Goal: Information Seeking & Learning: Learn about a topic

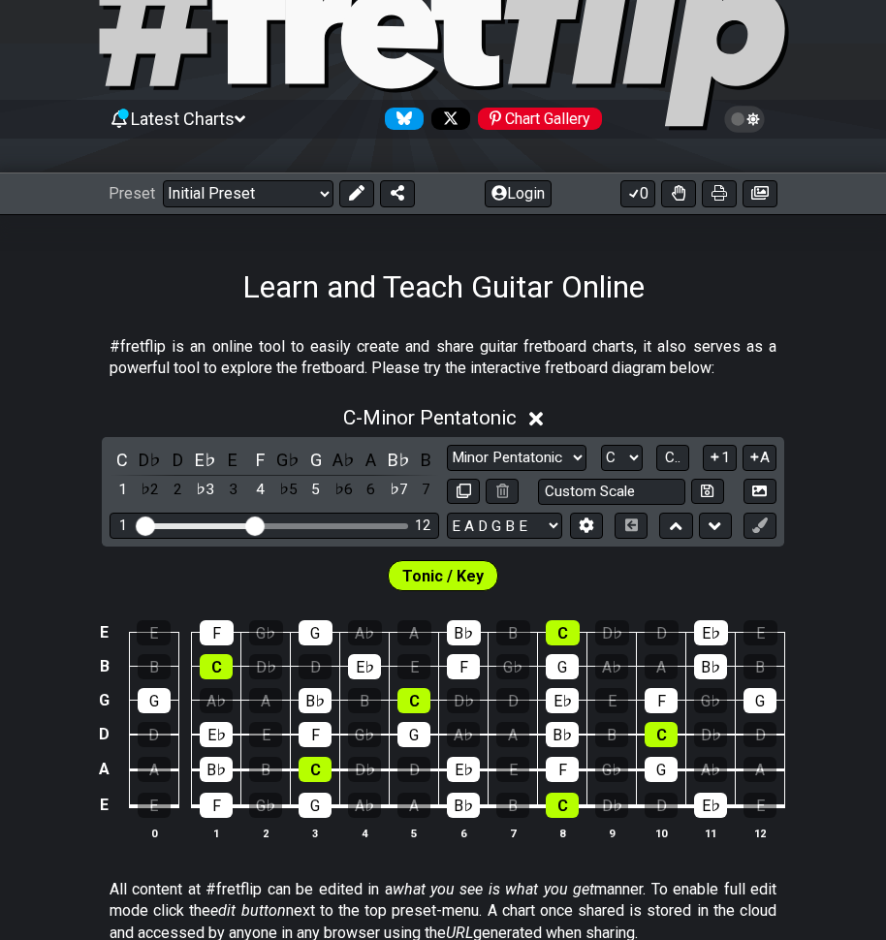
scroll to position [97, 0]
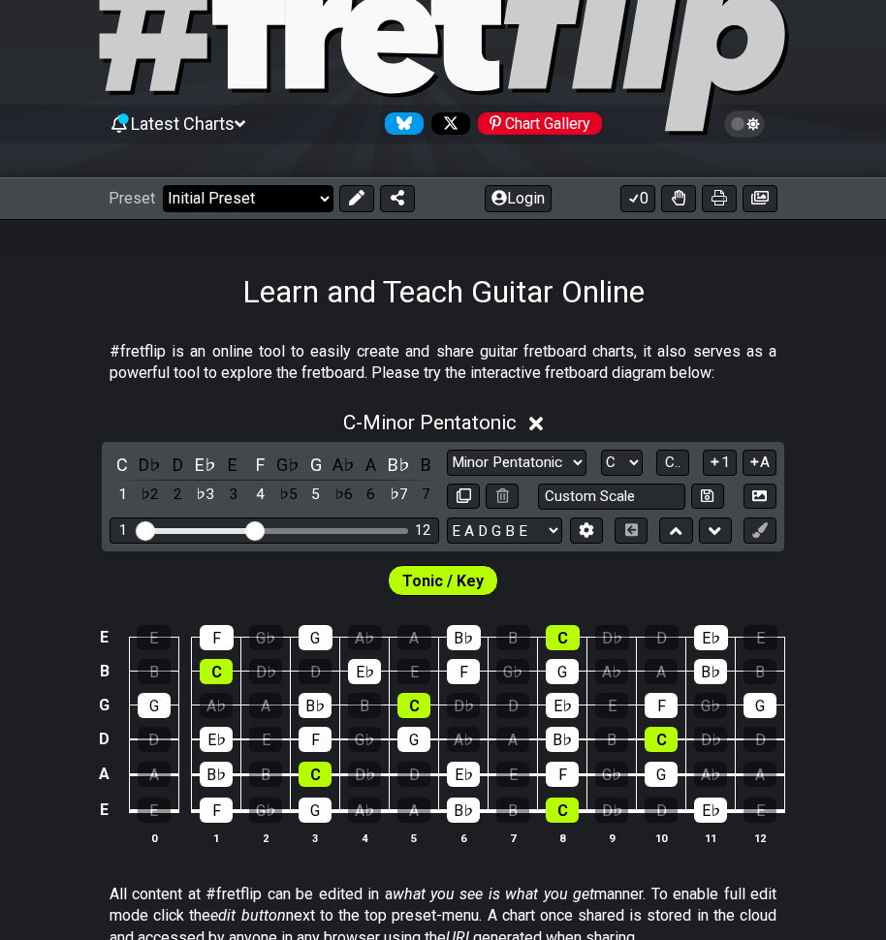
click at [306, 196] on select "Welcome to #fretflip! Initial Preset Custom Preset Minor Pentatonic Major Penta…" at bounding box center [248, 198] width 171 height 27
click at [163, 185] on select "Welcome to #fretflip! Initial Preset Custom Preset Minor Pentatonic Major Penta…" at bounding box center [248, 198] width 171 height 27
select select "/guitar-scales"
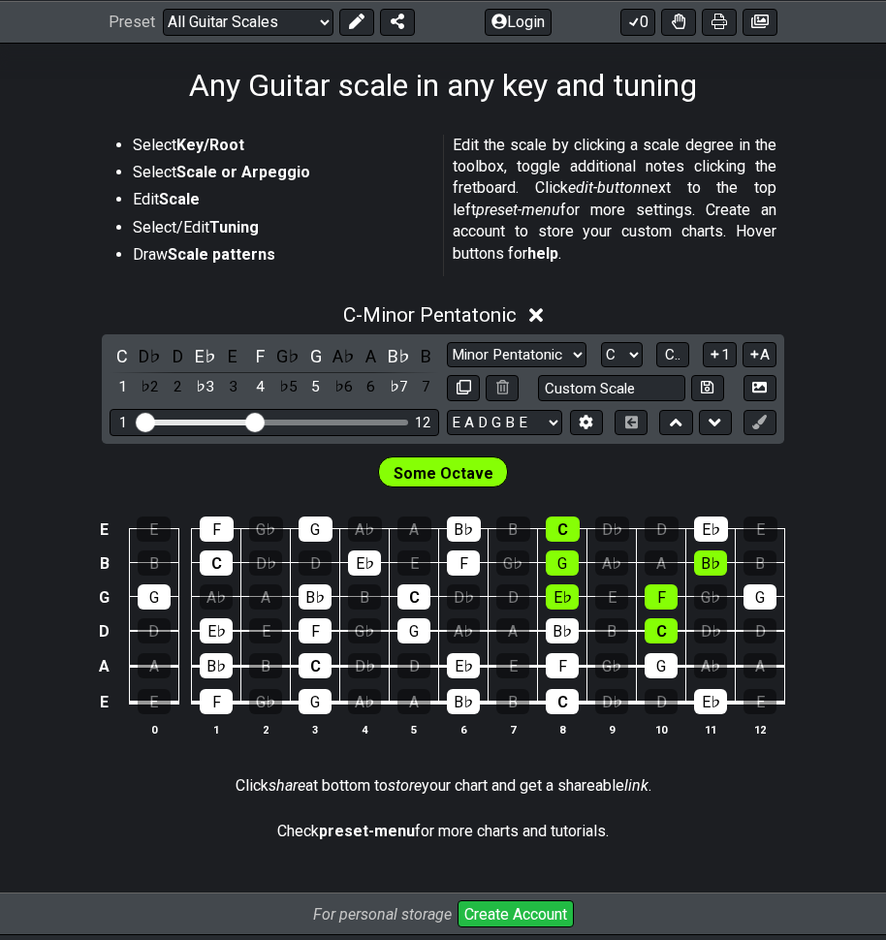
scroll to position [291, 0]
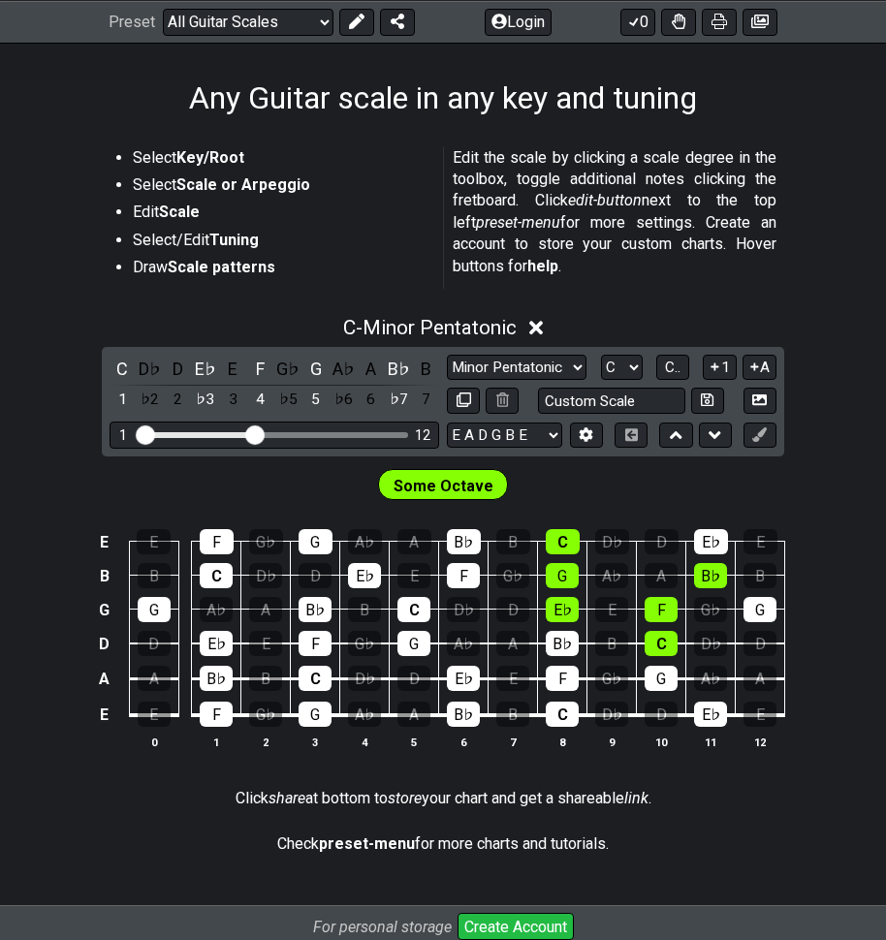
click at [542, 327] on icon at bounding box center [536, 329] width 15 height 15
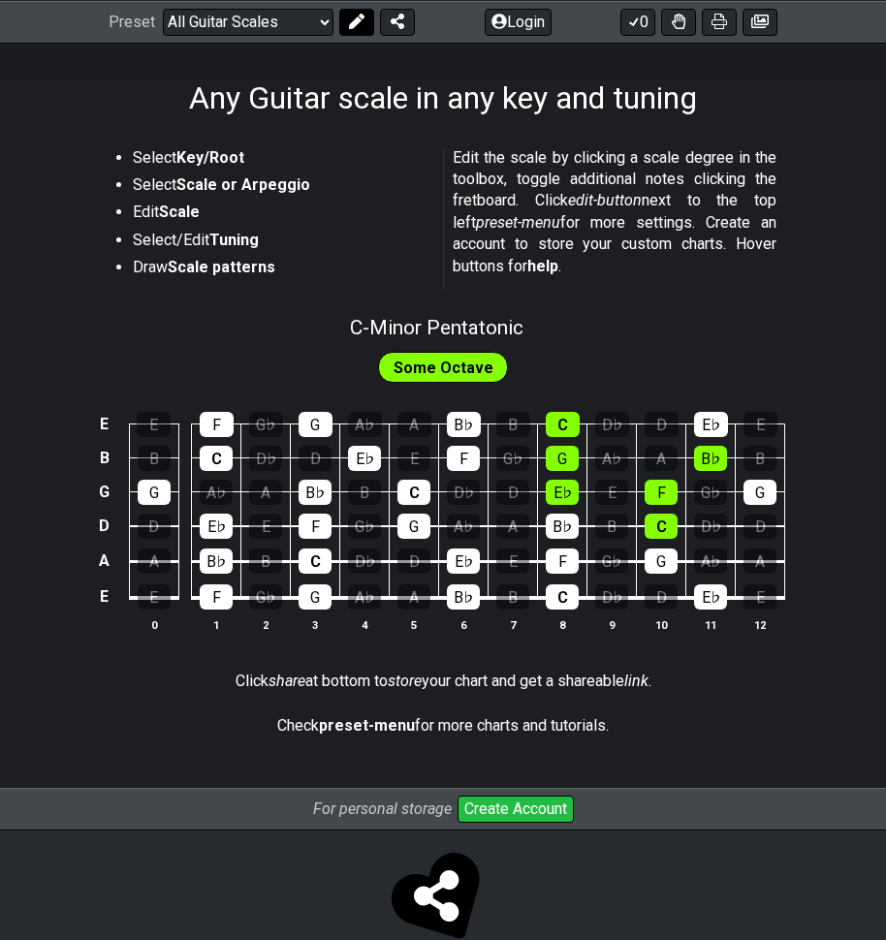
click at [356, 28] on button at bounding box center [356, 21] width 35 height 27
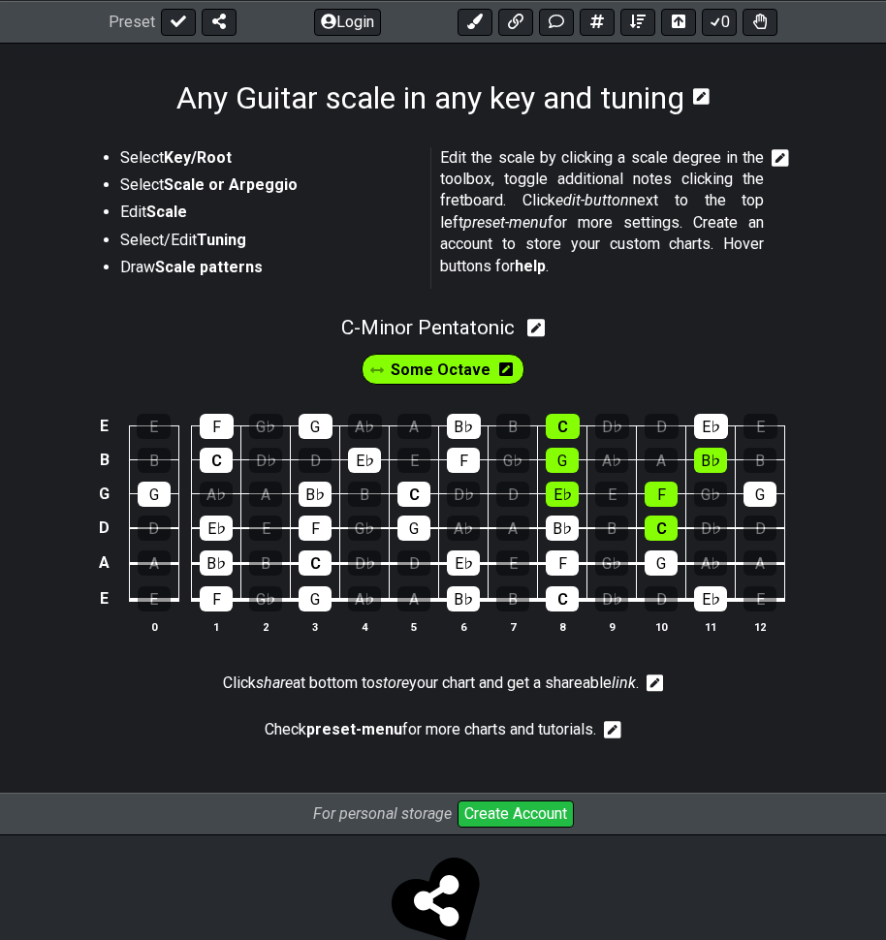
click at [443, 372] on span "Some Octave" at bounding box center [441, 370] width 100 height 28
click at [543, 326] on icon at bounding box center [536, 328] width 18 height 20
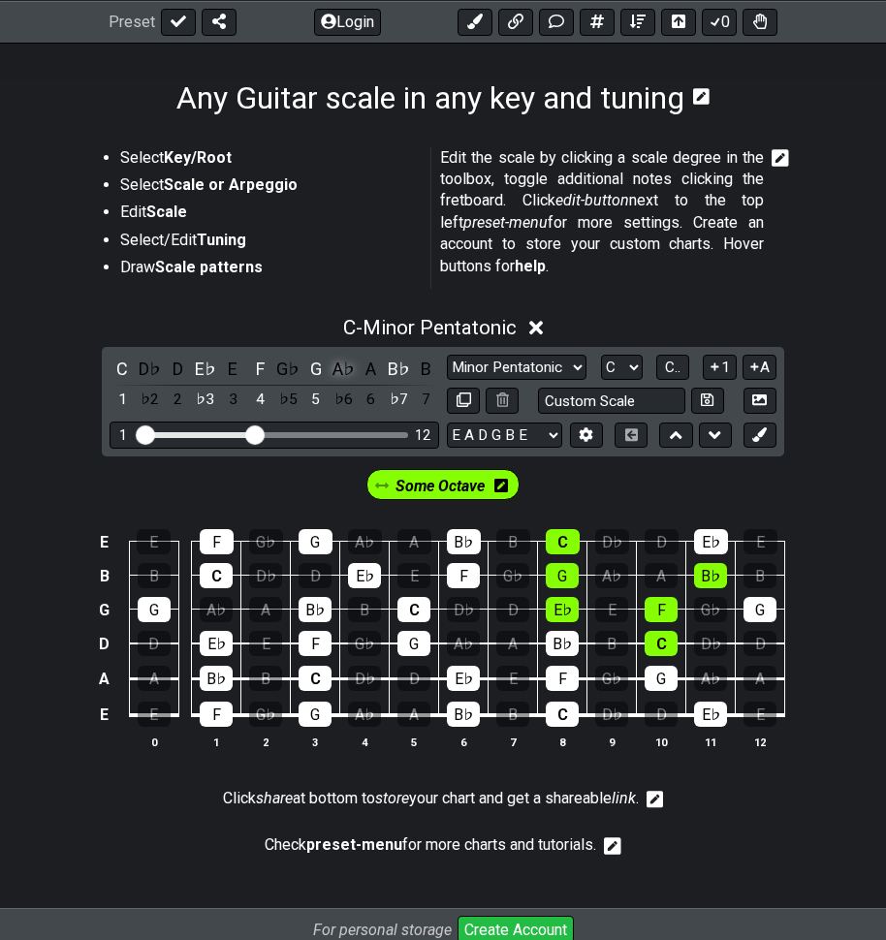
click at [332, 366] on div "A♭" at bounding box center [342, 369] width 25 height 26
click at [332, 365] on div "A♭" at bounding box center [342, 369] width 25 height 26
click at [617, 367] on select "A♭ A A♯ B♭ B C C♯ D♭ D D♯ E♭ E F F♯ G♭ G G♯" at bounding box center [622, 368] width 42 height 26
select select "A"
click at [601, 355] on select "A♭ A A♯ B♭ B C C♯ D♭ D D♯ E♭ E F F♯ G♭ G G♯" at bounding box center [622, 368] width 42 height 26
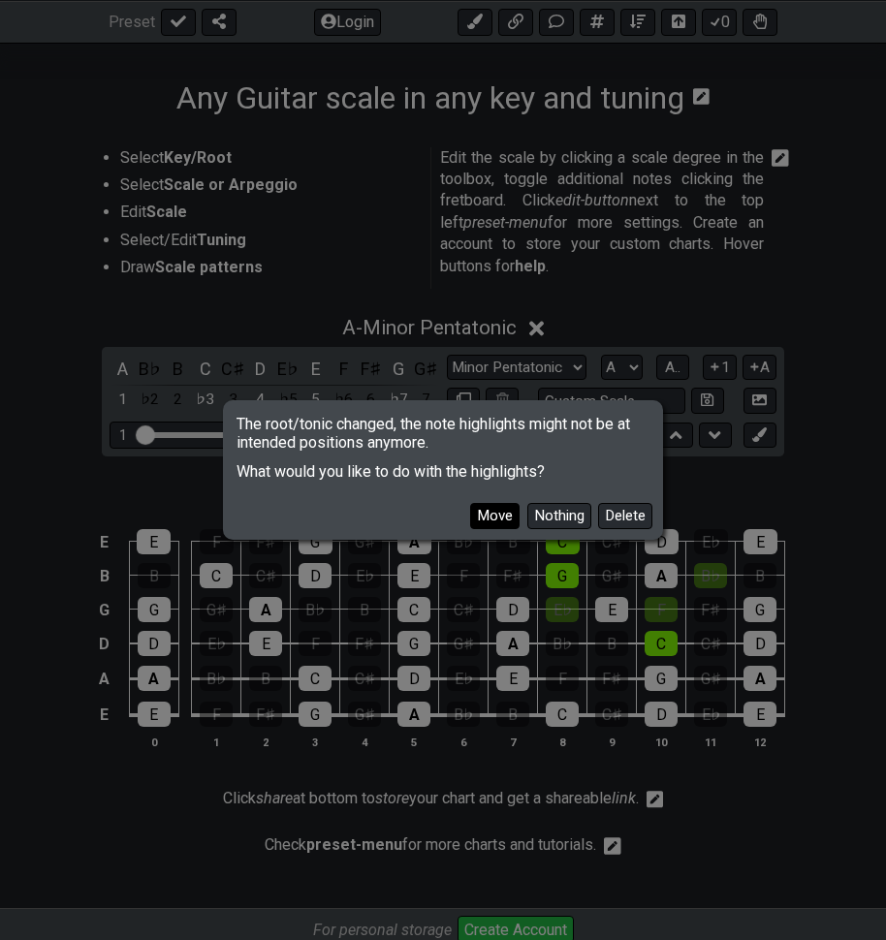
click at [485, 520] on button "Move" at bounding box center [494, 516] width 49 height 26
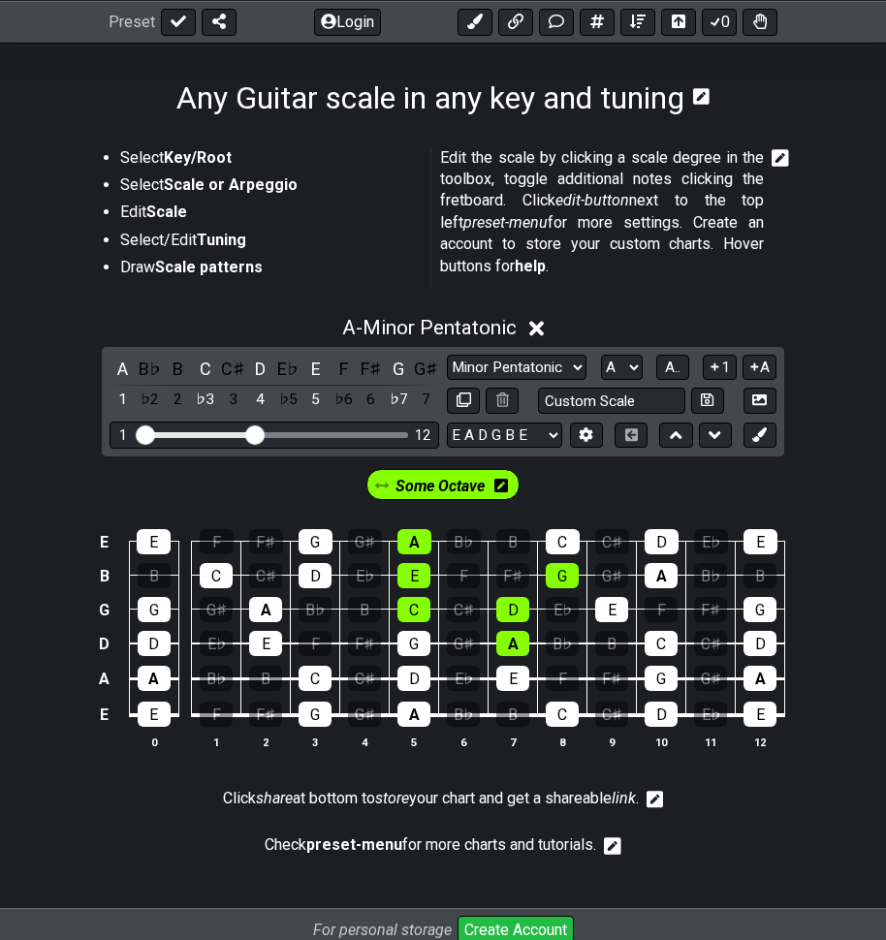
click at [416, 714] on div "A" at bounding box center [413, 714] width 33 height 25
click at [417, 714] on div "A" at bounding box center [413, 714] width 33 height 25
click at [150, 577] on div "B" at bounding box center [154, 575] width 33 height 25
click at [573, 363] on select "Minor Pentatonic Root Minor Pentatonic Major Pentatonic Minor Blues Major Blues…" at bounding box center [517, 368] width 140 height 26
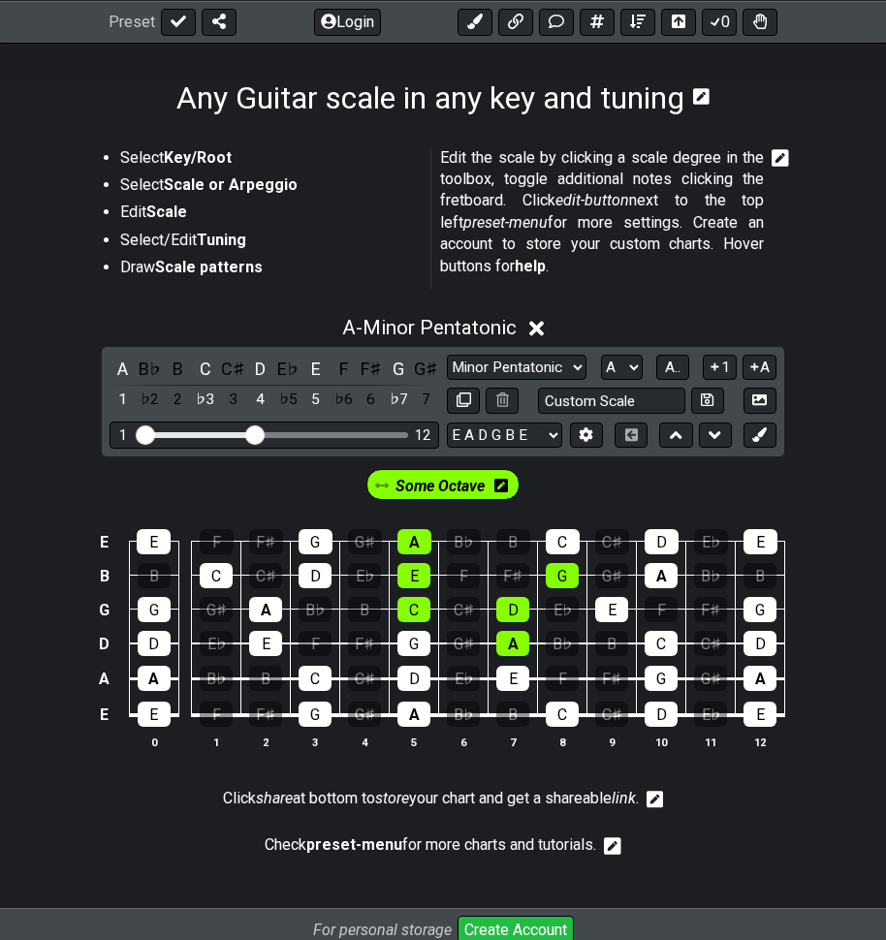
select select "Major Pentatonic"
click at [447, 355] on select "Minor Pentatonic Root Minor Pentatonic Major Pentatonic Minor Blues Major Blues…" at bounding box center [517, 368] width 140 height 26
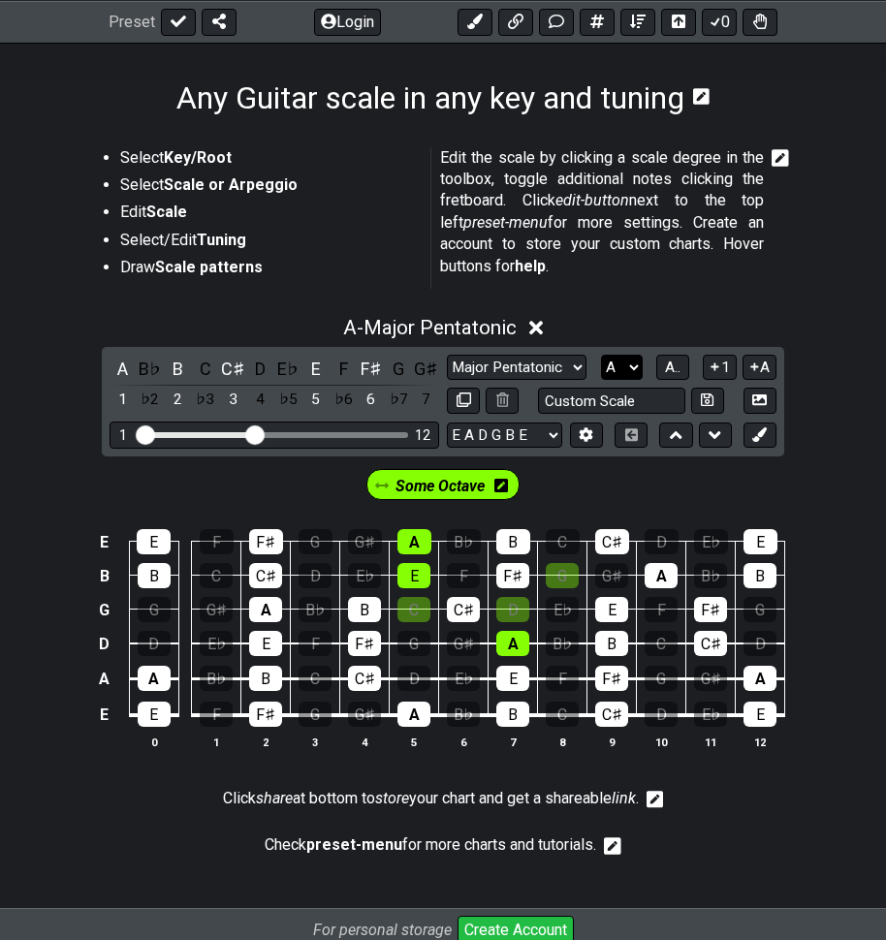
click at [629, 368] on select "A♭ A A♯ B♭ B C C♯ D♭ D D♯ E♭ E F F♯ G♭ G G♯" at bounding box center [622, 368] width 42 height 26
click at [601, 355] on select "A♭ A A♯ B♭ B C C♯ D♭ D D♯ E♭ E F F♯ G♭ G G♯" at bounding box center [622, 368] width 42 height 26
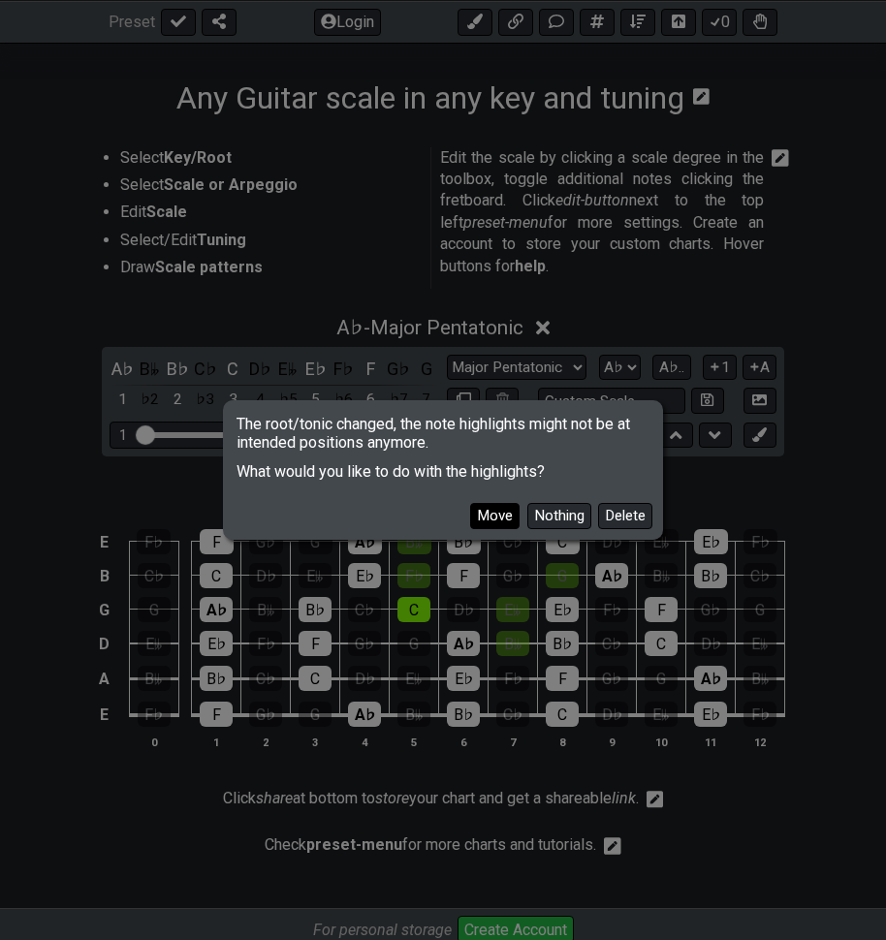
click at [494, 517] on button "Move" at bounding box center [494, 516] width 49 height 26
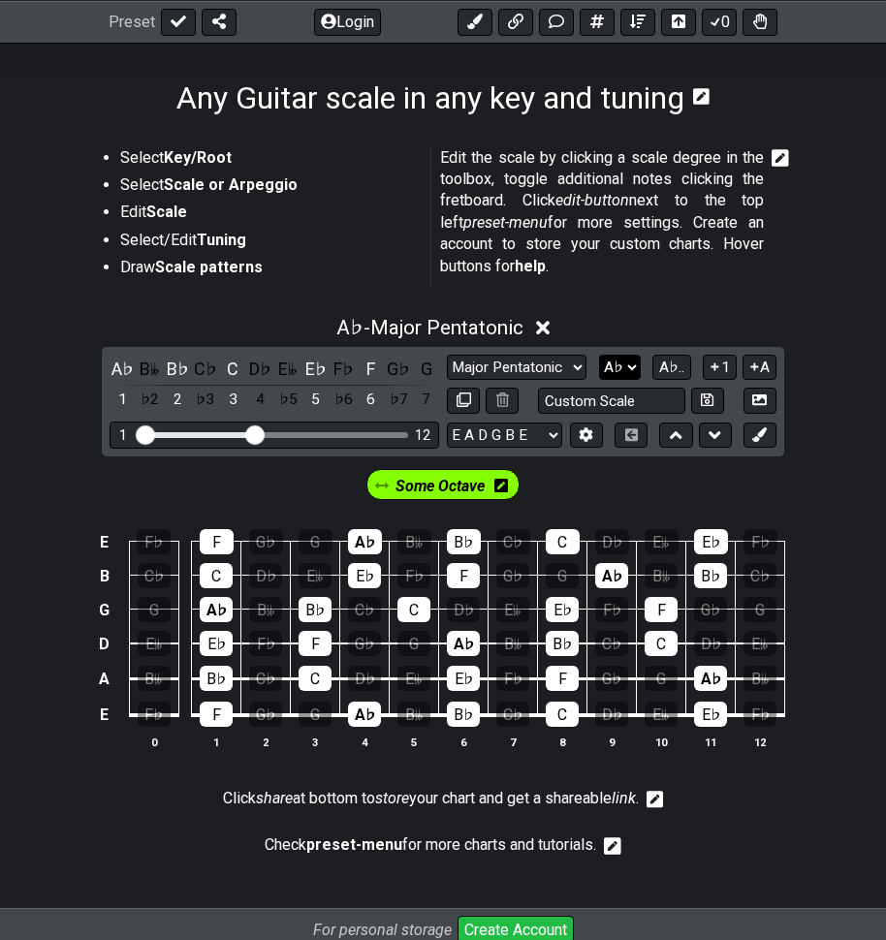
click at [627, 373] on select "A♭ A A♯ B♭ B C C♯ D♭ D D♯ E♭ E F F♯ G♭ G G♯" at bounding box center [620, 368] width 42 height 26
select select "A#"
click at [599, 355] on select "A♭ A A♯ B♭ B C C♯ D♭ D D♯ E♭ E F F♯ G♭ G G♯" at bounding box center [620, 368] width 42 height 26
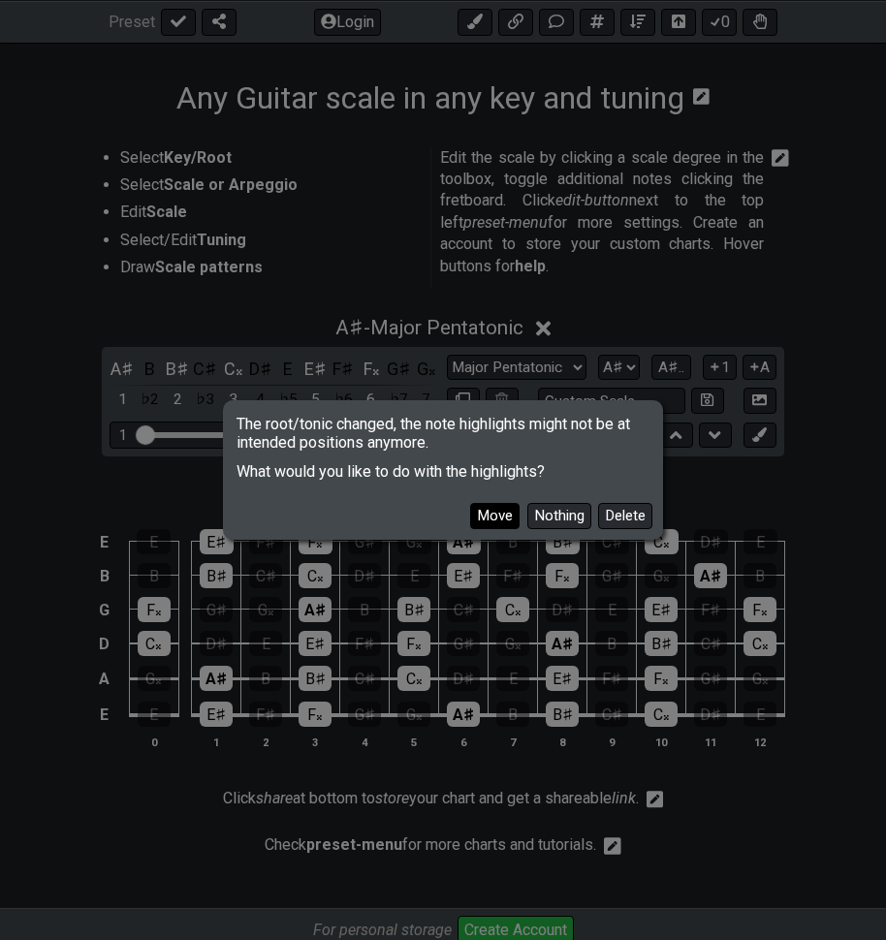
click at [505, 523] on button "Move" at bounding box center [494, 516] width 49 height 26
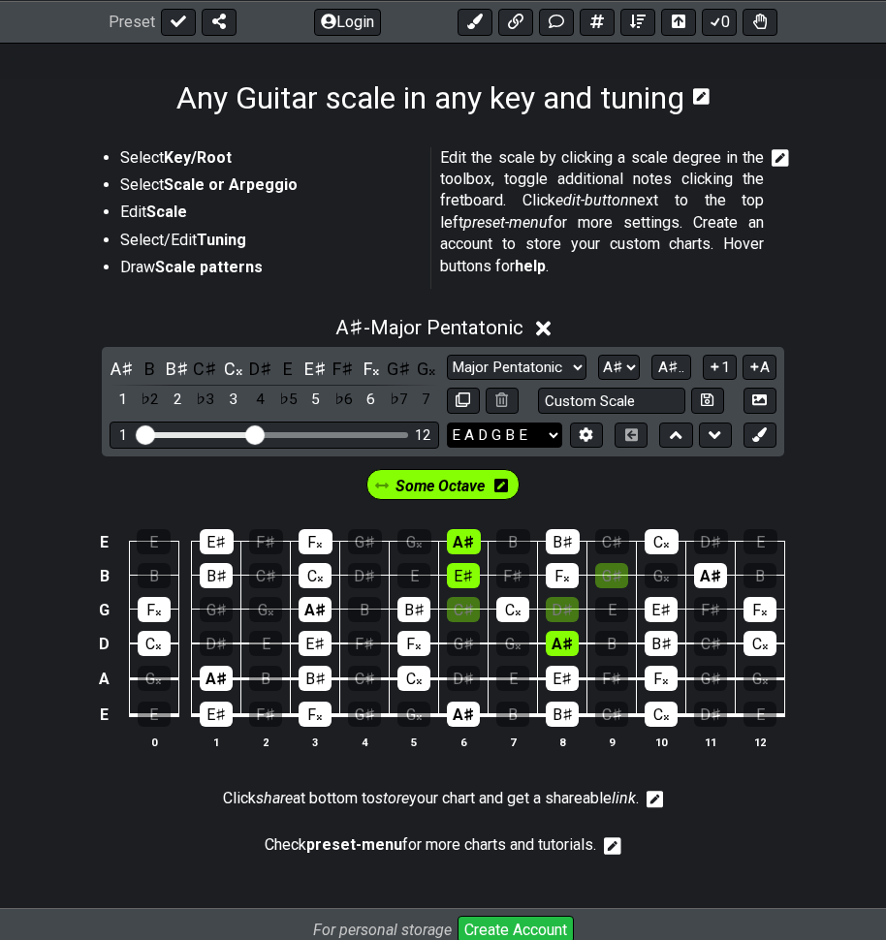
click at [529, 438] on select "E A D G B E E A D G B E E A D G B E B E A D F♯ B A D G C E A D A D G B E E♭ A♭ …" at bounding box center [504, 435] width 115 height 26
select select "E A D G B E"
click at [447, 422] on select "E A D G B E E A D G B E E A D G B E B E A D F♯ B A D G C E A D A D G B E E♭ A♭ …" at bounding box center [504, 435] width 115 height 26
click at [571, 368] on select "Minor Pentatonic Root Minor Pentatonic Major Pentatonic Minor Blues Major Blues…" at bounding box center [517, 368] width 140 height 26
select select "Minor Pentatonic"
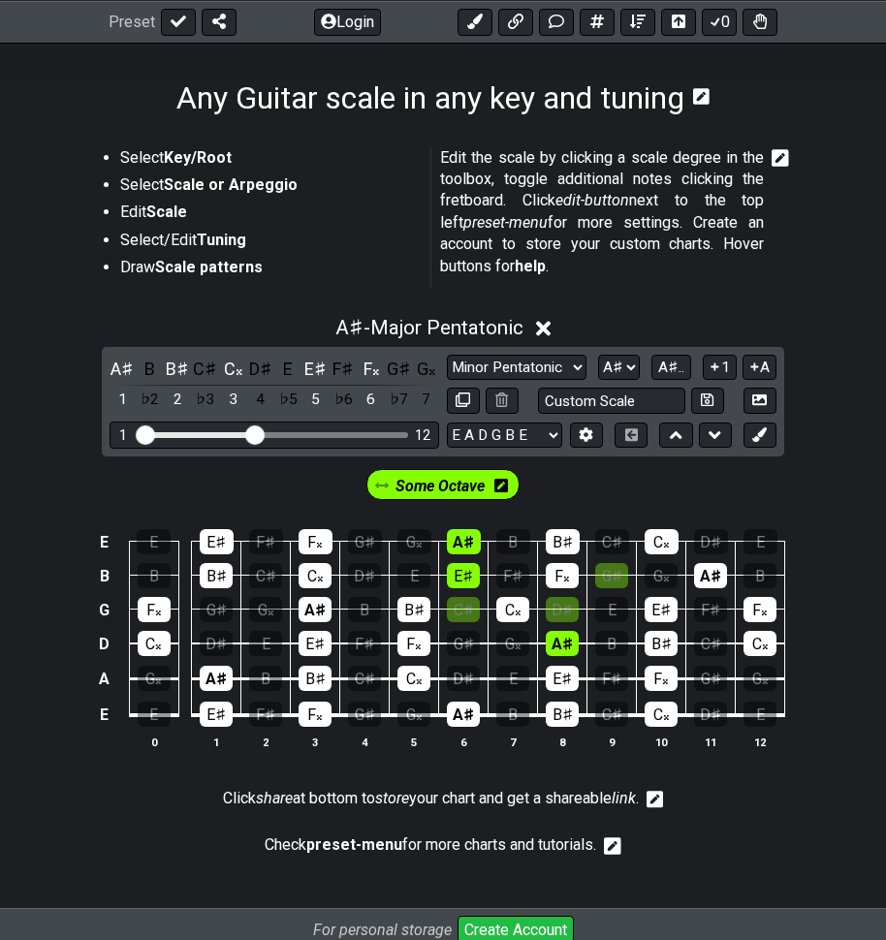
click at [447, 355] on select "Minor Pentatonic Root Minor Pentatonic Major Pentatonic Minor Blues Major Blues…" at bounding box center [517, 368] width 140 height 26
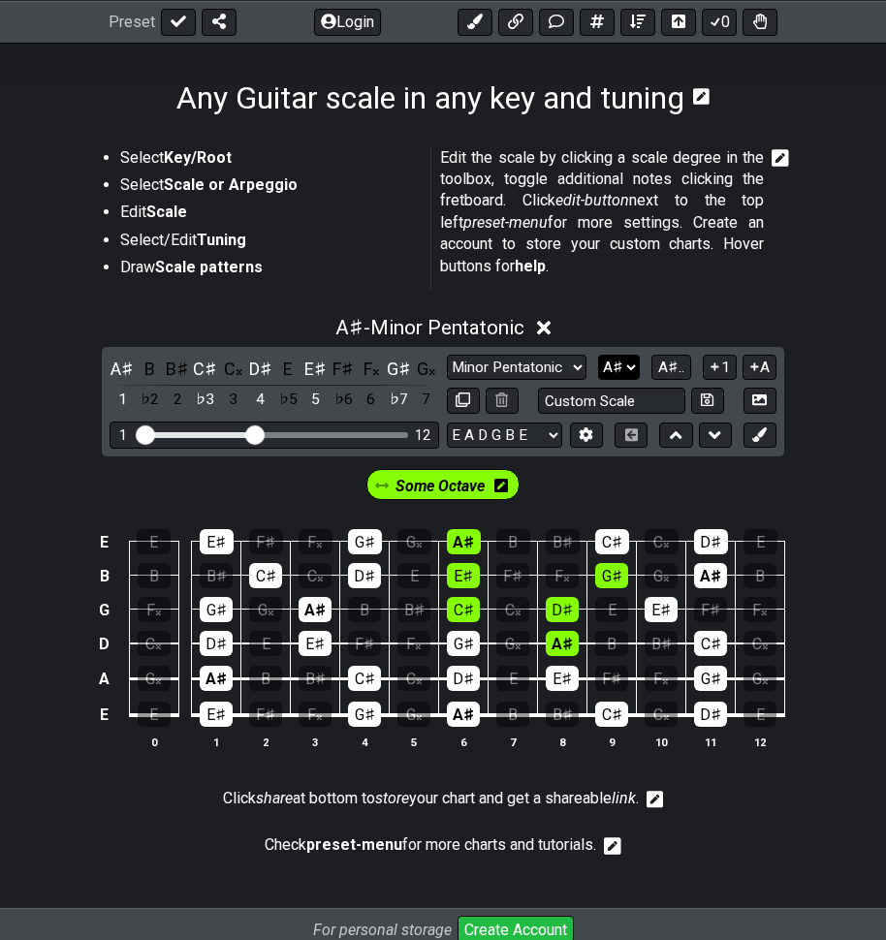
click at [628, 368] on select "A♭ A A♯ B♭ B C C♯ D♭ D D♯ E♭ E F F♯ G♭ G G♯" at bounding box center [619, 368] width 42 height 26
select select "A"
click at [600, 355] on select "A♭ A A♯ B♭ B C C♯ D♭ D D♯ E♭ E F F♯ G♭ G G♯" at bounding box center [619, 368] width 42 height 26
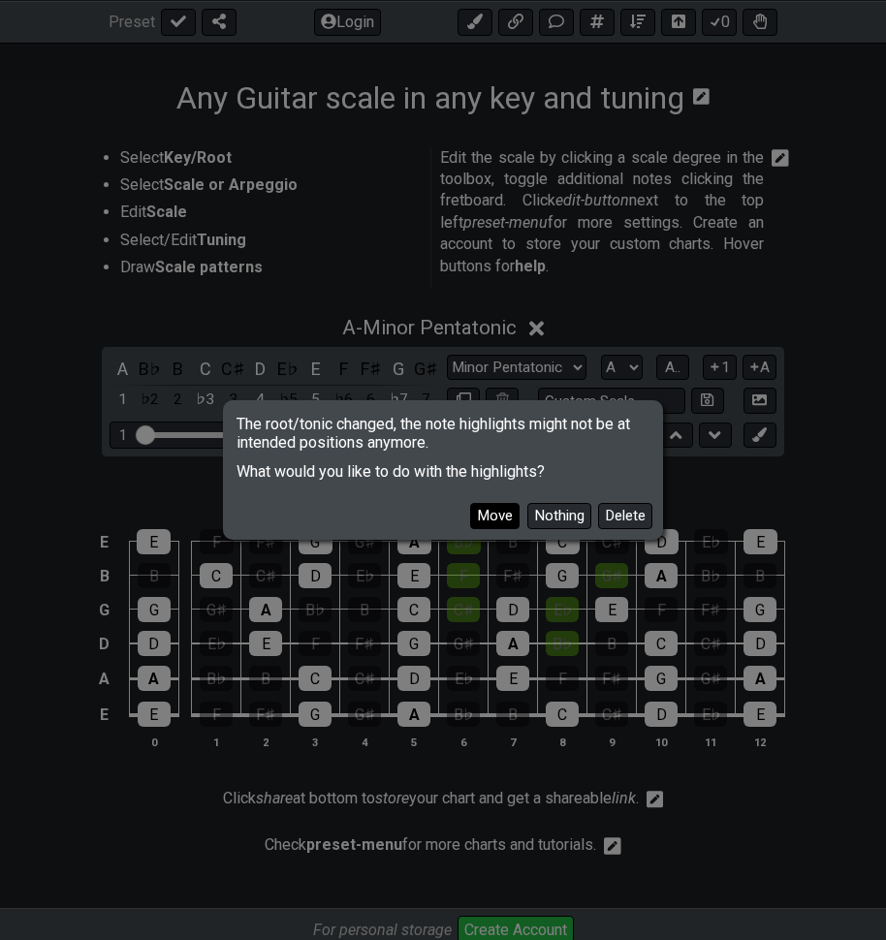
click at [494, 515] on button "Move" at bounding box center [494, 516] width 49 height 26
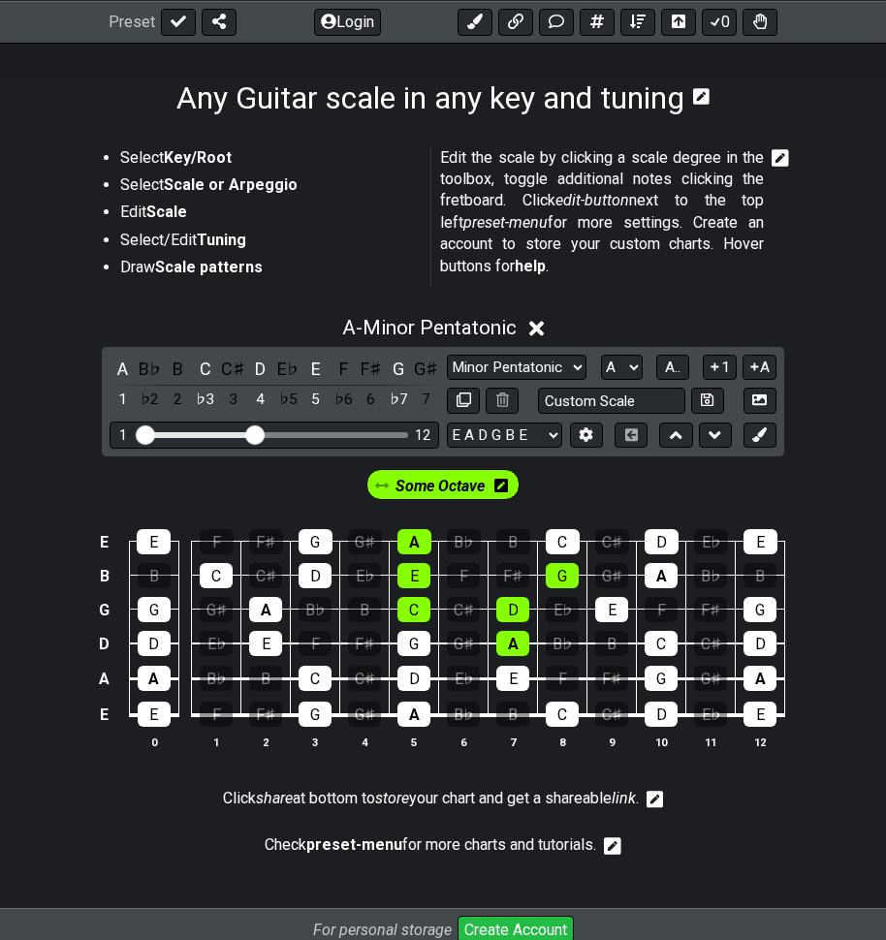
click at [100, 710] on td "E" at bounding box center [104, 715] width 23 height 37
click at [108, 719] on td "x" at bounding box center [104, 715] width 23 height 37
click at [110, 715] on td "o" at bounding box center [104, 715] width 23 height 37
click at [110, 716] on td at bounding box center [104, 715] width 23 height 37
click at [572, 363] on select "Minor Pentatonic Root Minor Pentatonic Major Pentatonic Minor Blues Major Blues…" at bounding box center [517, 368] width 140 height 26
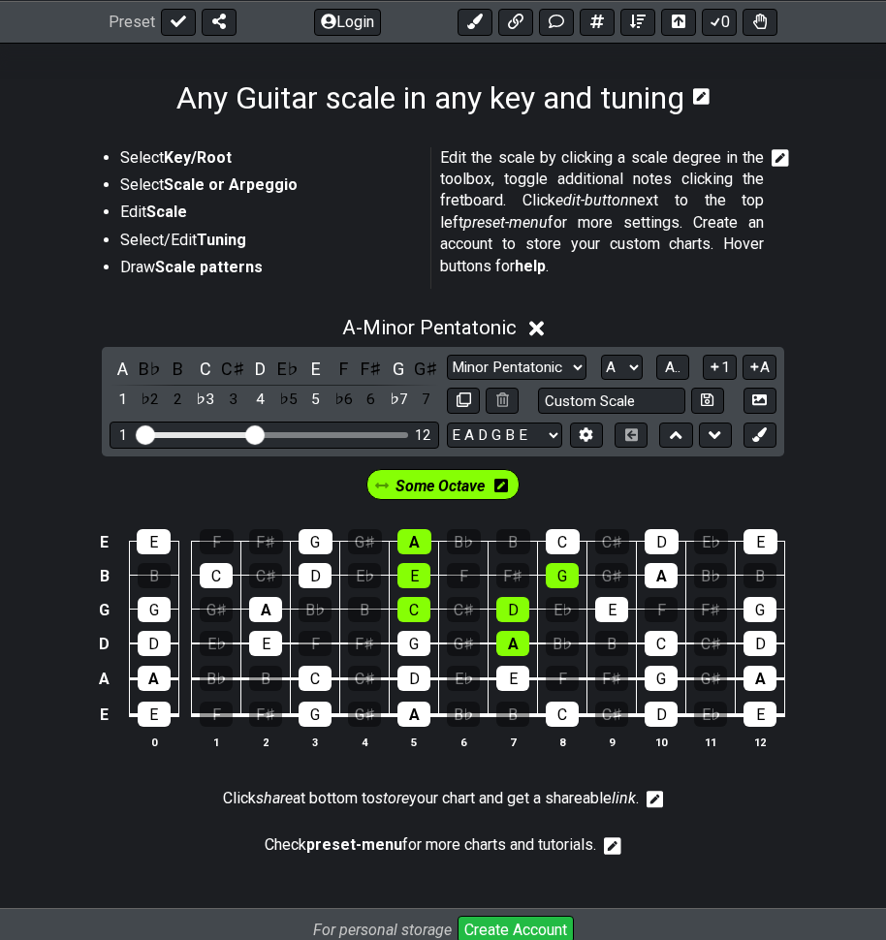
select select "Root"
click at [447, 355] on select "Minor Pentatonic Root Minor Pentatonic Major Pentatonic Minor Blues Major Blues…" at bounding box center [517, 368] width 140 height 26
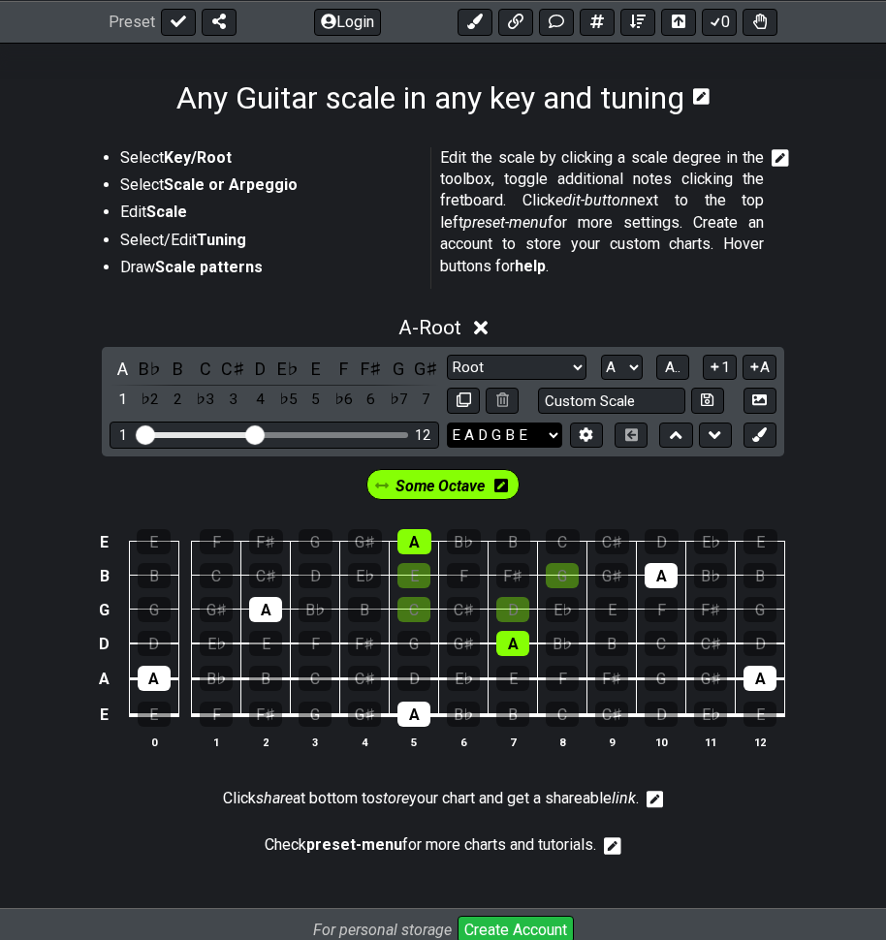
click at [541, 434] on select "E A D G B E E A D G B E E A D G B E B E A D F♯ B A D G C E A D A D G B E E♭ A♭ …" at bounding box center [504, 435] width 115 height 26
select select "E A D G B E"
click at [447, 422] on select "E A D G B E E A D G B E E A D G B E B E A D F♯ B A D G C E A D A D G B E E♭ A♭ …" at bounding box center [504, 435] width 115 height 26
click at [547, 365] on select "Minor Pentatonic Root Minor Pentatonic Major Pentatonic Minor Blues Major Blues…" at bounding box center [517, 368] width 140 height 26
select select "Major Pentatonic"
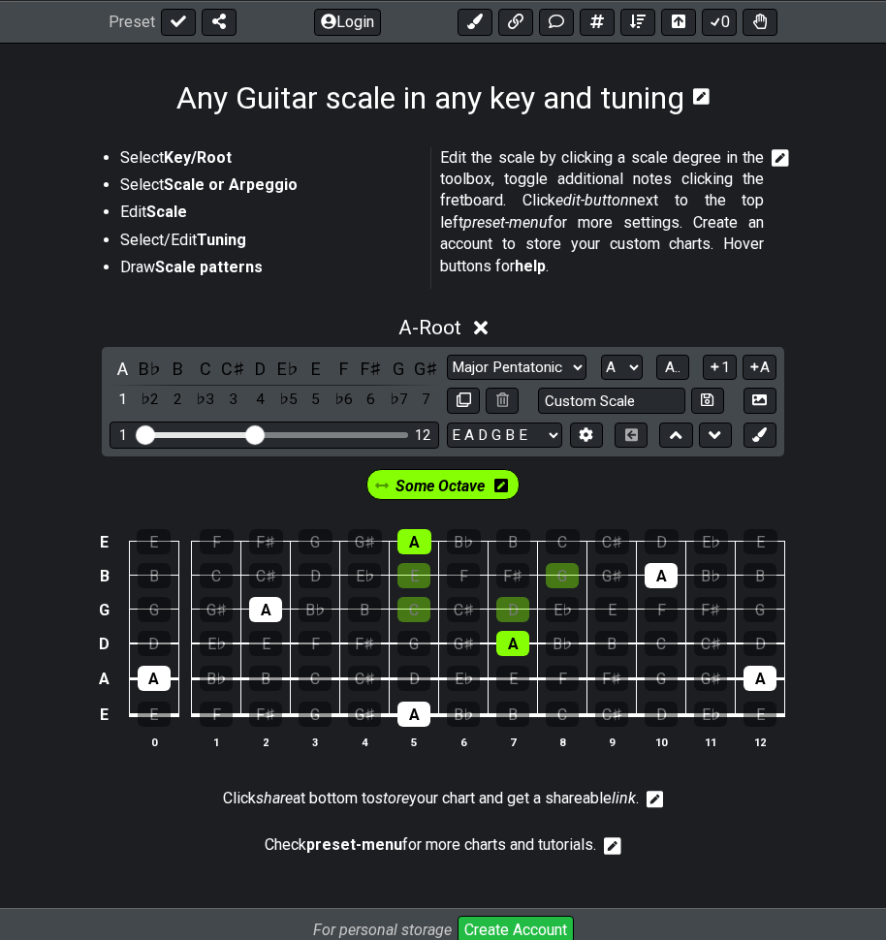
click at [447, 355] on select "Minor Pentatonic Root Minor Pentatonic Major Pentatonic Minor Blues Major Blues…" at bounding box center [517, 368] width 140 height 26
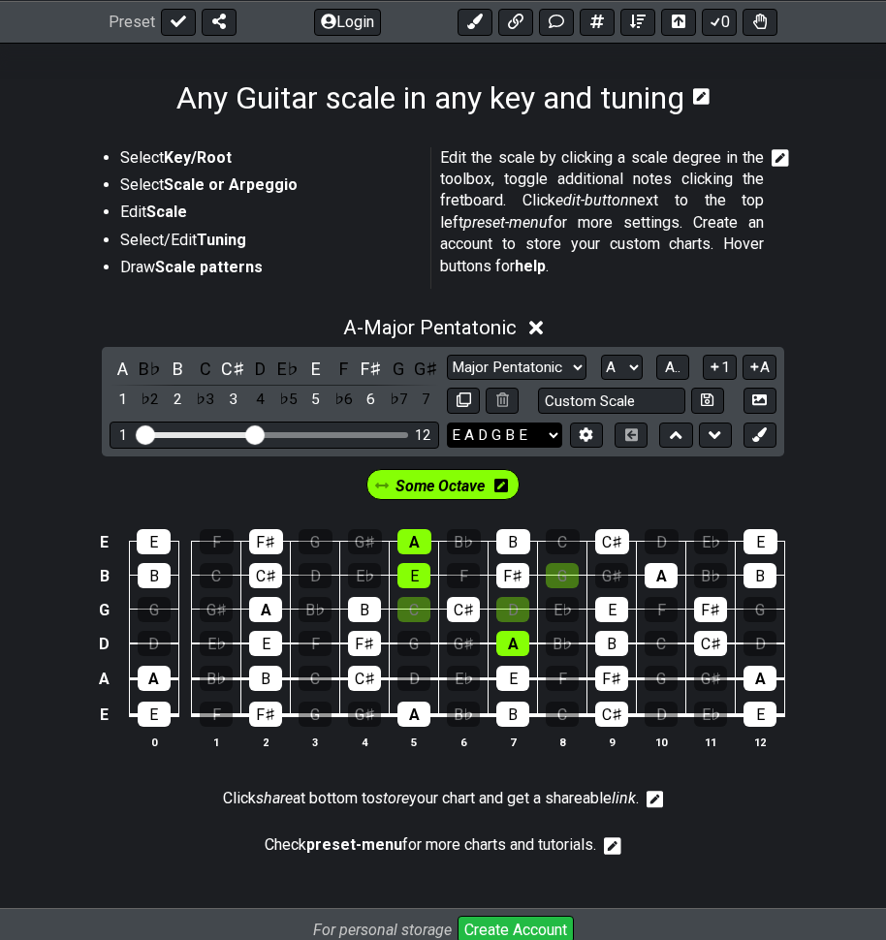
click at [545, 432] on select "E A D G B E E A D G B E E A D G B E B E A D F♯ B A D G C E A D A D G B E E♭ A♭ …" at bounding box center [504, 435] width 115 height 26
click at [678, 442] on icon at bounding box center [676, 434] width 13 height 19
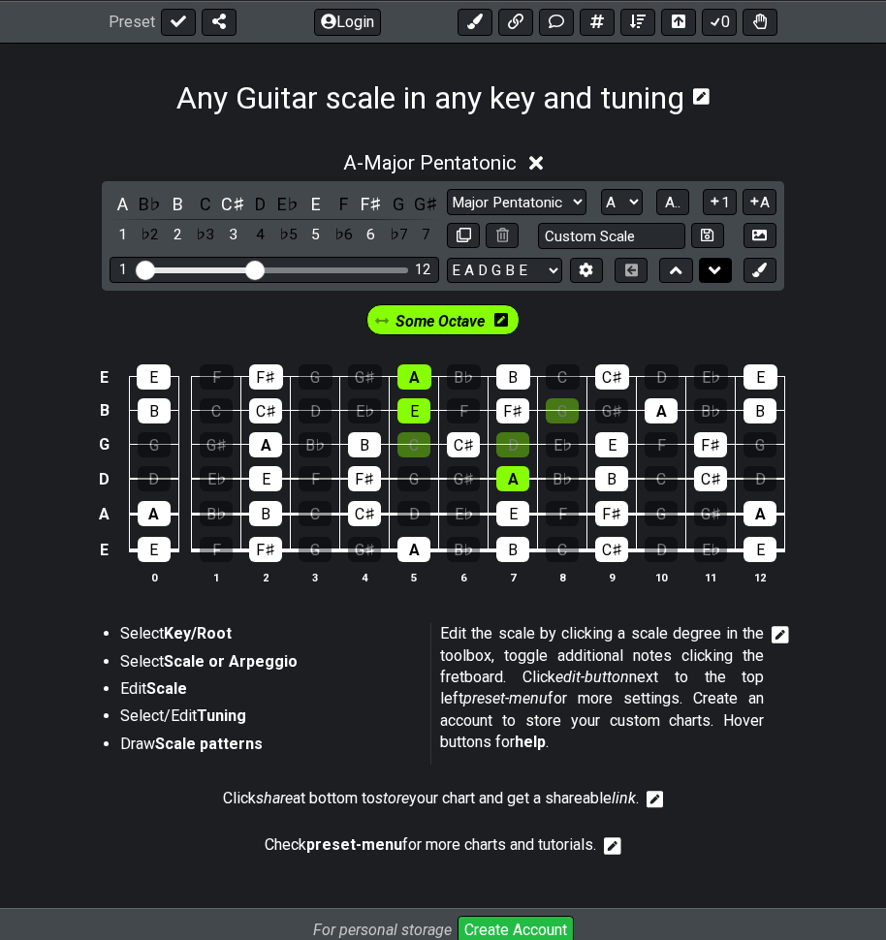
click at [706, 279] on button at bounding box center [715, 271] width 33 height 26
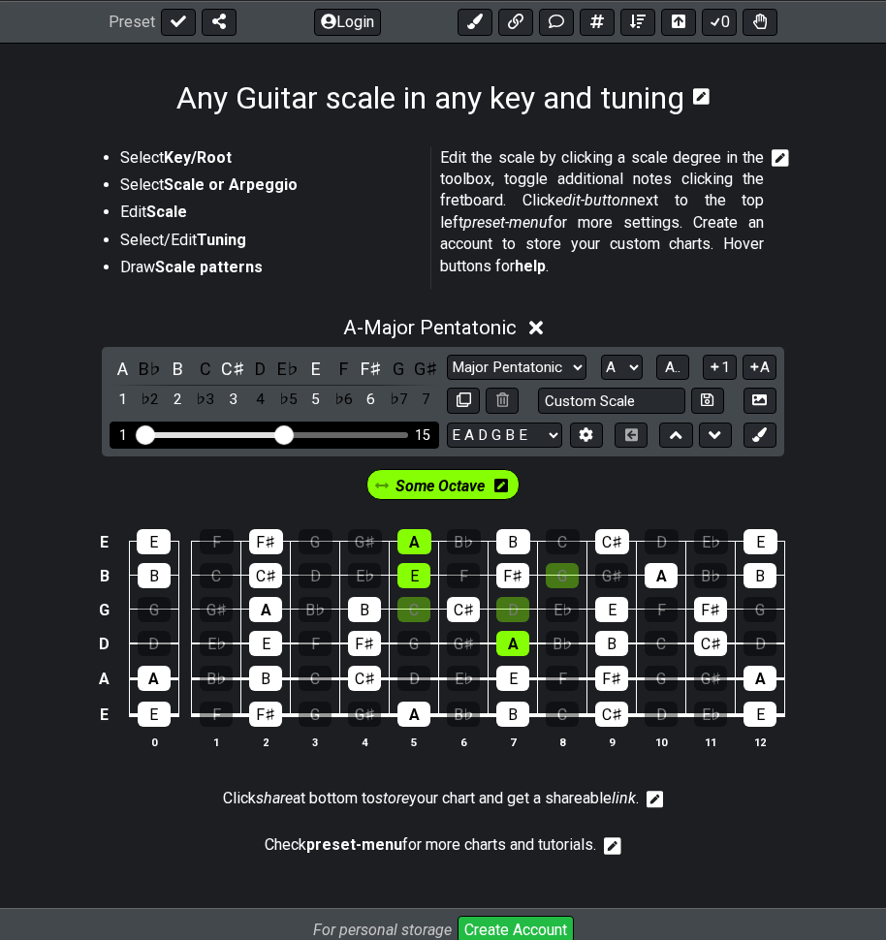
drag, startPoint x: 252, startPoint y: 439, endPoint x: 281, endPoint y: 437, distance: 29.1
click at [281, 433] on input "Visible fret range" at bounding box center [274, 433] width 275 height 0
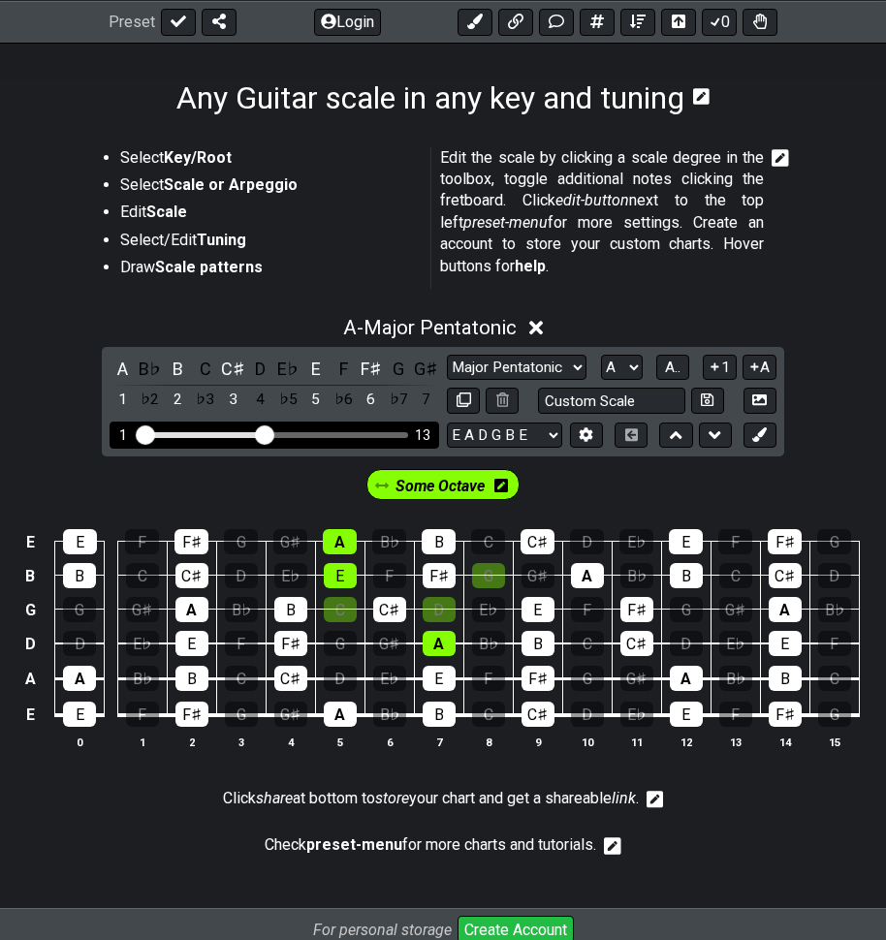
drag, startPoint x: 284, startPoint y: 441, endPoint x: 266, endPoint y: 443, distance: 17.5
click at [266, 433] on input "Visible fret range" at bounding box center [274, 433] width 275 height 0
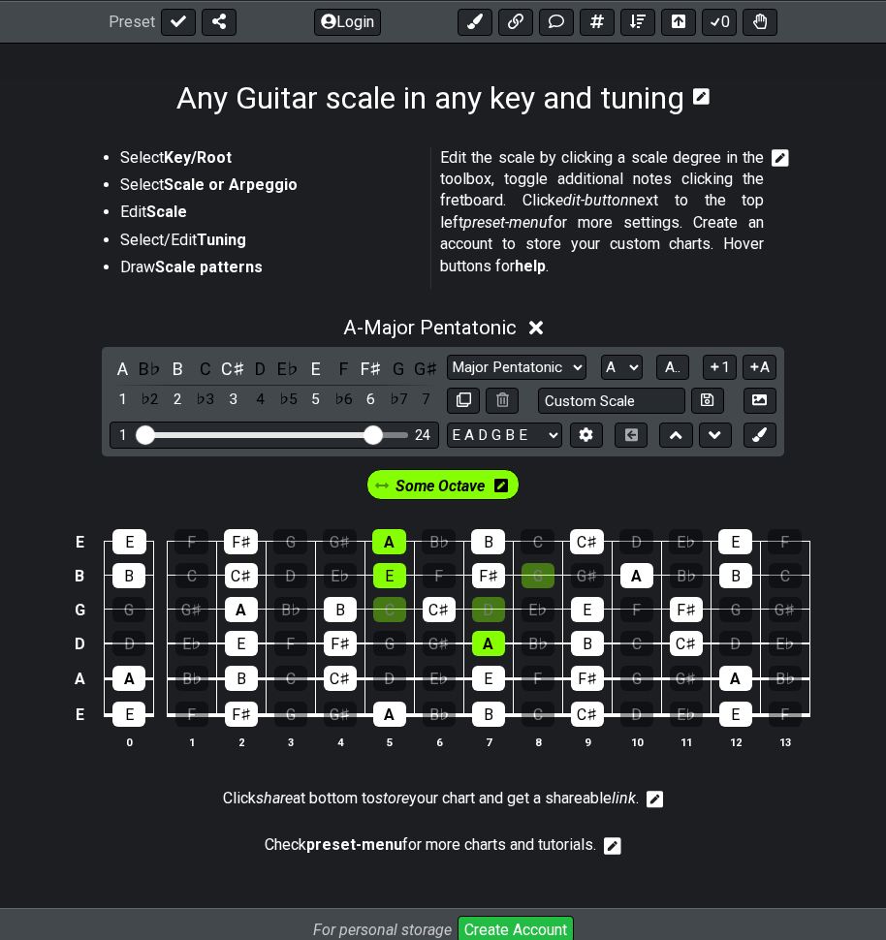
drag, startPoint x: 266, startPoint y: 443, endPoint x: 373, endPoint y: 453, distance: 107.0
click at [374, 433] on input "Visible fret range" at bounding box center [274, 433] width 275 height 0
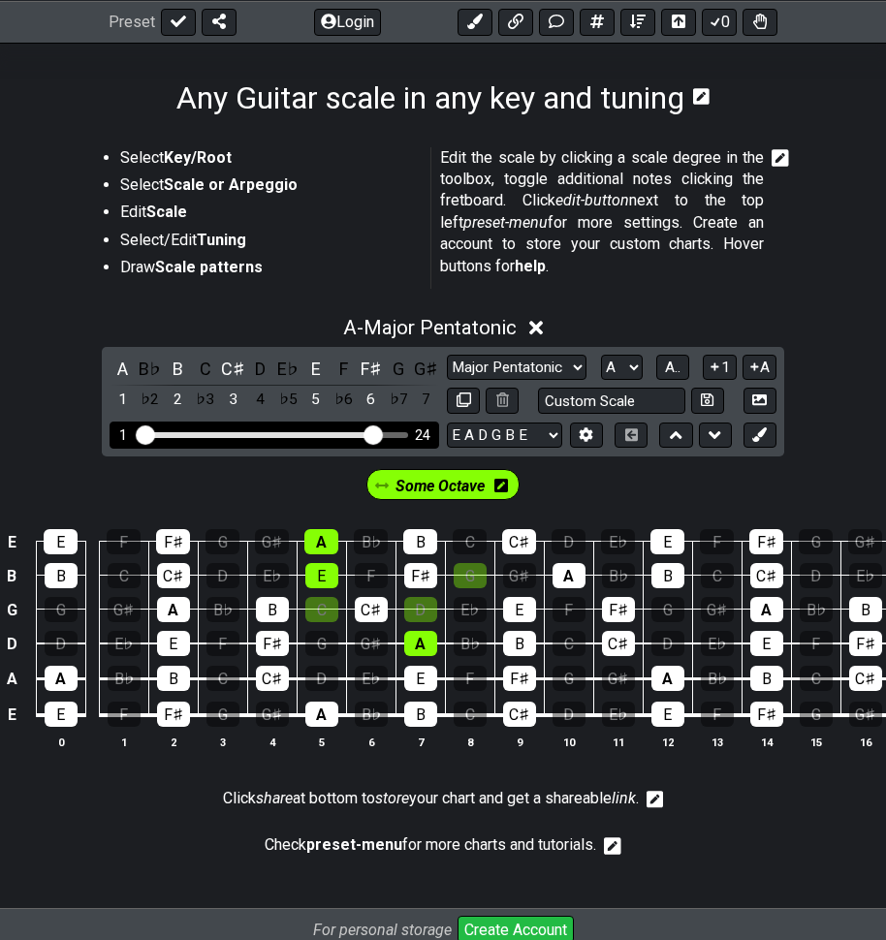
drag, startPoint x: 362, startPoint y: 436, endPoint x: 330, endPoint y: 445, distance: 33.1
click at [325, 445] on div "1 24" at bounding box center [273, 435] width 329 height 26
click at [262, 433] on div "Visible fret range" at bounding box center [259, 435] width 236 height 6
click at [266, 437] on div "Visible fret range" at bounding box center [259, 435] width 236 height 6
drag, startPoint x: 370, startPoint y: 434, endPoint x: 257, endPoint y: 443, distance: 113.7
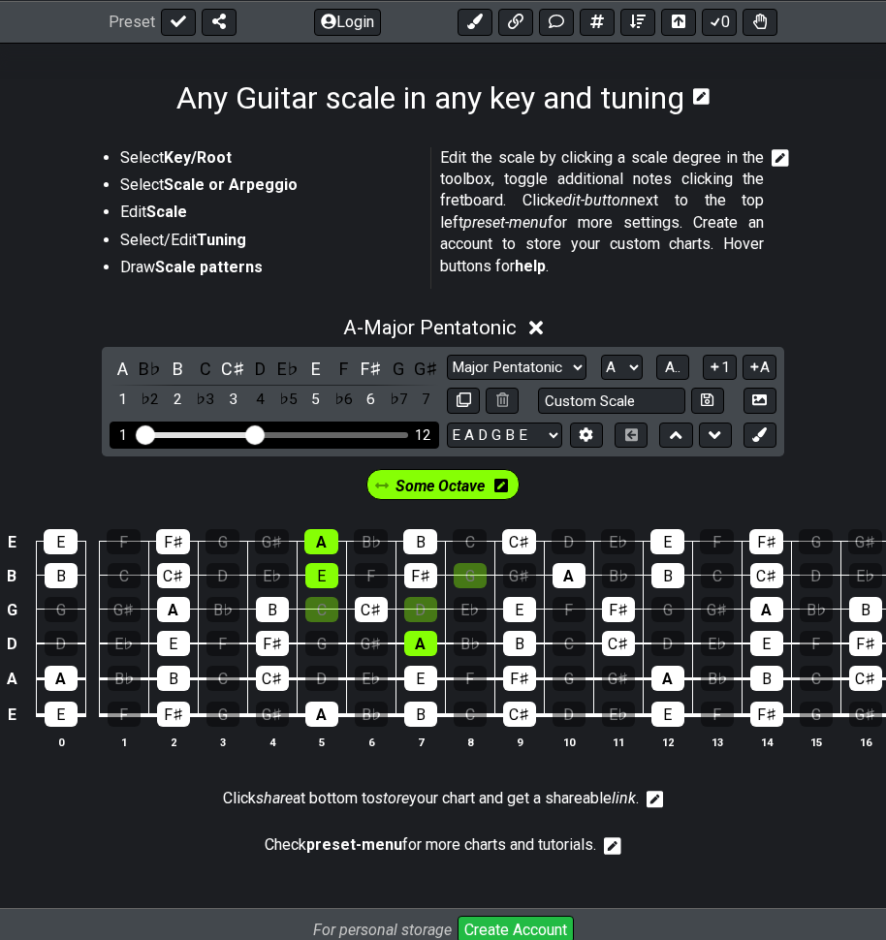
click at [257, 433] on input "Visible fret range" at bounding box center [274, 433] width 275 height 0
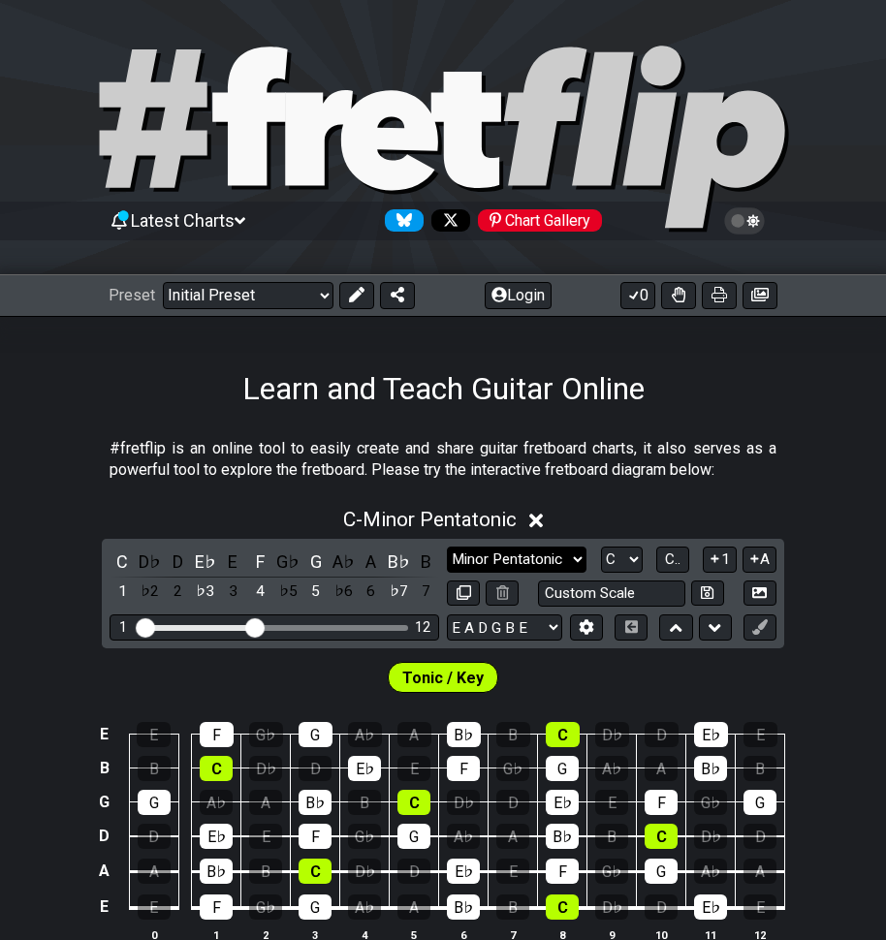
click at [577, 558] on select "Minor Pentatonic Click to edit Minor Pentatonic Major Pentatonic Minor Blues Ma…" at bounding box center [517, 560] width 140 height 26
click at [447, 547] on select "Minor Pentatonic Click to edit Minor Pentatonic Major Pentatonic Minor Blues Ma…" at bounding box center [517, 560] width 140 height 26
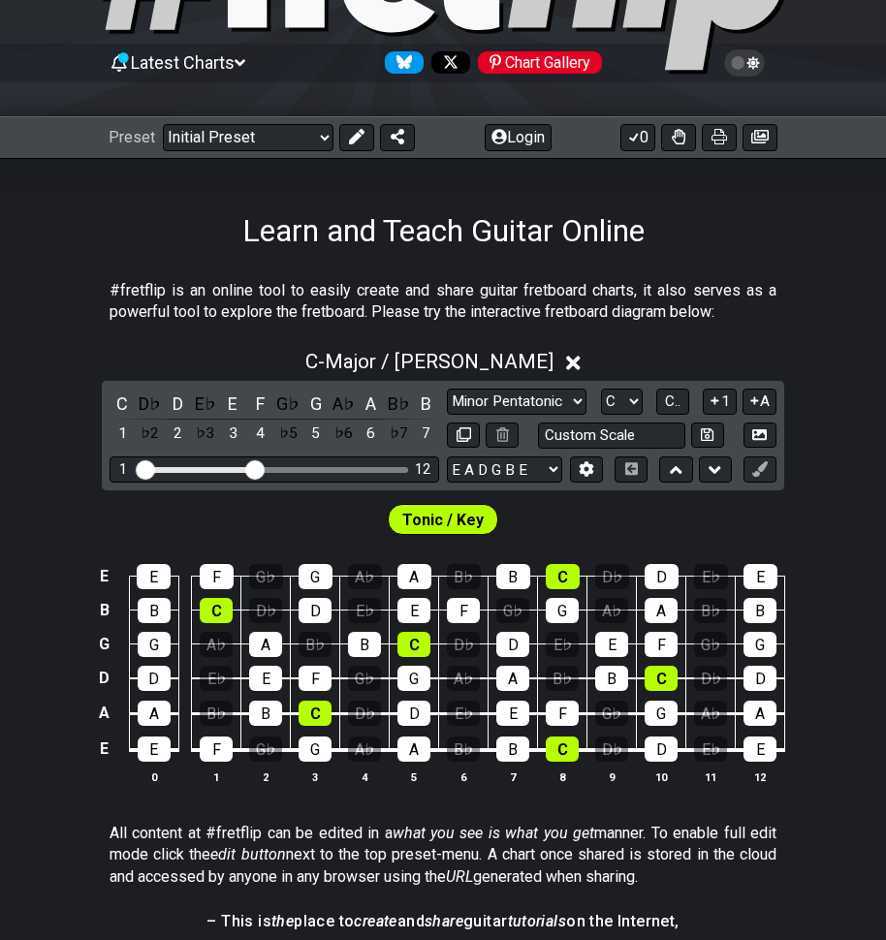
scroll to position [194, 0]
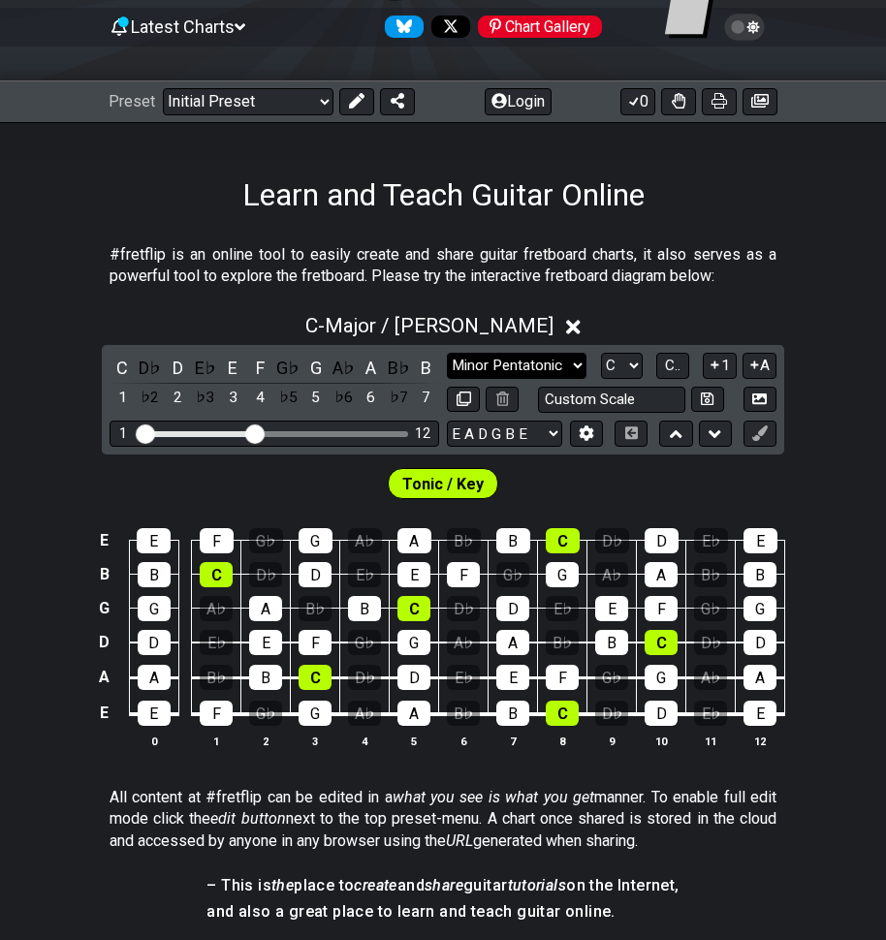
click at [516, 359] on select "Minor Pentatonic Click to edit Minor Pentatonic Major Pentatonic Minor Blues Ma…" at bounding box center [517, 366] width 140 height 26
click at [447, 353] on select "Minor Pentatonic Click to edit Minor Pentatonic Major Pentatonic Minor Blues Ma…" at bounding box center [517, 366] width 140 height 26
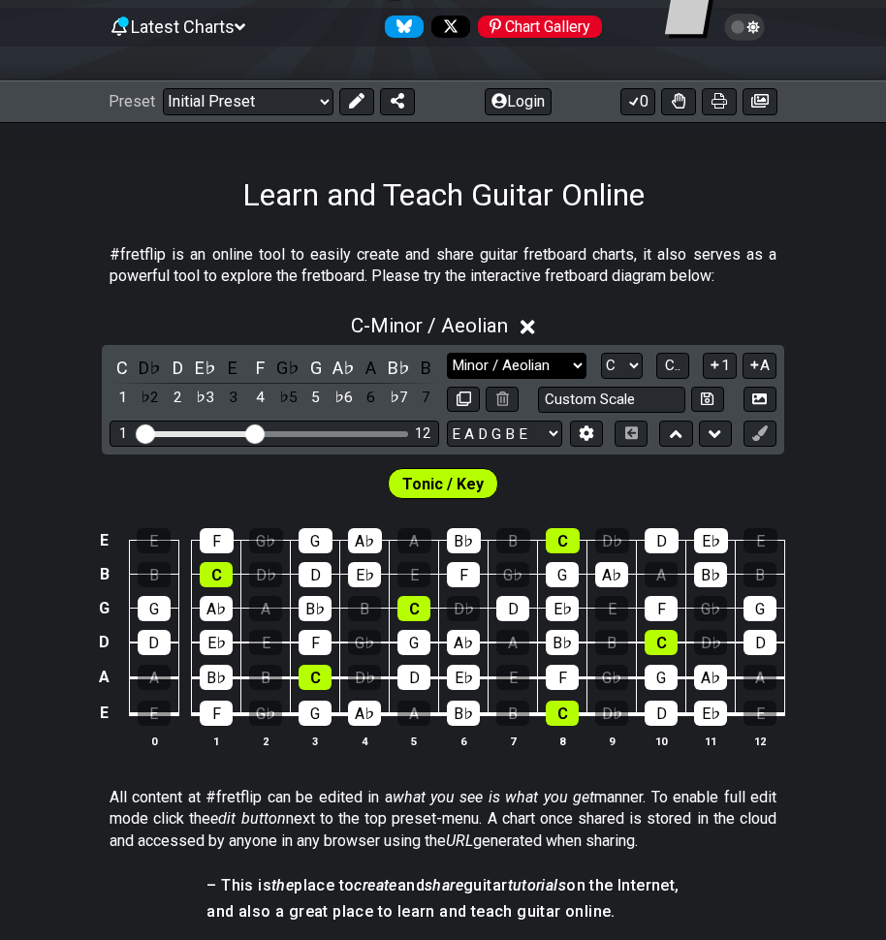
click at [563, 364] on select "Minor Pentatonic Click to edit Minor Pentatonic Major Pentatonic Minor Blues Ma…" at bounding box center [517, 366] width 140 height 26
click at [447, 353] on select "Minor Pentatonic Click to edit Minor Pentatonic Major Pentatonic Minor Blues Ma…" at bounding box center [517, 366] width 140 height 26
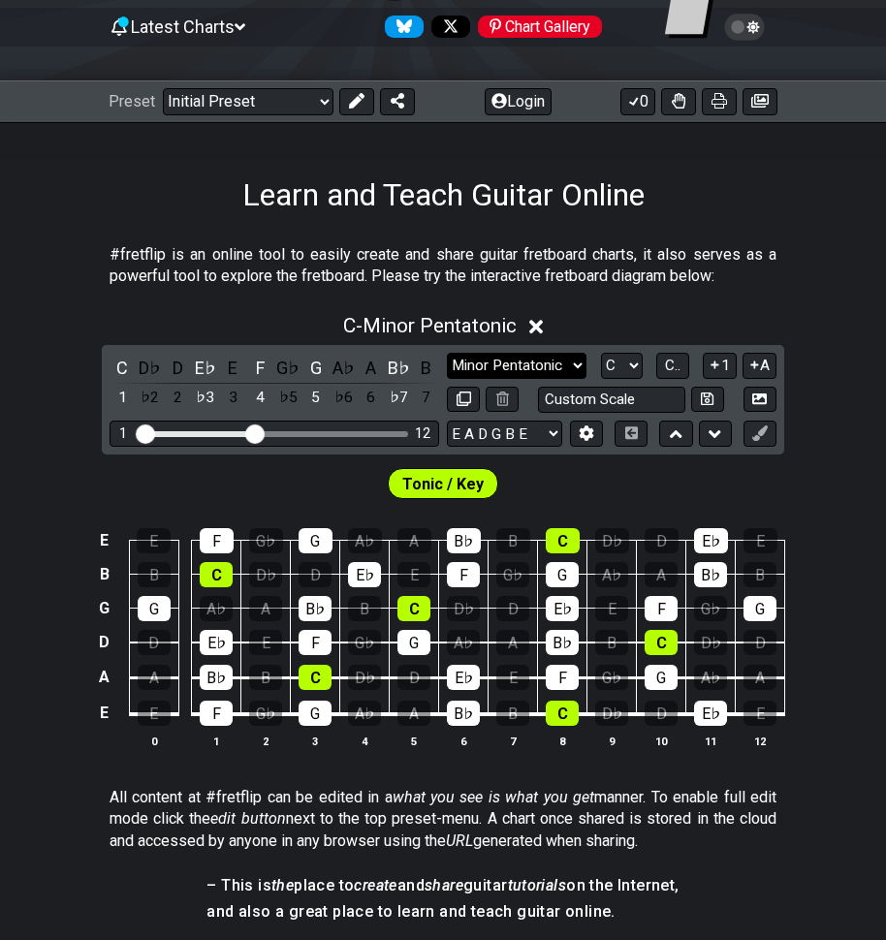
click at [546, 361] on select "Minor Pentatonic Click to edit Minor Pentatonic Major Pentatonic Minor Blues Ma…" at bounding box center [517, 366] width 140 height 26
click at [447, 353] on select "Minor Pentatonic Click to edit Minor Pentatonic Major Pentatonic Minor Blues Ma…" at bounding box center [517, 366] width 140 height 26
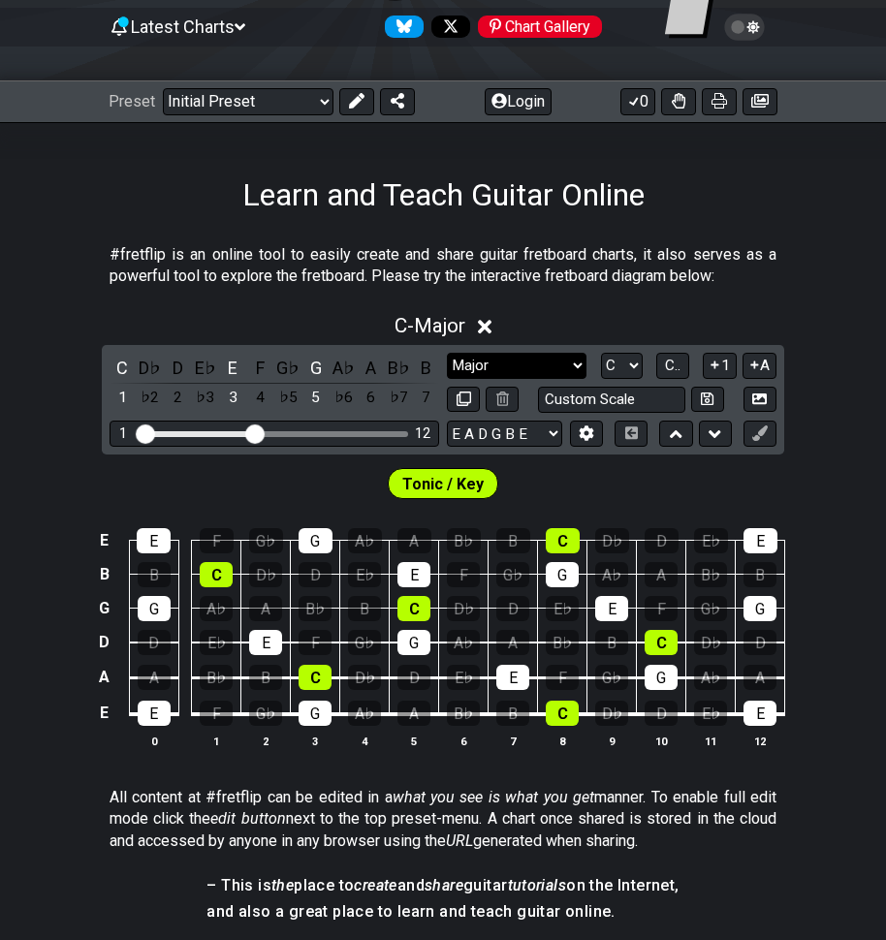
click at [549, 366] on select "Minor Pentatonic Click to edit Minor Pentatonic Major Pentatonic Minor Blues Ma…" at bounding box center [517, 366] width 140 height 26
click at [447, 353] on select "Minor Pentatonic Click to edit Minor Pentatonic Major Pentatonic Minor Blues Ma…" at bounding box center [517, 366] width 140 height 26
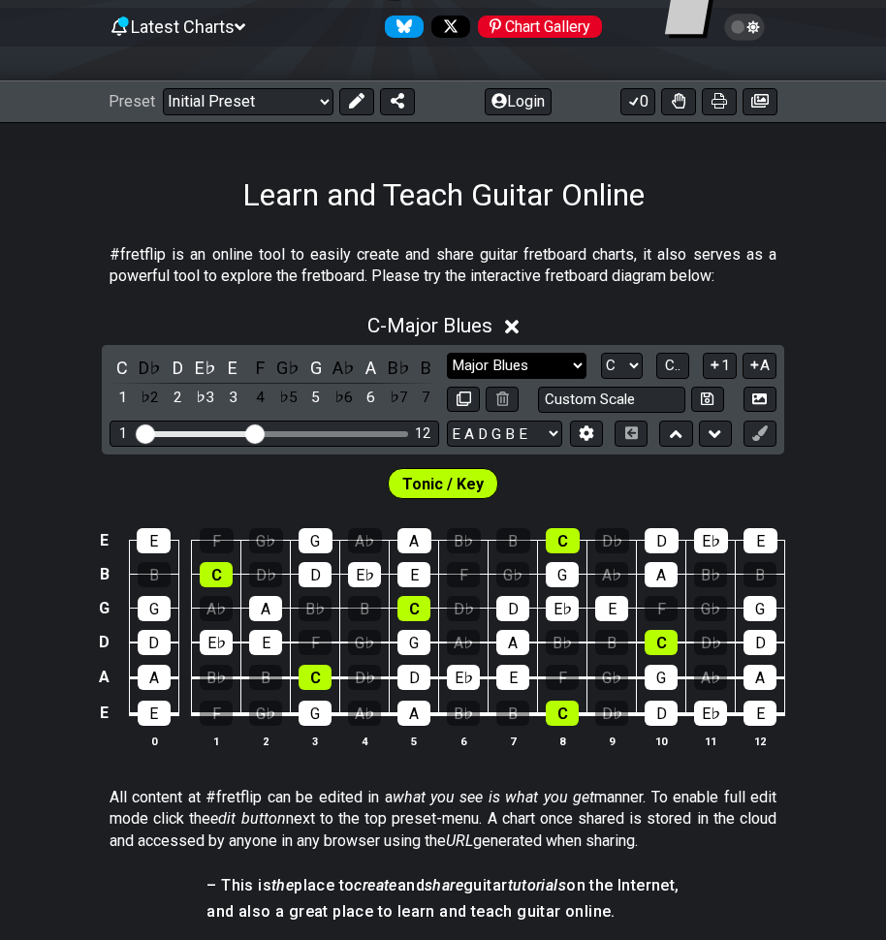
click at [570, 368] on select "Minor Pentatonic Click to edit Minor Pentatonic Major Pentatonic Minor Blues Ma…" at bounding box center [517, 366] width 140 height 26
select select "Minor / Aeolian"
click at [447, 353] on select "Minor Pentatonic Click to edit Minor Pentatonic Major Pentatonic Minor Blues Ma…" at bounding box center [517, 366] width 140 height 26
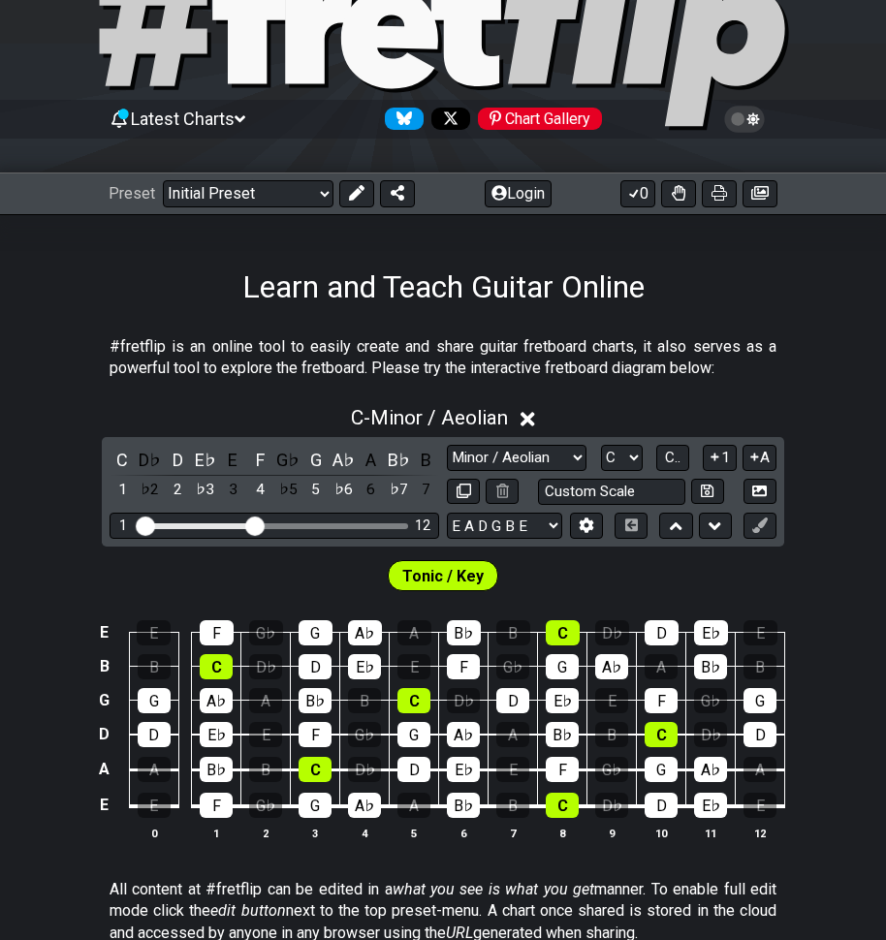
scroll to position [97, 0]
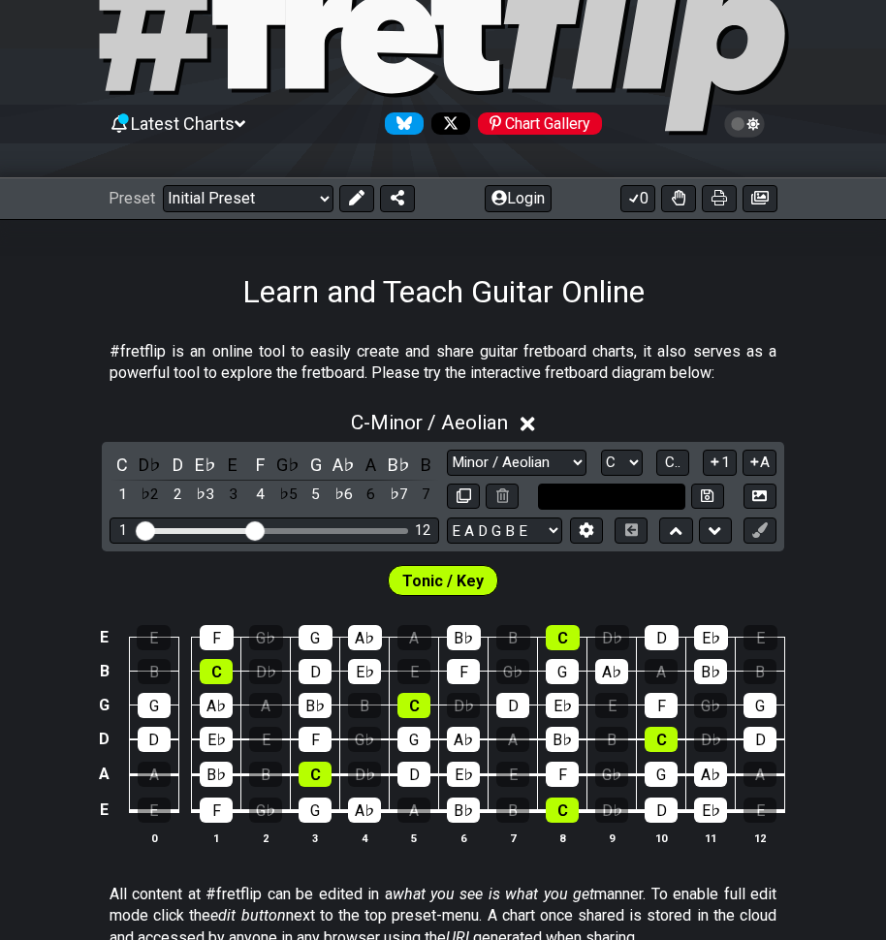
click at [634, 497] on input "text" at bounding box center [611, 497] width 147 height 26
type input "Custom Scale"
click at [567, 463] on select "Minor Pentatonic Click to edit Minor Pentatonic Major Pentatonic Minor Blues Ma…" at bounding box center [517, 463] width 140 height 26
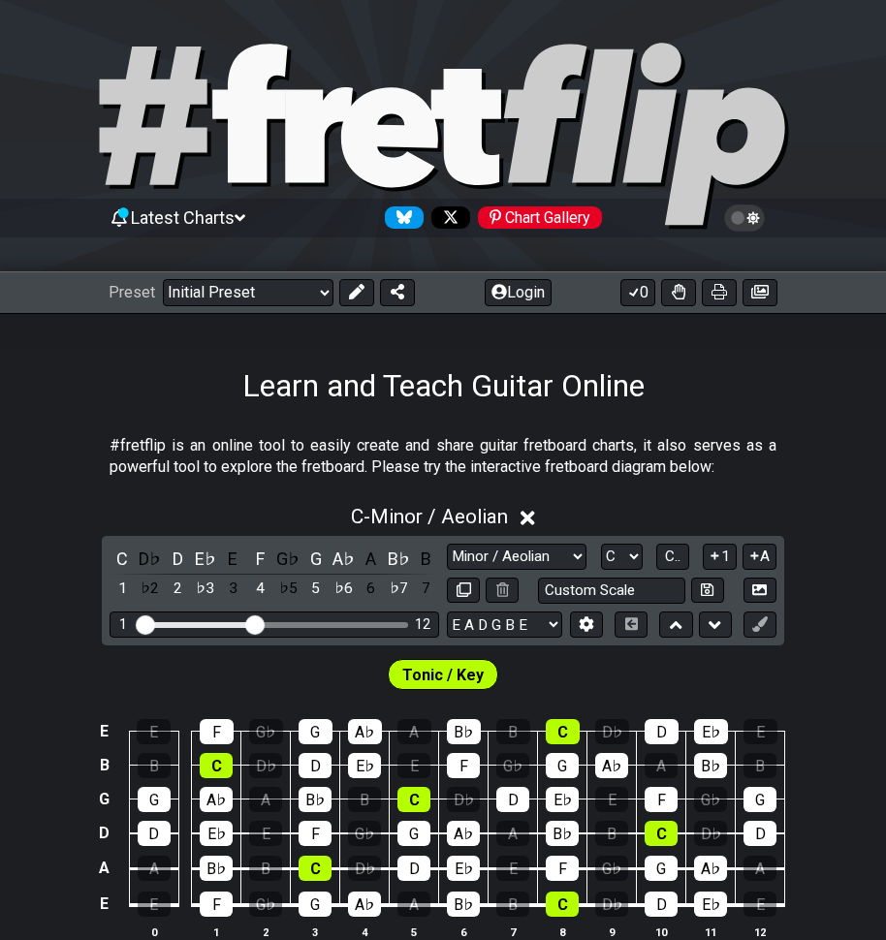
scroll to position [0, 0]
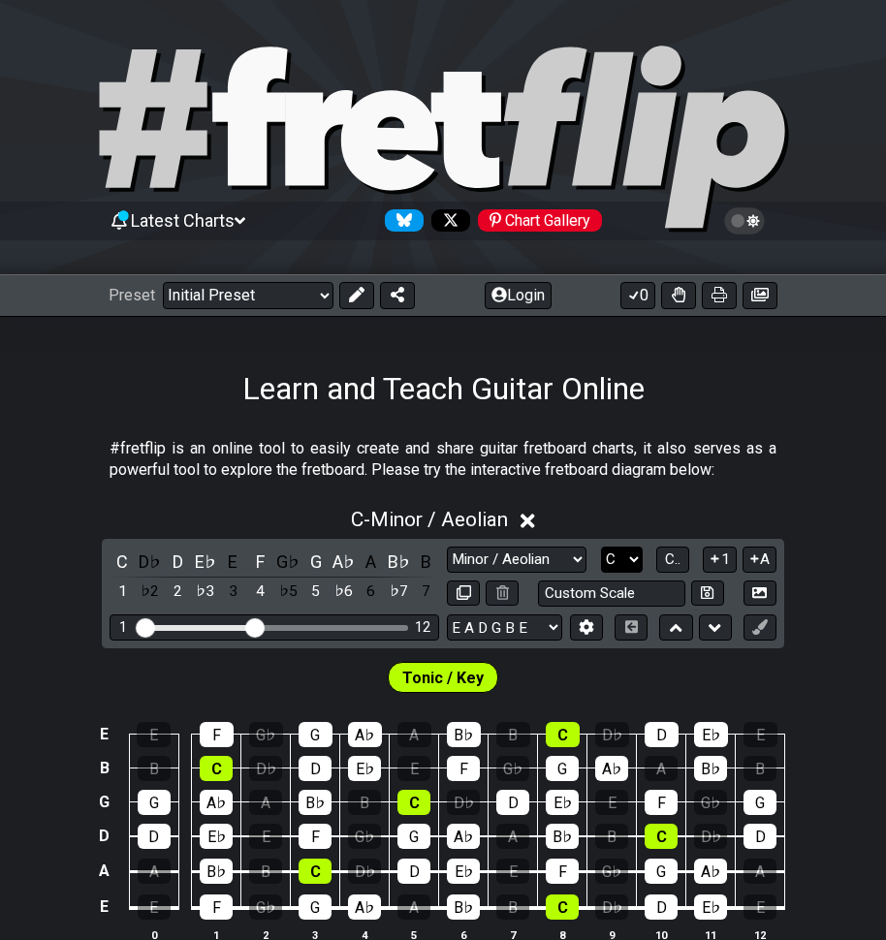
click at [629, 559] on select "A♭ A A♯ B♭ B C C♯ D♭ D D♯ E♭ E F F♯ G♭ G G♯" at bounding box center [622, 560] width 42 height 26
select select "A"
click at [601, 547] on select "A♭ A A♯ B♭ B C C♯ D♭ D D♯ E♭ E F F♯ G♭ G G♯" at bounding box center [622, 560] width 42 height 26
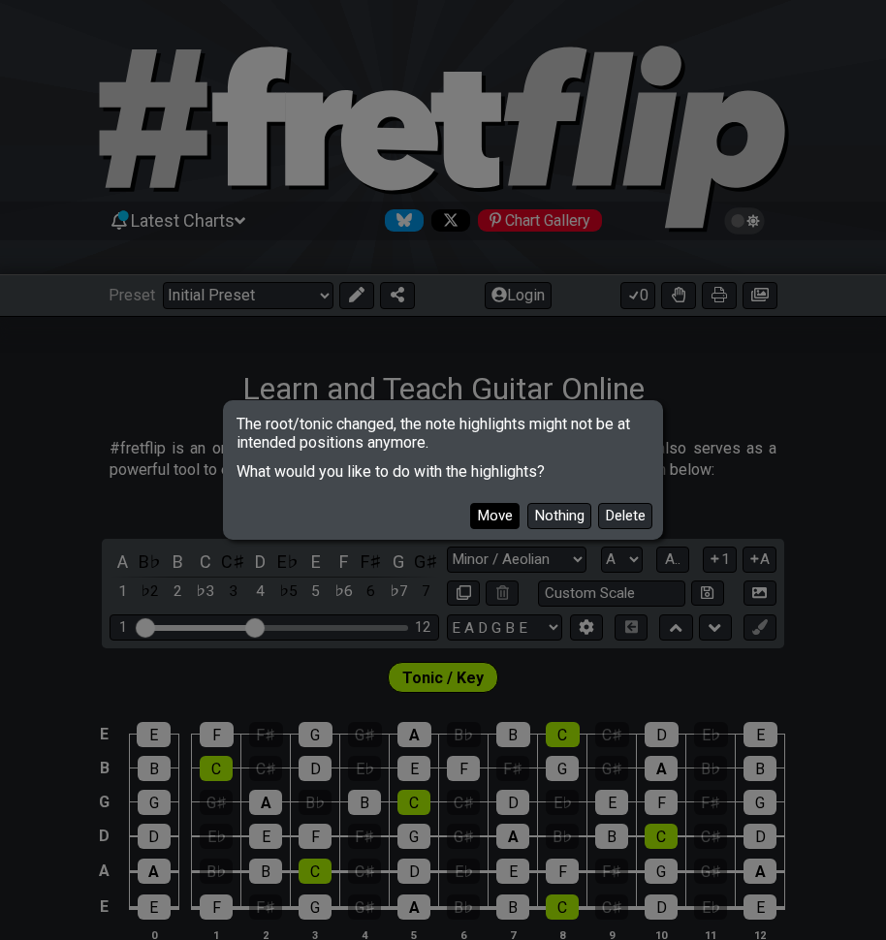
click at [481, 507] on button "Move" at bounding box center [494, 516] width 49 height 26
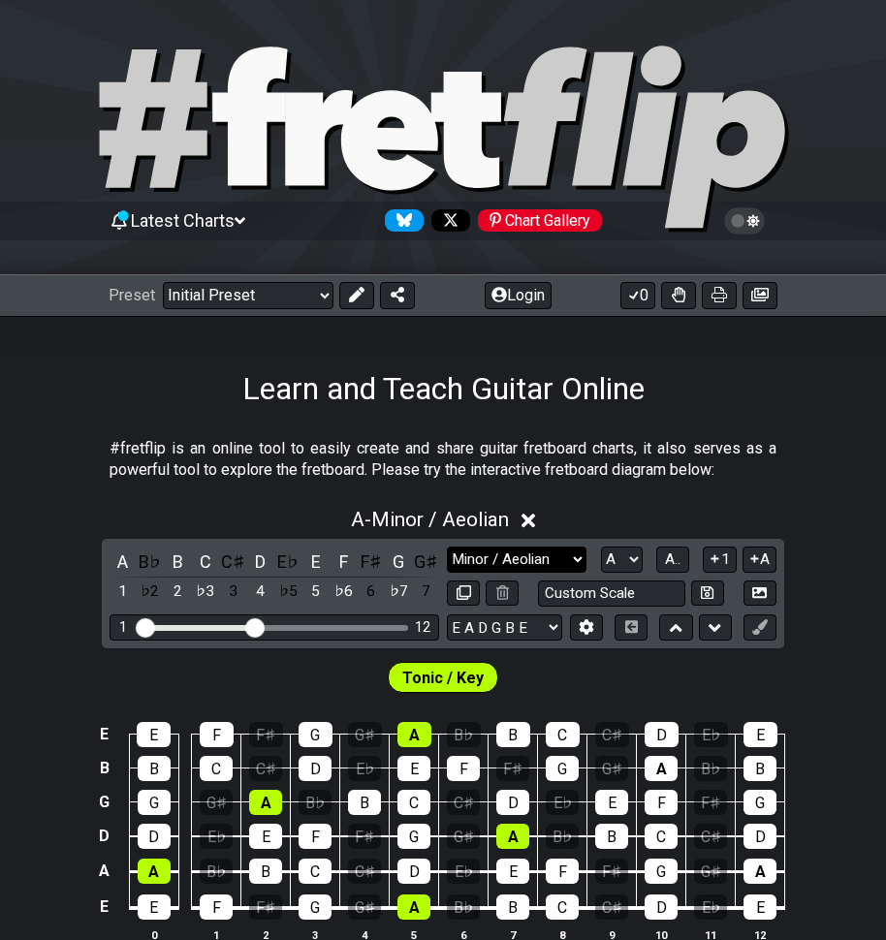
click at [562, 562] on select "Minor Pentatonic Click to edit Minor Pentatonic Major Pentatonic Minor Blues Ma…" at bounding box center [517, 560] width 140 height 26
click at [447, 547] on select "Minor Pentatonic Click to edit Minor Pentatonic Major Pentatonic Minor Blues Ma…" at bounding box center [517, 560] width 140 height 26
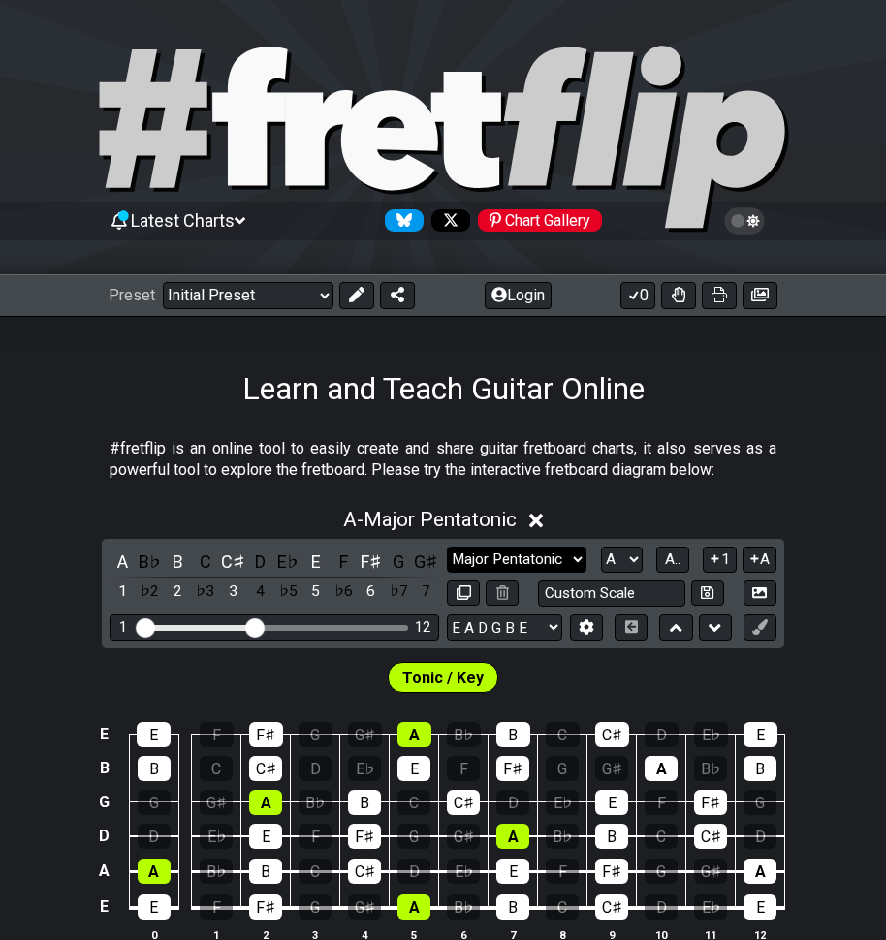
click at [564, 555] on select "Minor Pentatonic Click to edit Minor Pentatonic Major Pentatonic Minor Blues Ma…" at bounding box center [517, 560] width 140 height 26
select select "Major / [PERSON_NAME]"
click at [447, 547] on select "Minor Pentatonic Click to edit Minor Pentatonic Major Pentatonic Minor Blues Ma…" at bounding box center [517, 560] width 140 height 26
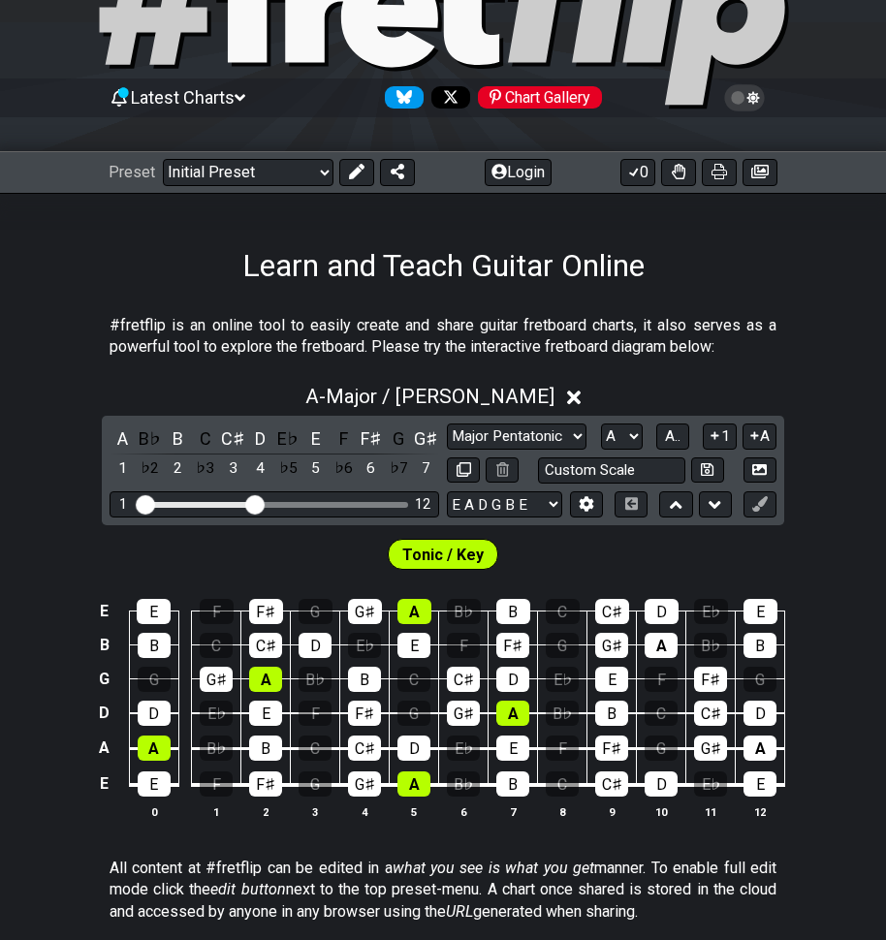
scroll to position [194, 0]
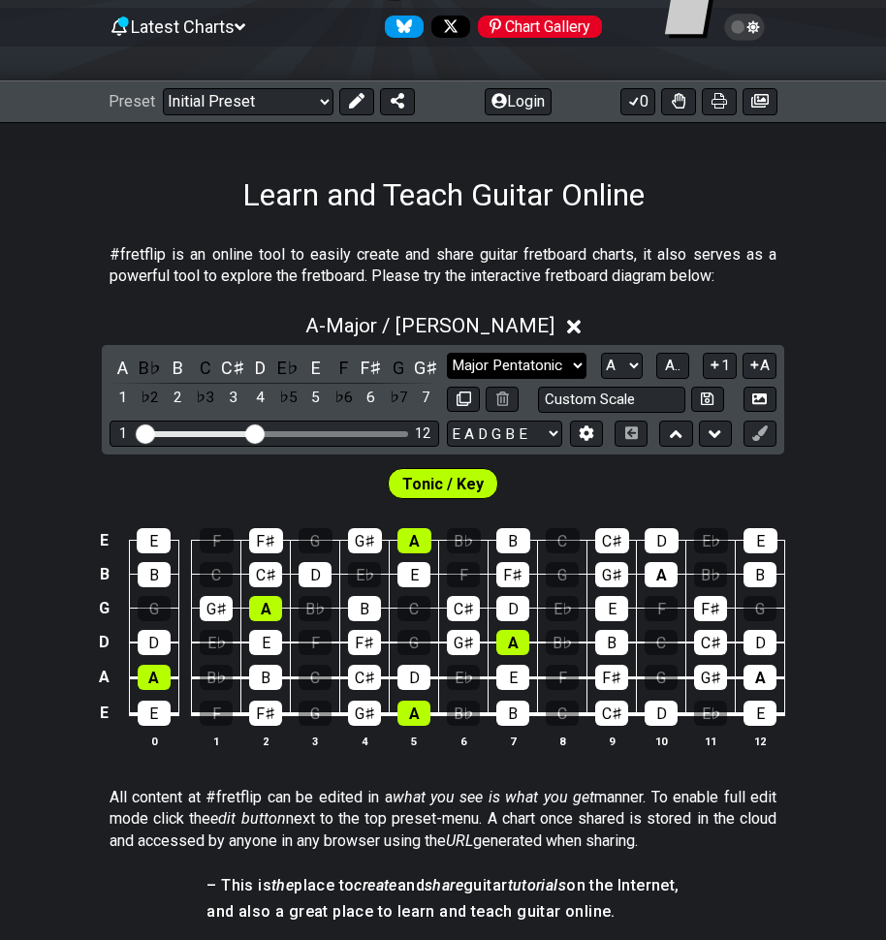
click at [532, 367] on select "Minor Pentatonic Click to edit Minor Pentatonic Major Pentatonic Minor Blues Ma…" at bounding box center [517, 366] width 140 height 26
click at [627, 362] on select "A♭ A A♯ B♭ B C C♯ D♭ D D♯ E♭ E F F♯ G♭ G G♯" at bounding box center [622, 366] width 42 height 26
click at [601, 353] on select "A♭ A A♯ B♭ B C C♯ D♭ D D♯ E♭ E F F♯ G♭ G G♯" at bounding box center [622, 366] width 42 height 26
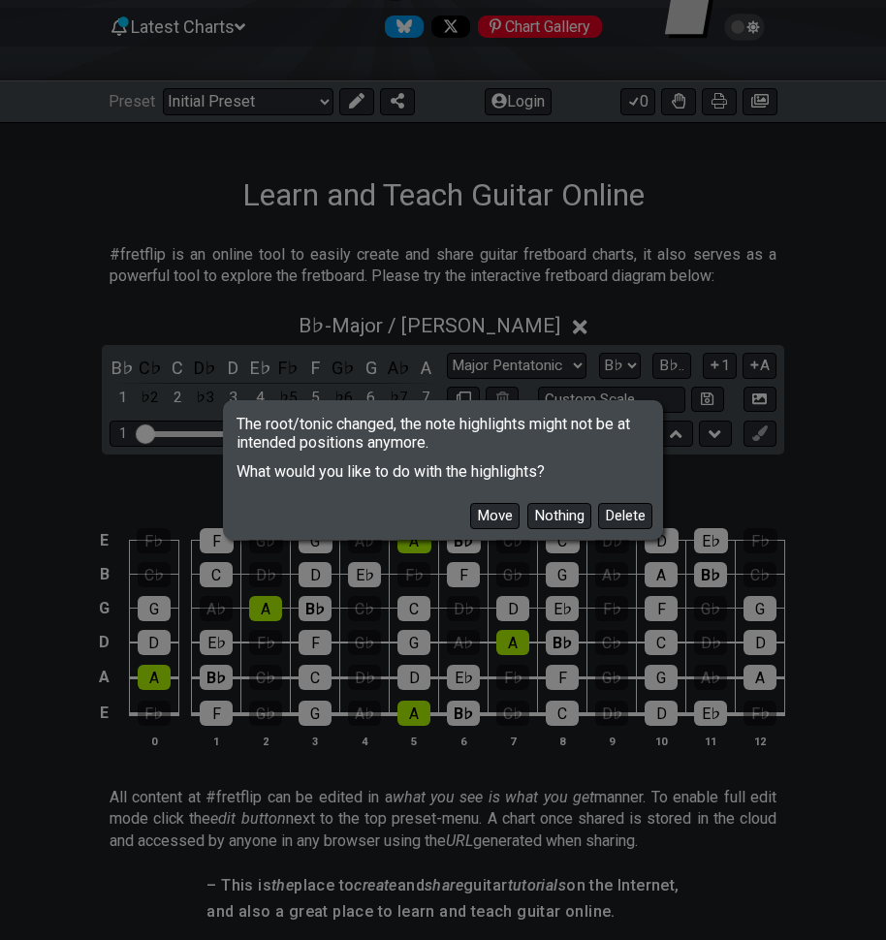
click at [507, 514] on button "Move" at bounding box center [494, 516] width 49 height 26
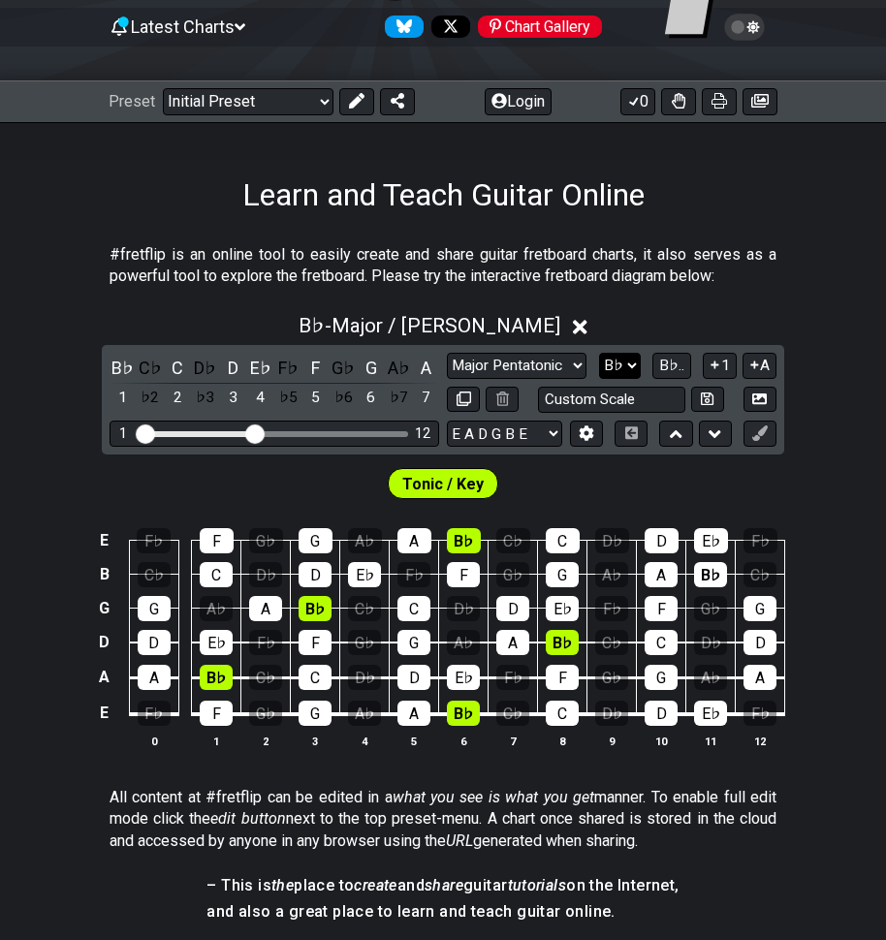
click at [617, 367] on select "A♭ A A♯ B♭ B C C♯ D♭ D D♯ E♭ E F F♯ G♭ G G♯" at bounding box center [620, 366] width 42 height 26
select select "A"
click at [600, 353] on select "A♭ A A♯ B♭ B C C♯ D♭ D D♯ E♭ E F F♯ G♭ G G♯" at bounding box center [620, 366] width 42 height 26
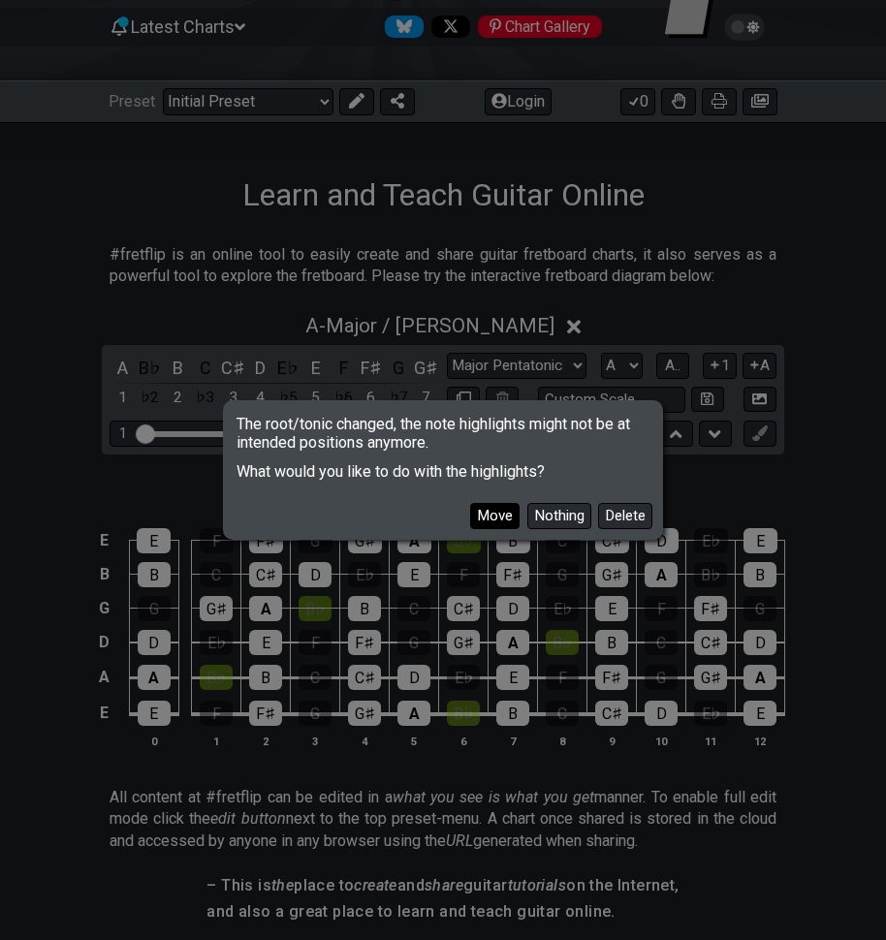
click at [503, 510] on button "Move" at bounding box center [494, 516] width 49 height 26
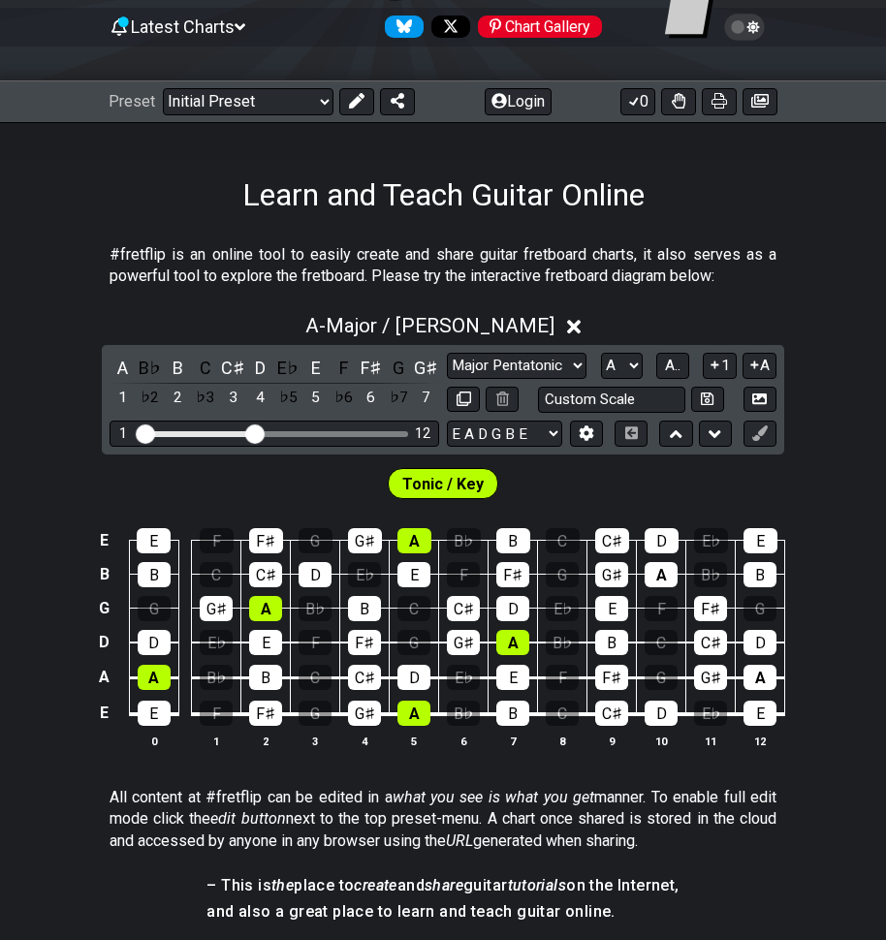
click at [540, 30] on div "Chart Gallery" at bounding box center [540, 27] width 124 height 22
click at [717, 364] on icon at bounding box center [715, 365] width 8 height 8
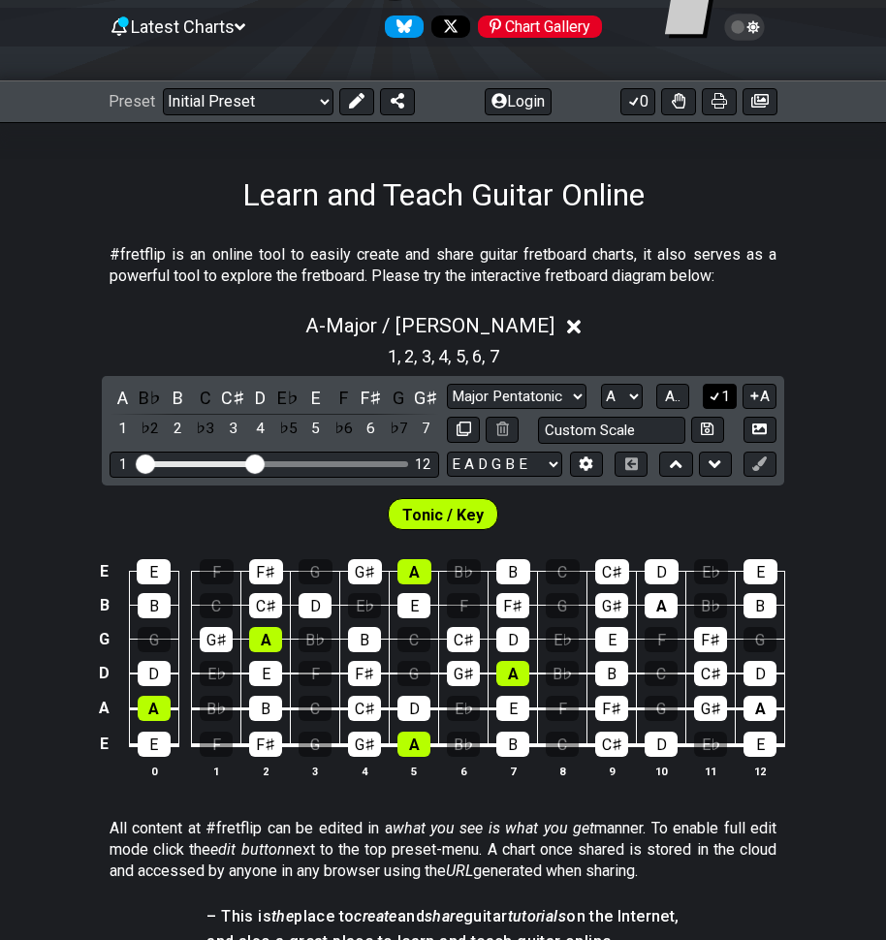
click at [727, 392] on button "1" at bounding box center [719, 397] width 33 height 26
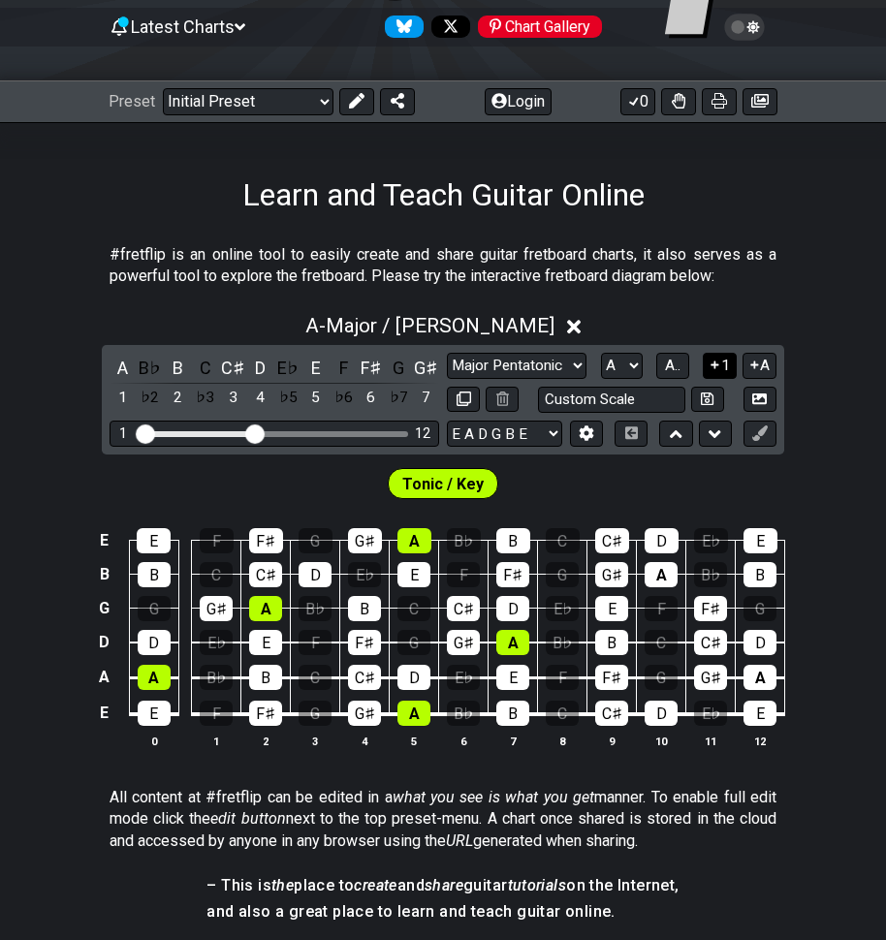
click at [723, 368] on button "1" at bounding box center [719, 366] width 33 height 26
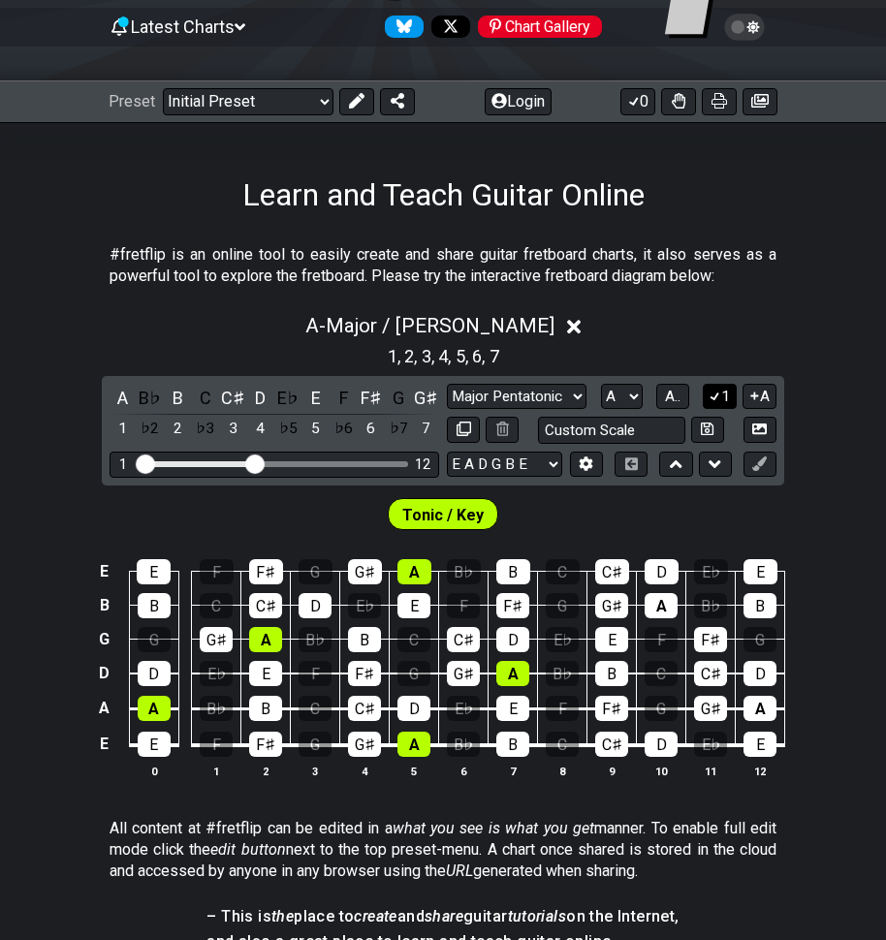
click at [705, 394] on icon at bounding box center [714, 396] width 18 height 15
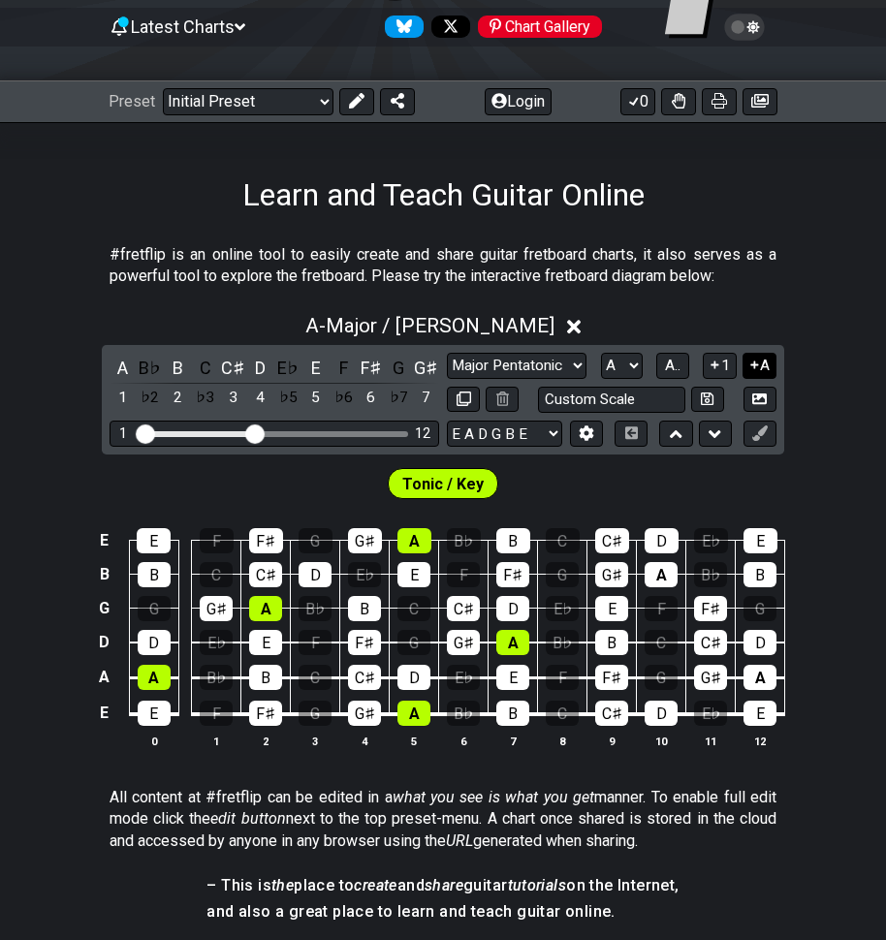
click at [755, 369] on icon at bounding box center [754, 365] width 18 height 15
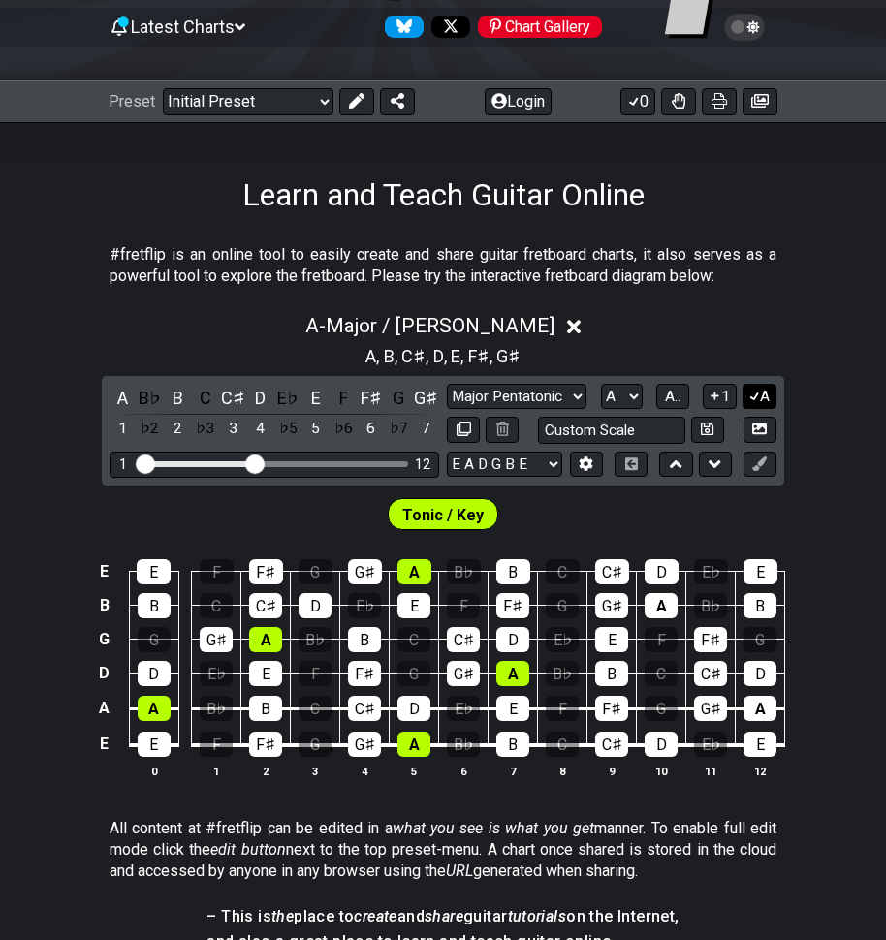
click at [750, 392] on icon at bounding box center [754, 396] width 18 height 15
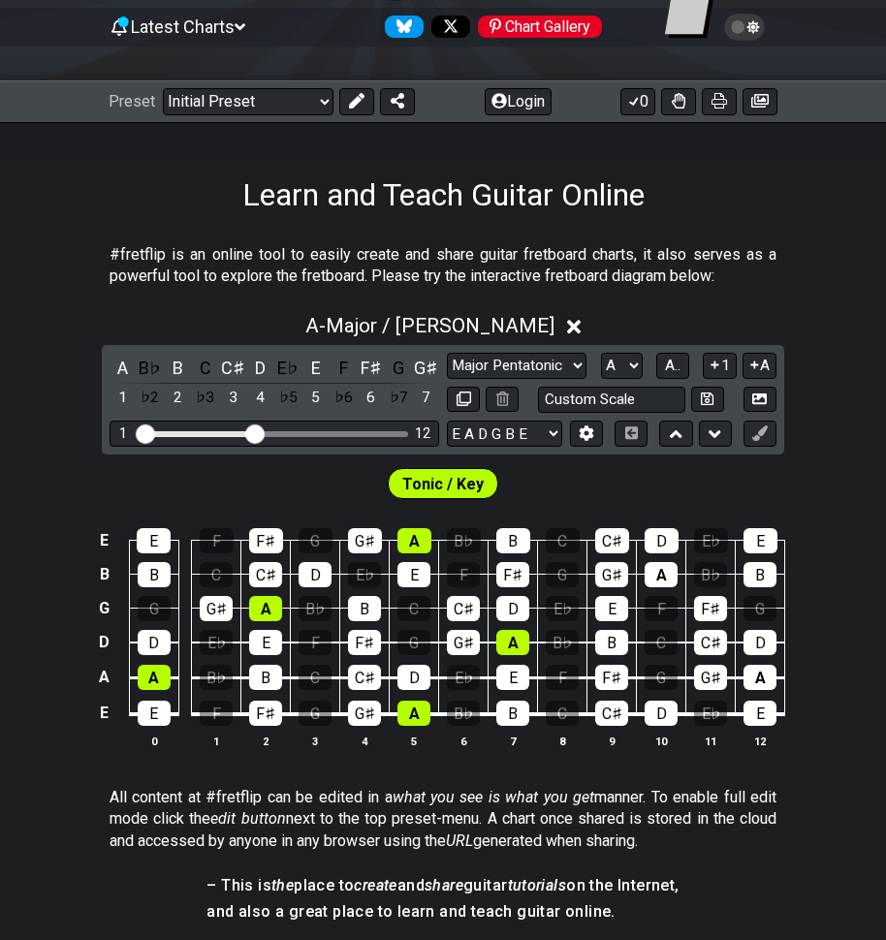
click at [470, 485] on span "Tonic / Key" at bounding box center [442, 484] width 81 height 28
click at [427, 486] on span "Tonic / Key" at bounding box center [442, 484] width 81 height 28
click at [552, 427] on select "E A D G B E E A D G B E E A D G B E B E A D F♯ B A D G C E A D A D G B E E♭ A♭ …" at bounding box center [504, 434] width 115 height 26
click at [363, 469] on div "Tonic / Key" at bounding box center [443, 478] width 886 height 48
drag, startPoint x: 255, startPoint y: 431, endPoint x: 375, endPoint y: 442, distance: 120.6
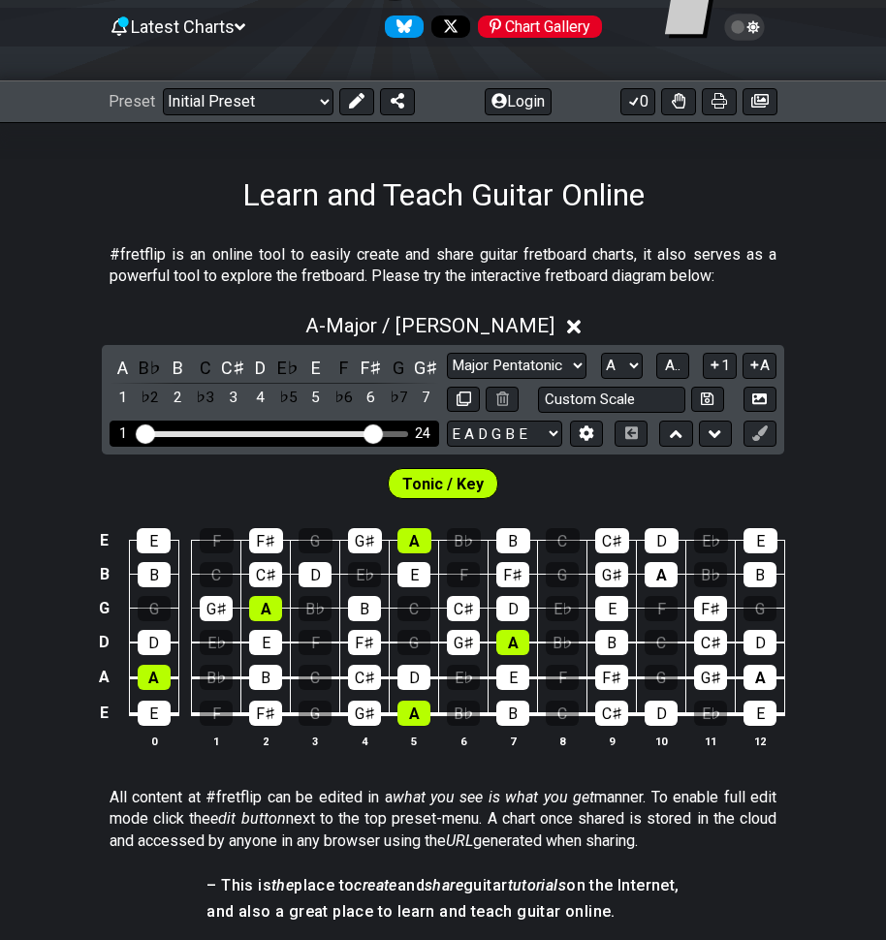
click at [375, 432] on input "Visible fret range" at bounding box center [274, 432] width 275 height 0
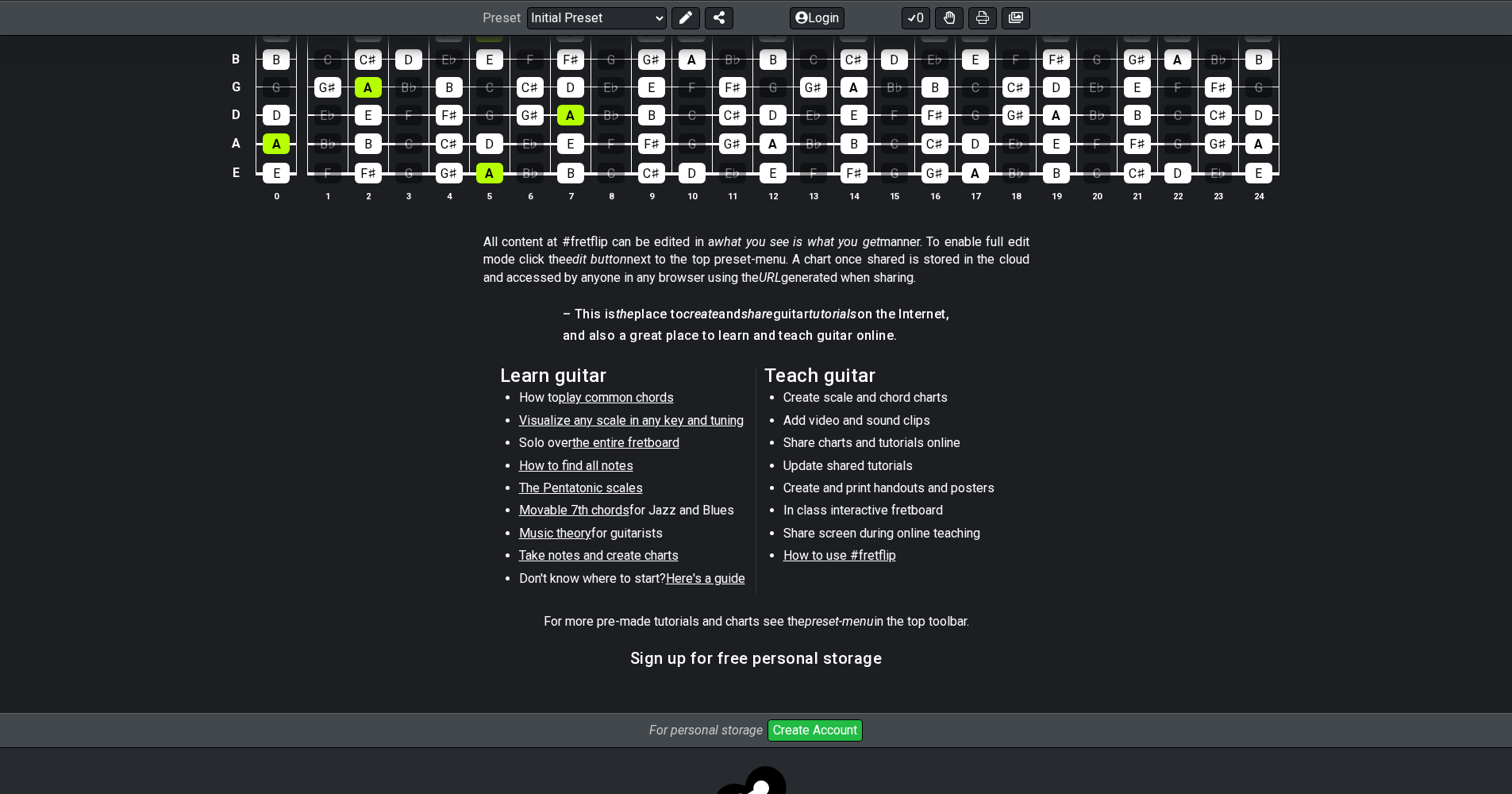
scroll to position [568, 0]
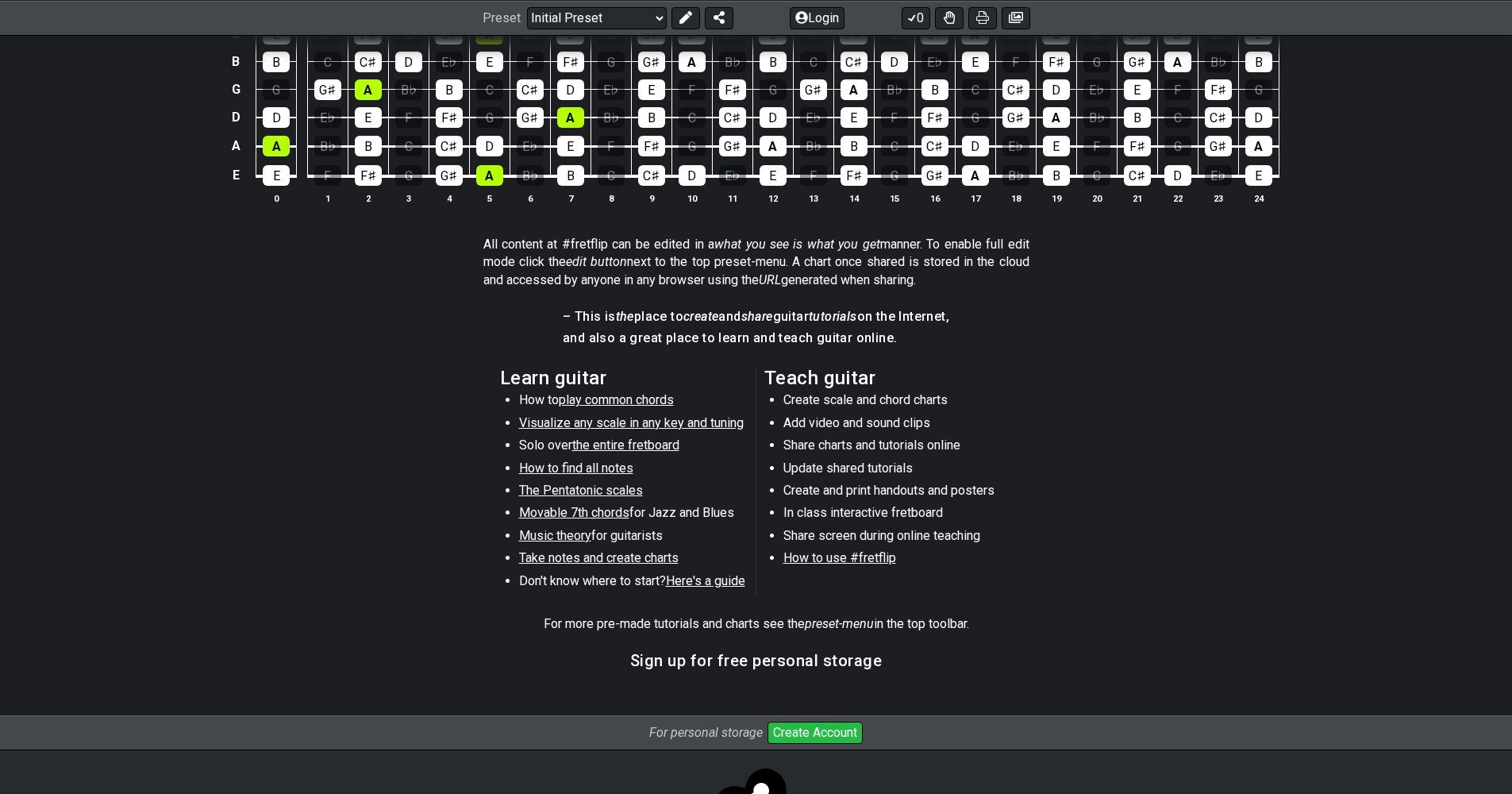
click at [725, 733] on button "Create Account" at bounding box center [815, 733] width 95 height 22
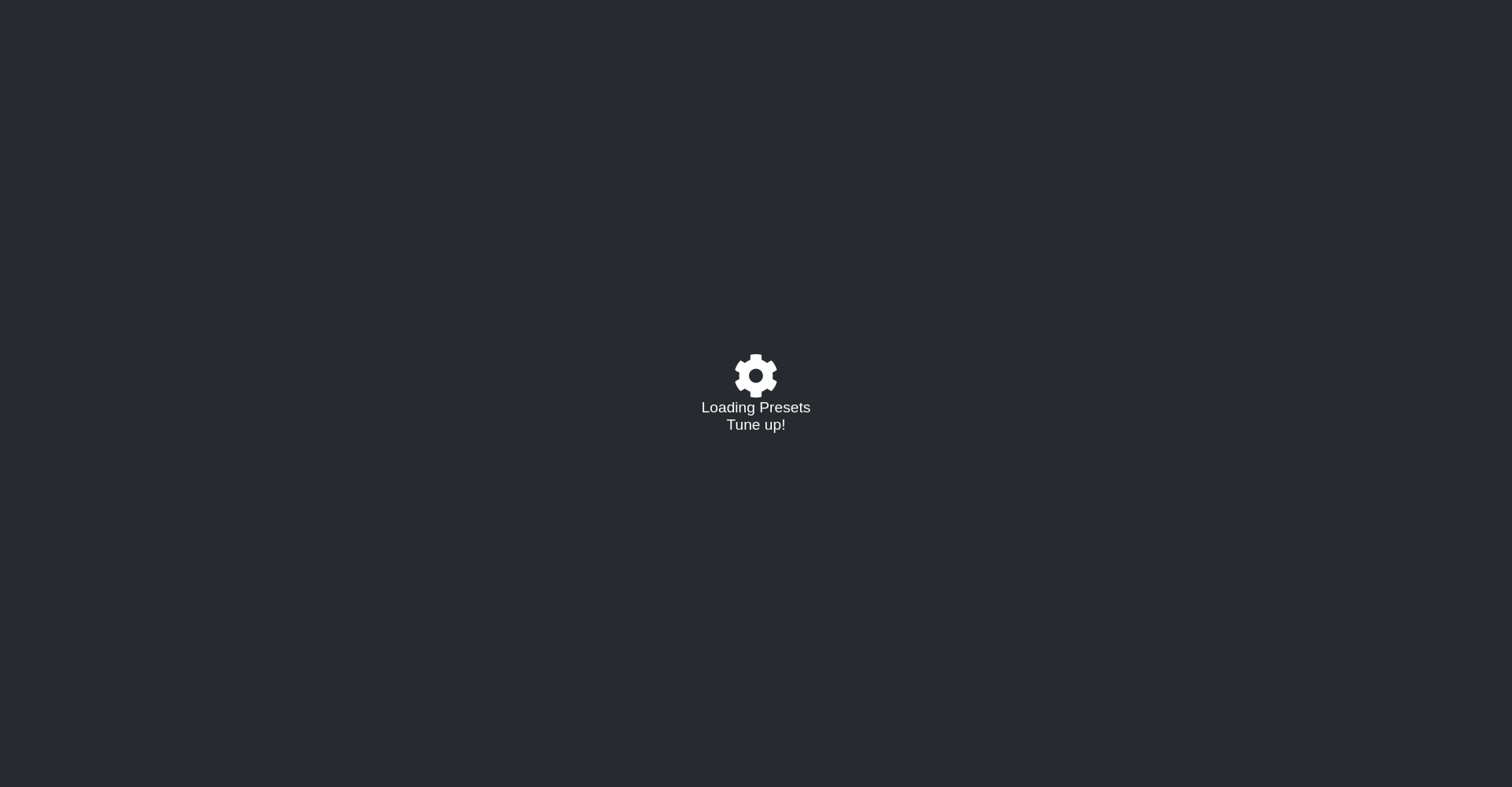
select select "A"
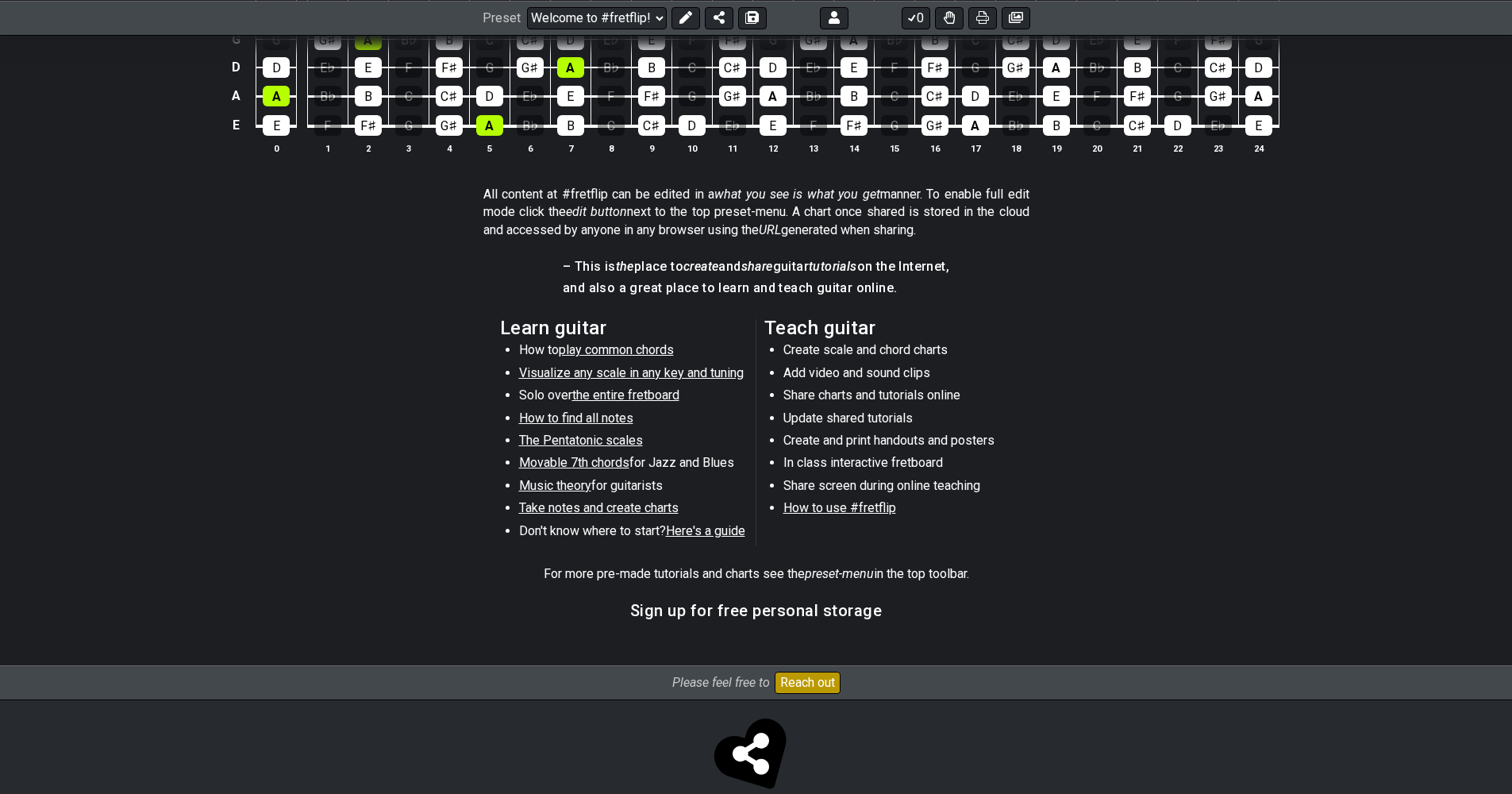
scroll to position [488, 0]
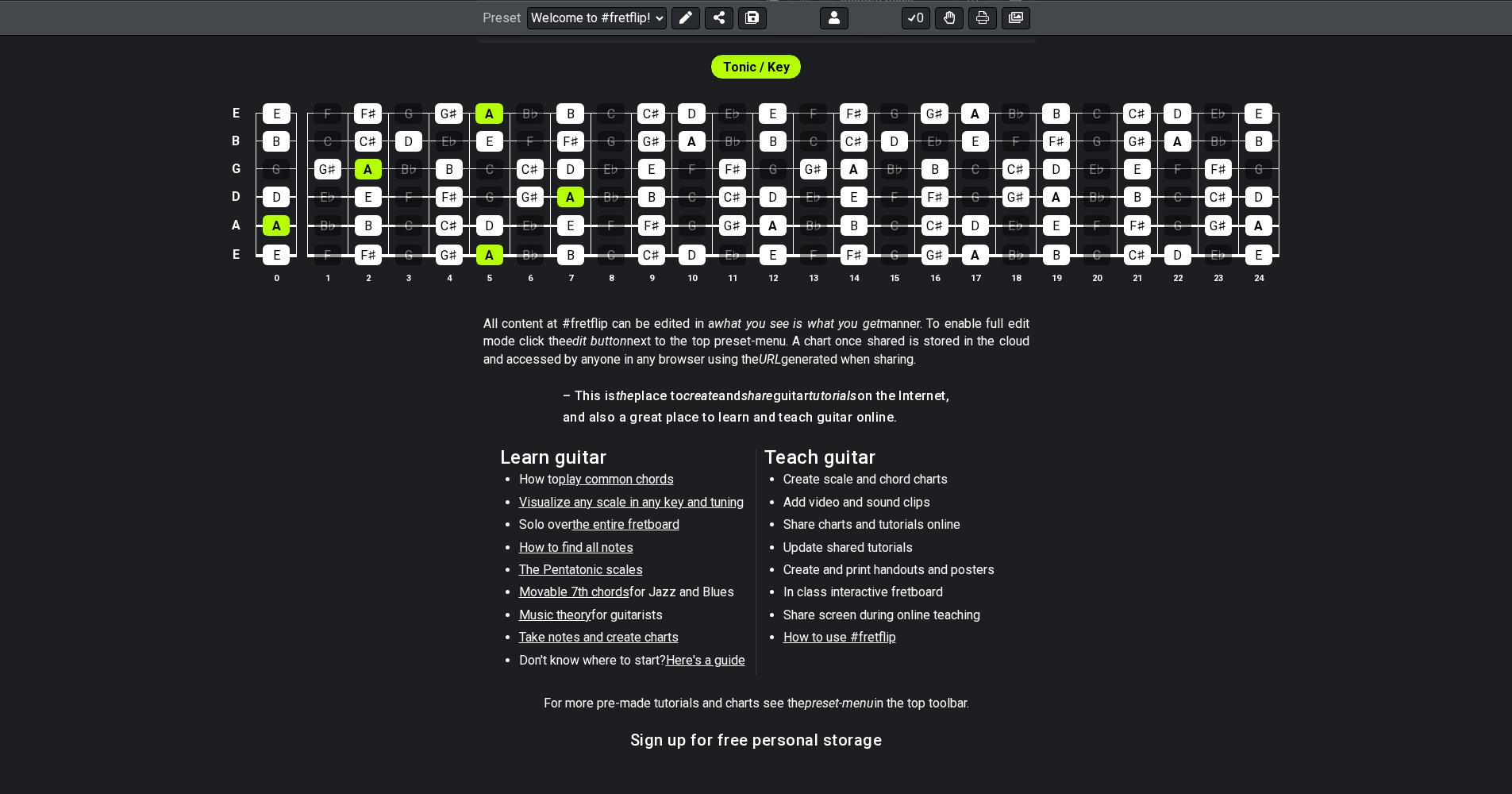
click at [610, 474] on span "play common chords" at bounding box center [616, 479] width 115 height 15
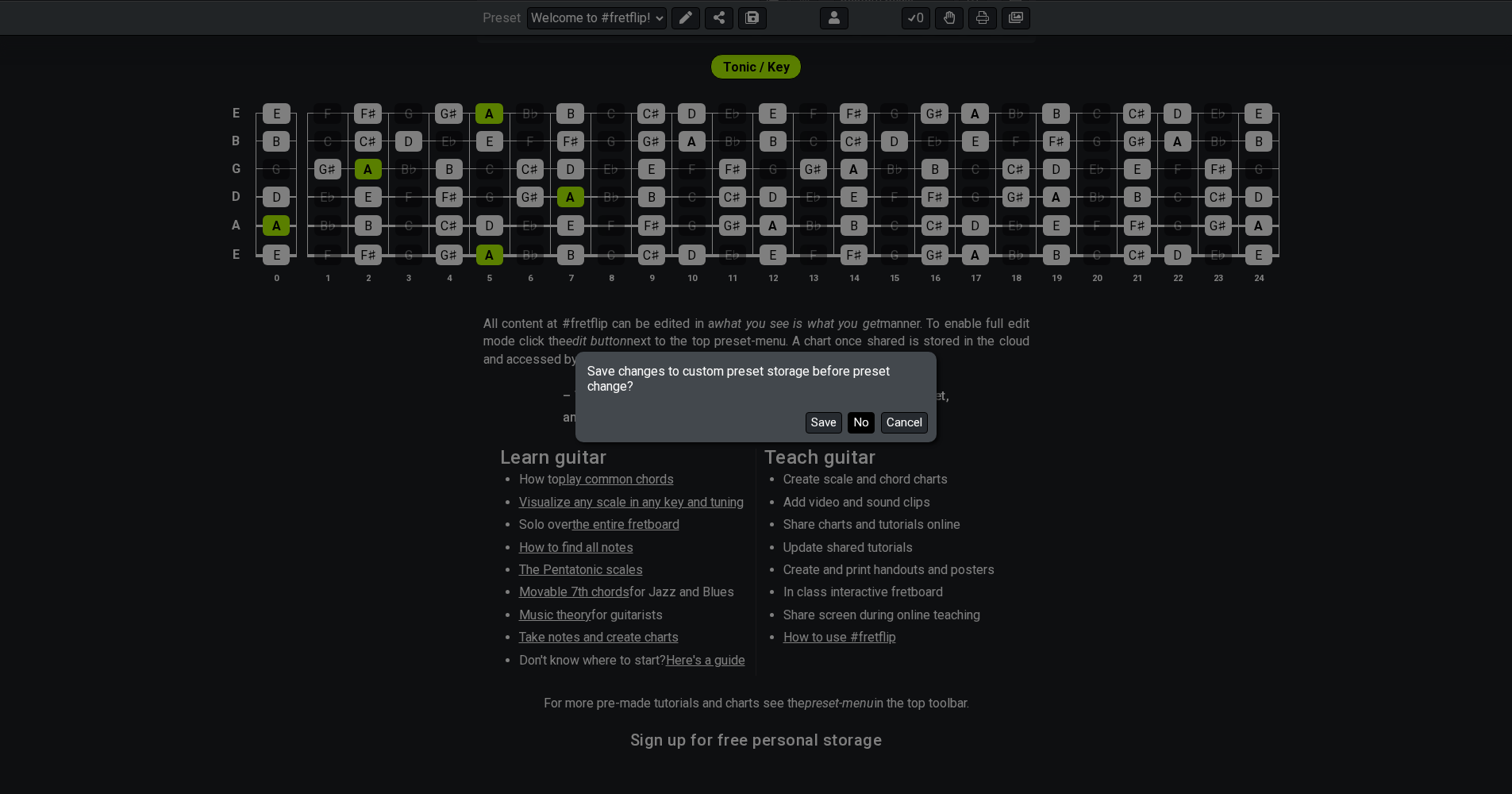
click at [854, 426] on button "No" at bounding box center [861, 423] width 27 height 21
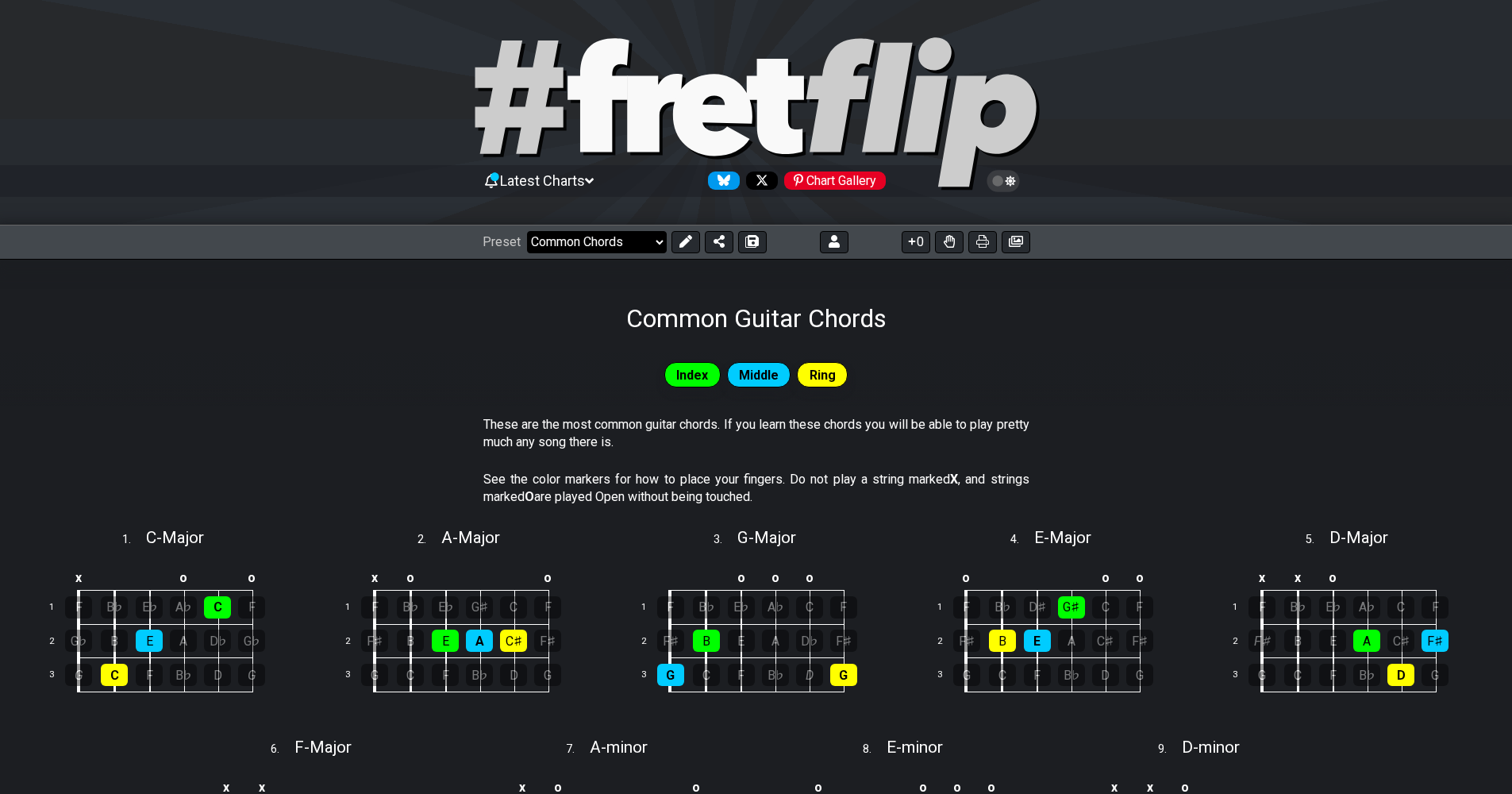
click at [630, 243] on select "Welcome to #fretflip! Initial Preset Custom Preset Minor Pentatonic Major Penta…" at bounding box center [596, 242] width 140 height 22
click at [527, 231] on select "Welcome to #fretflip! Initial Preset Custom Preset Minor Pentatonic Major Penta…" at bounding box center [596, 242] width 140 height 22
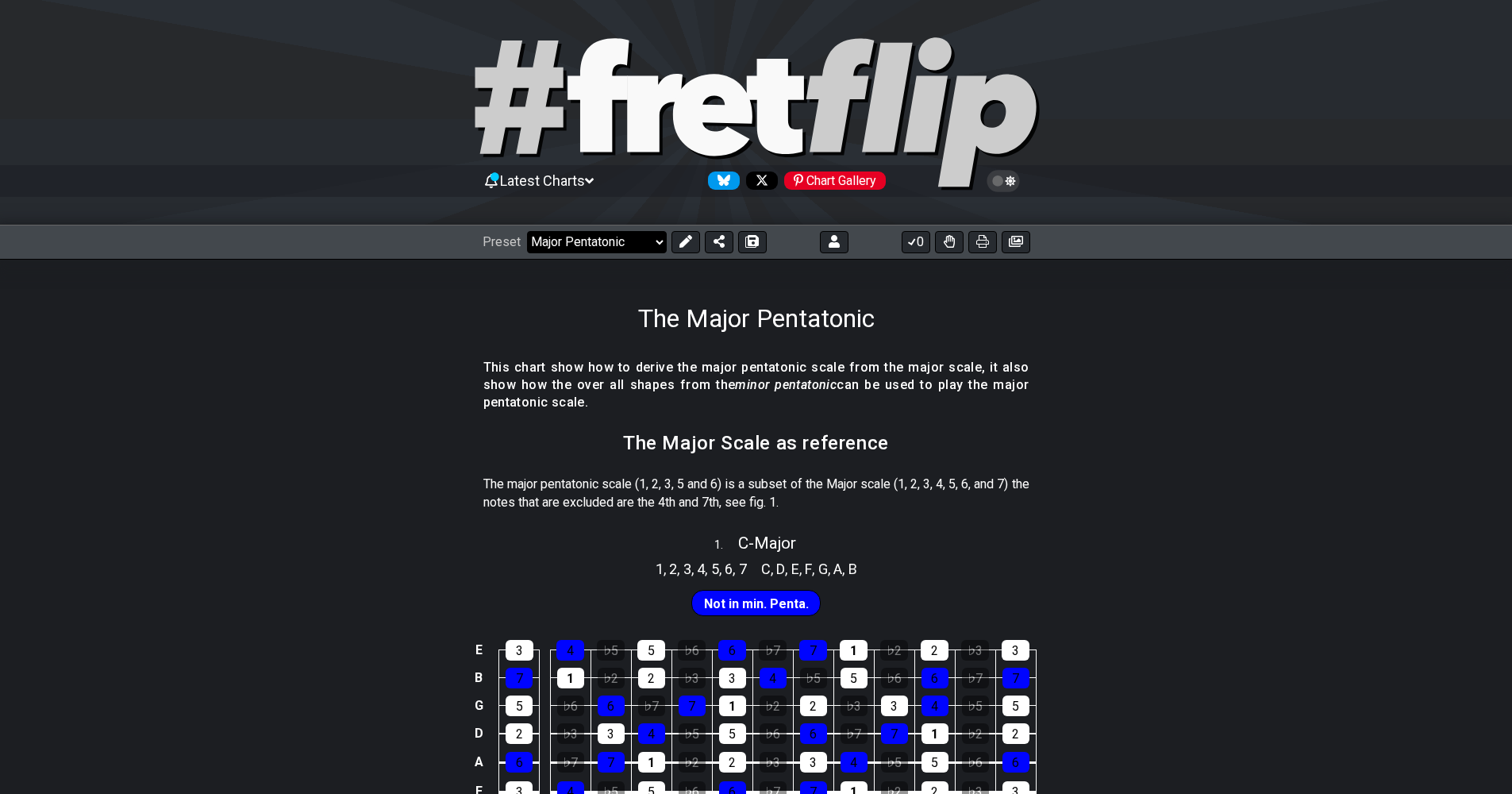
click at [642, 243] on select "Welcome to #fretflip! Initial Preset Custom Preset Minor Pentatonic Major Penta…" at bounding box center [596, 242] width 140 height 22
click at [527, 231] on select "Welcome to #fretflip! Initial Preset Custom Preset Minor Pentatonic Major Penta…" at bounding box center [596, 242] width 140 height 22
select select "/welcome"
select select "C"
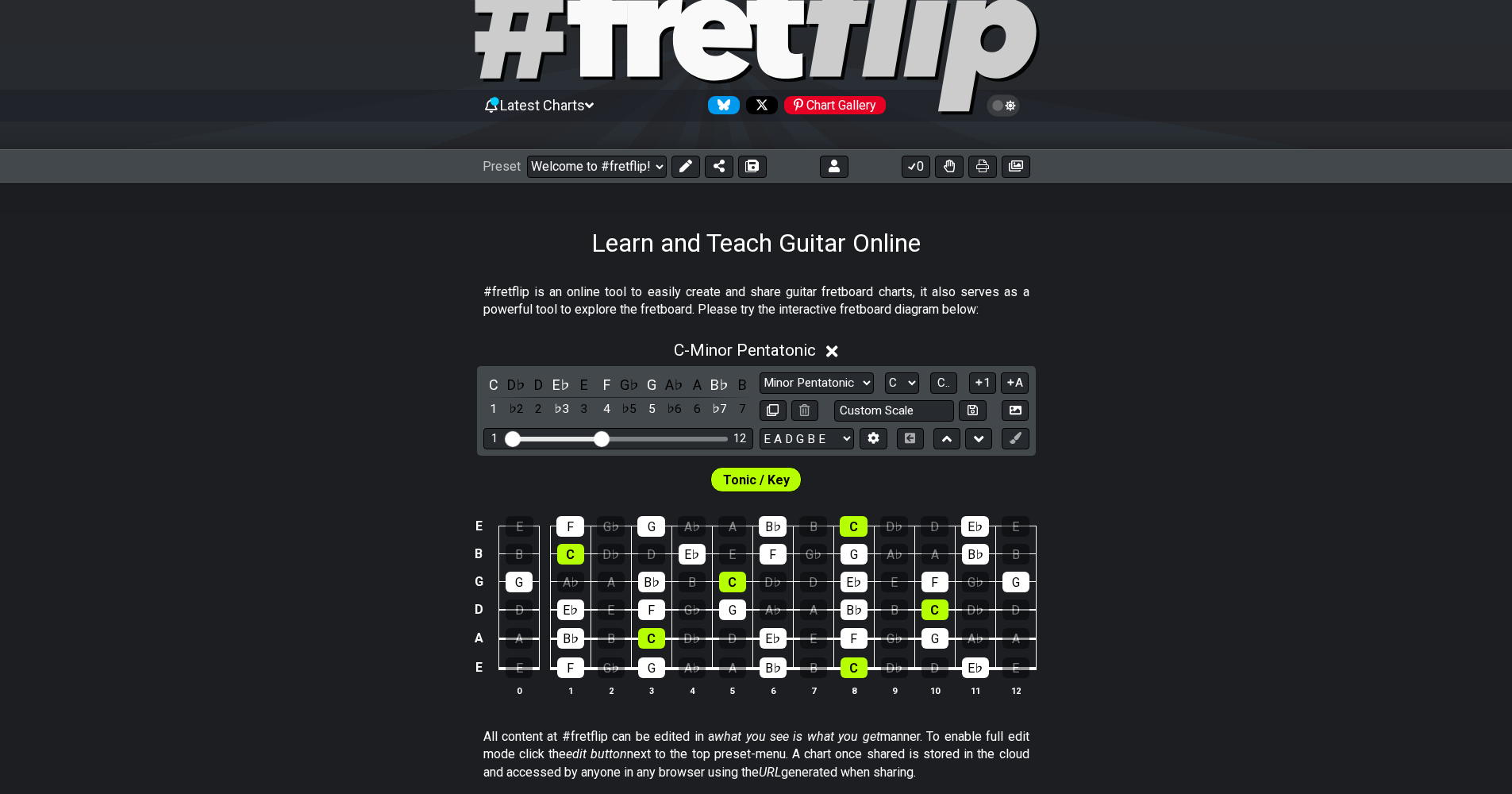
scroll to position [79, 0]
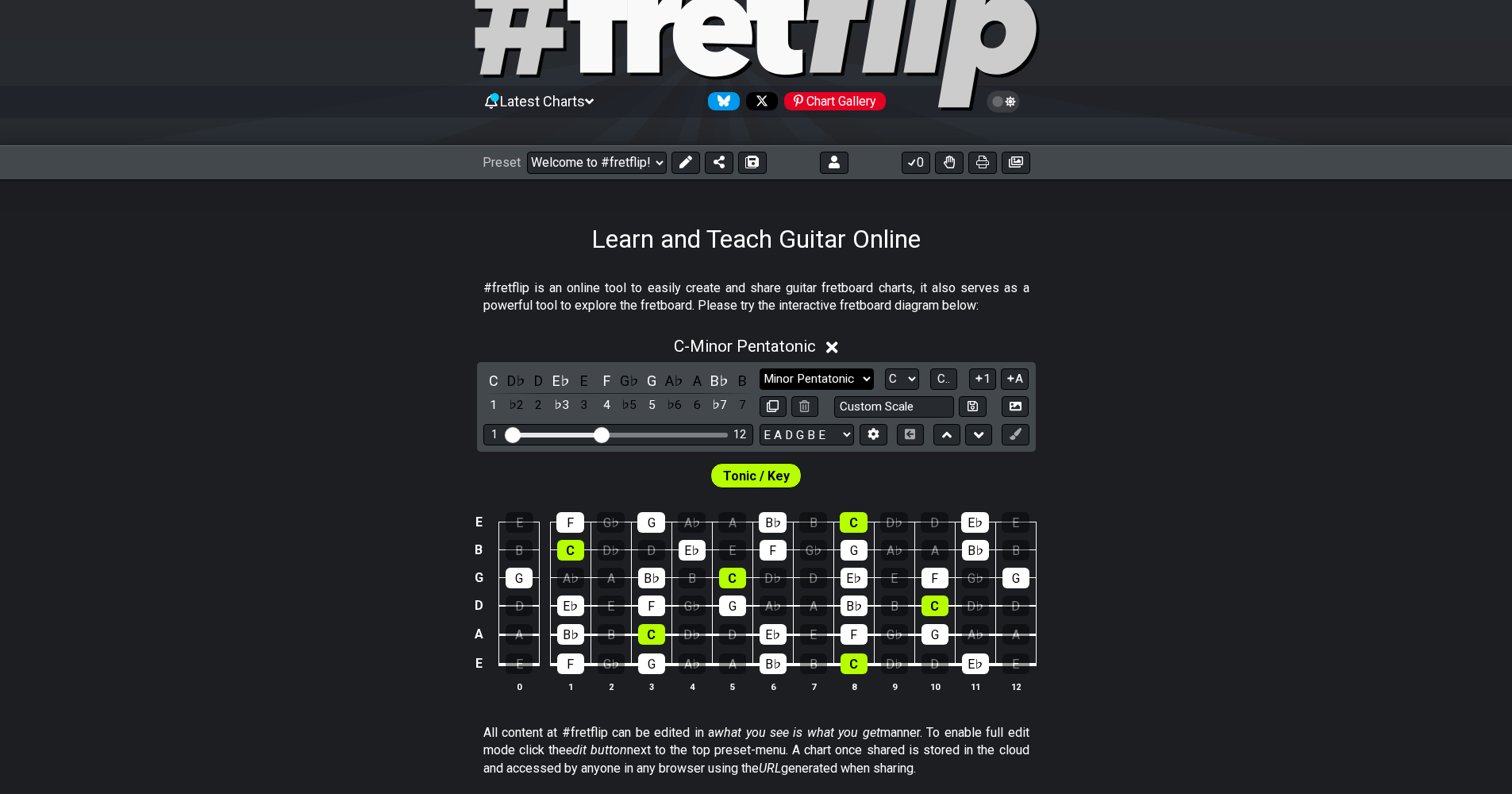
click at [853, 376] on select "Minor Pentatonic Click to edit Minor Pentatonic Major Pentatonic Minor Blues Ma…" at bounding box center [817, 379] width 115 height 21
select select "Major / [PERSON_NAME]"
click at [759, 369] on select "Minor Pentatonic Click to edit Minor Pentatonic Major Pentatonic Minor Blues Ma…" at bounding box center [817, 379] width 115 height 21
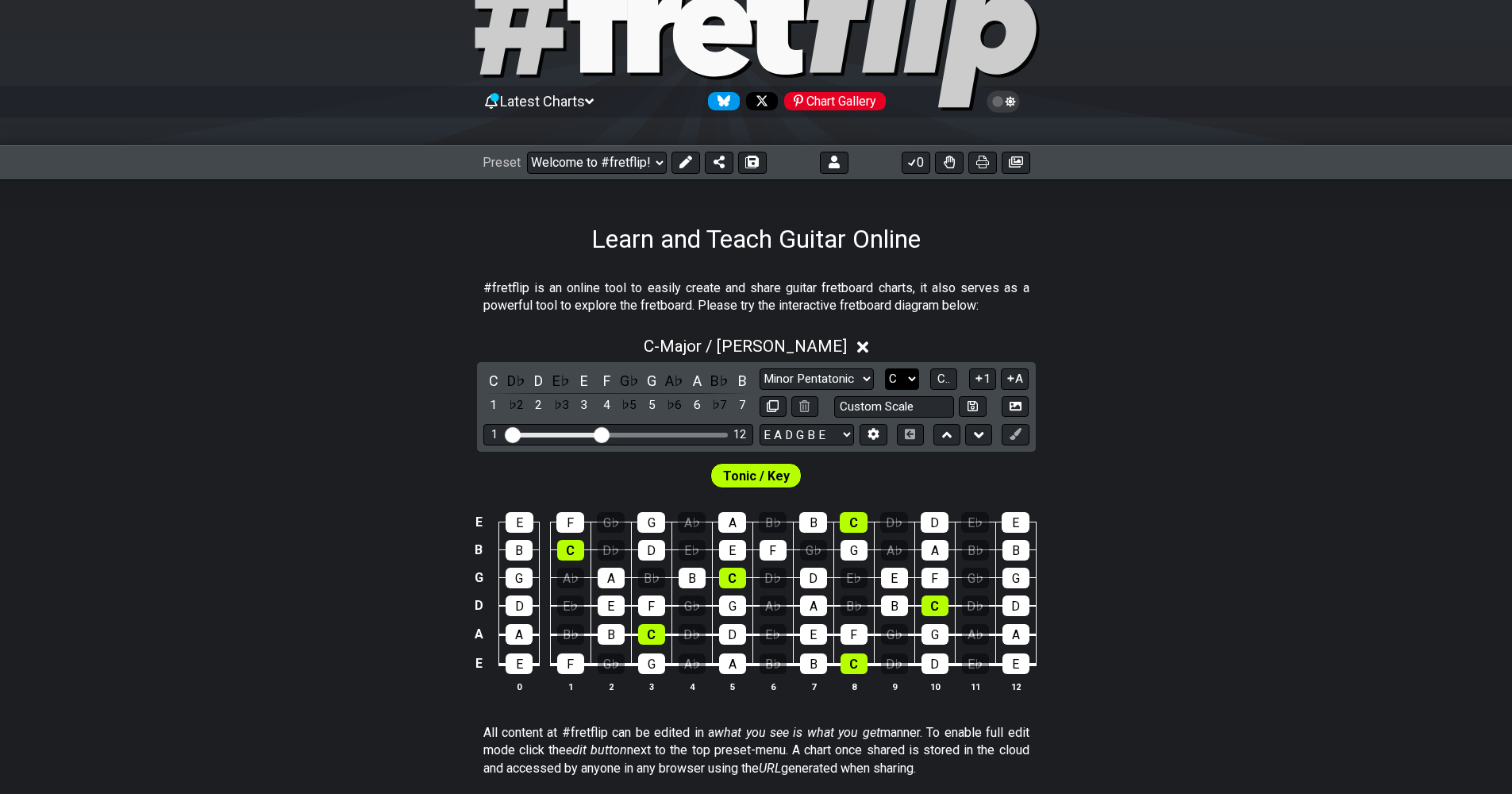
click at [910, 371] on select "A♭ A A♯ B♭ B C C♯ D♭ D D♯ E♭ E F F♯ G♭ G G♯" at bounding box center [902, 379] width 34 height 21
select select "A"
click at [885, 369] on select "A♭ A A♯ B♭ B C C♯ D♭ D D♯ E♭ E F F♯ G♭ G G♯" at bounding box center [902, 379] width 34 height 21
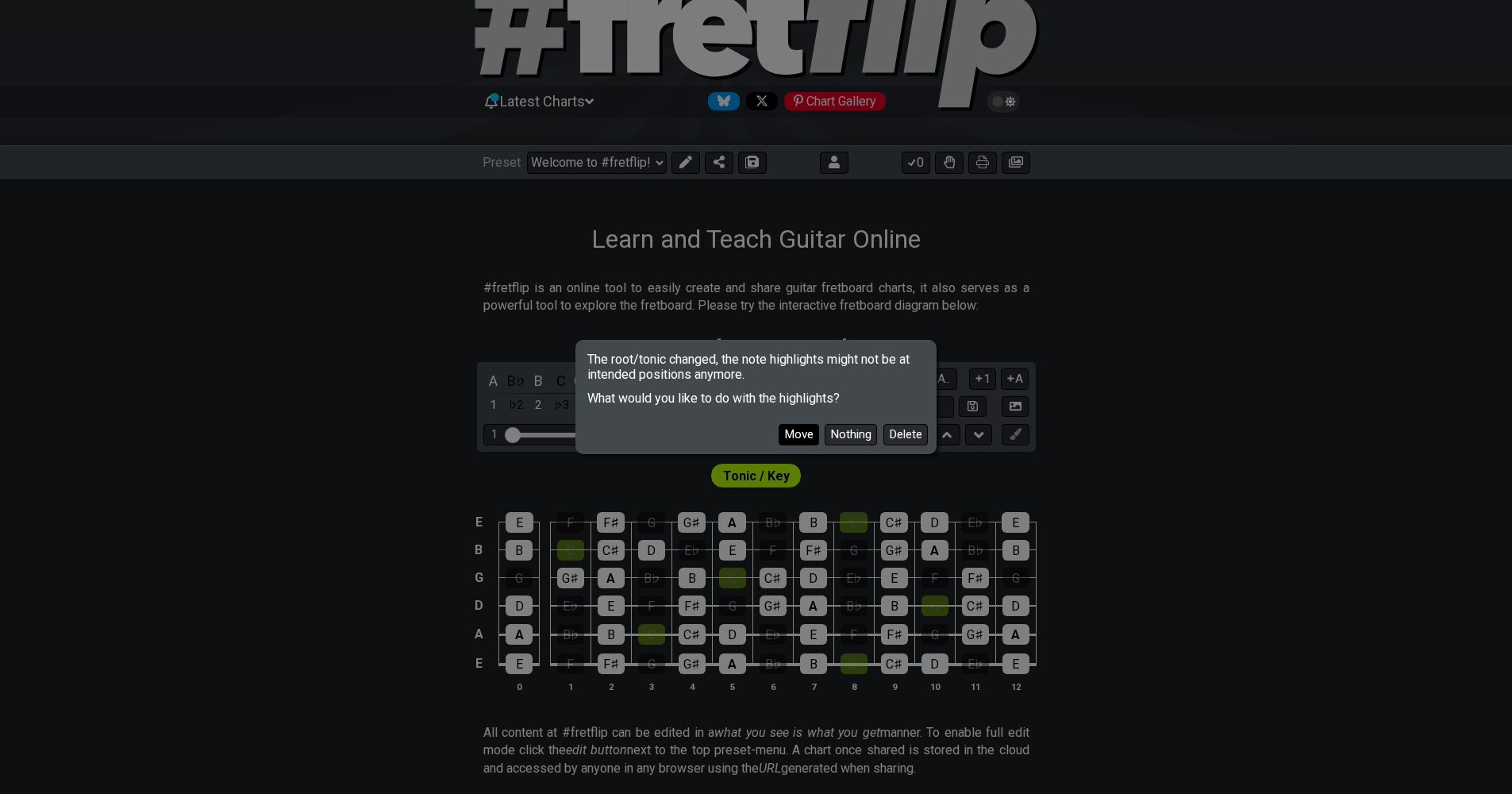
click at [808, 435] on button "Move" at bounding box center [799, 434] width 40 height 21
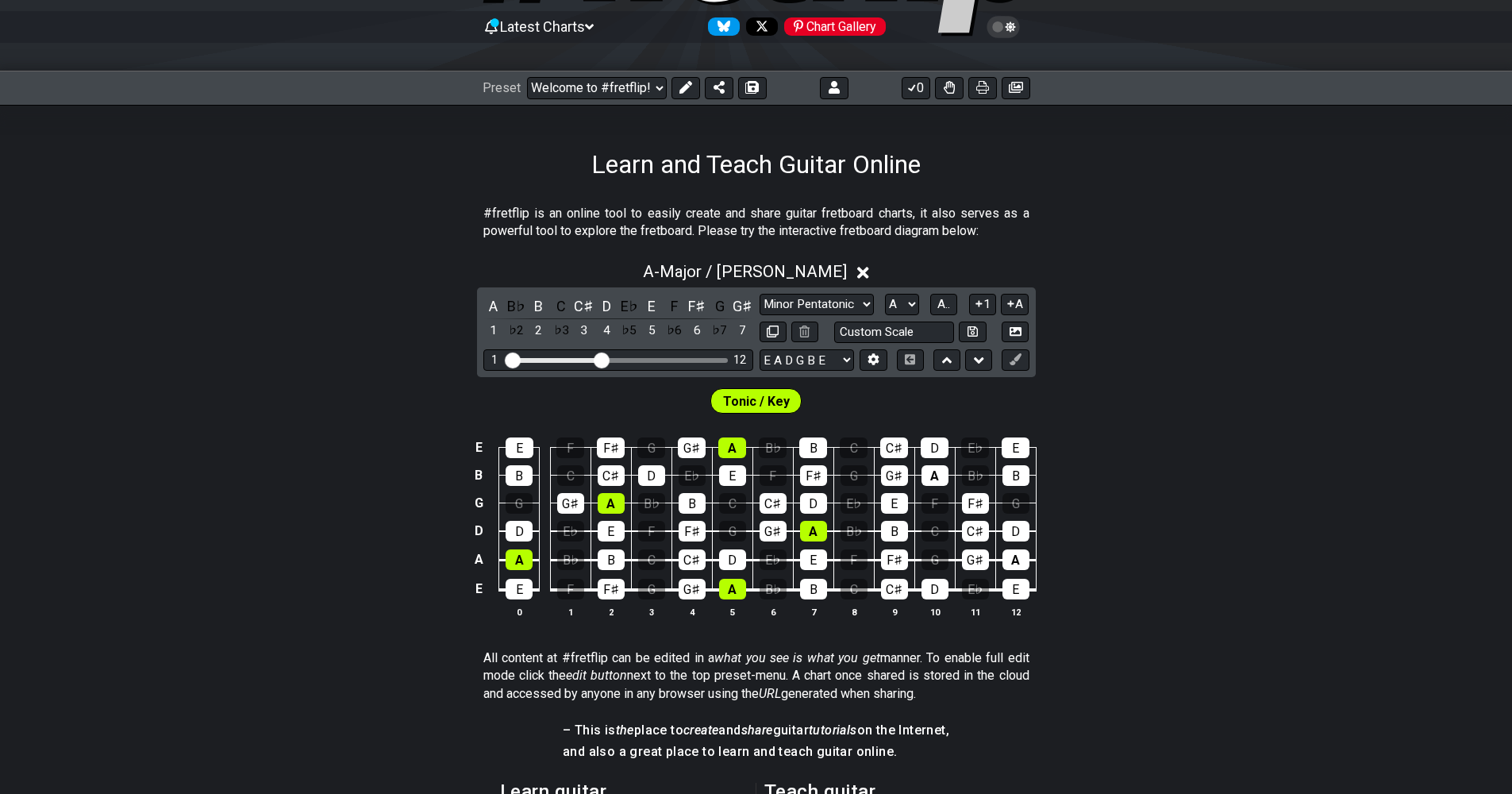
scroll to position [159, 0]
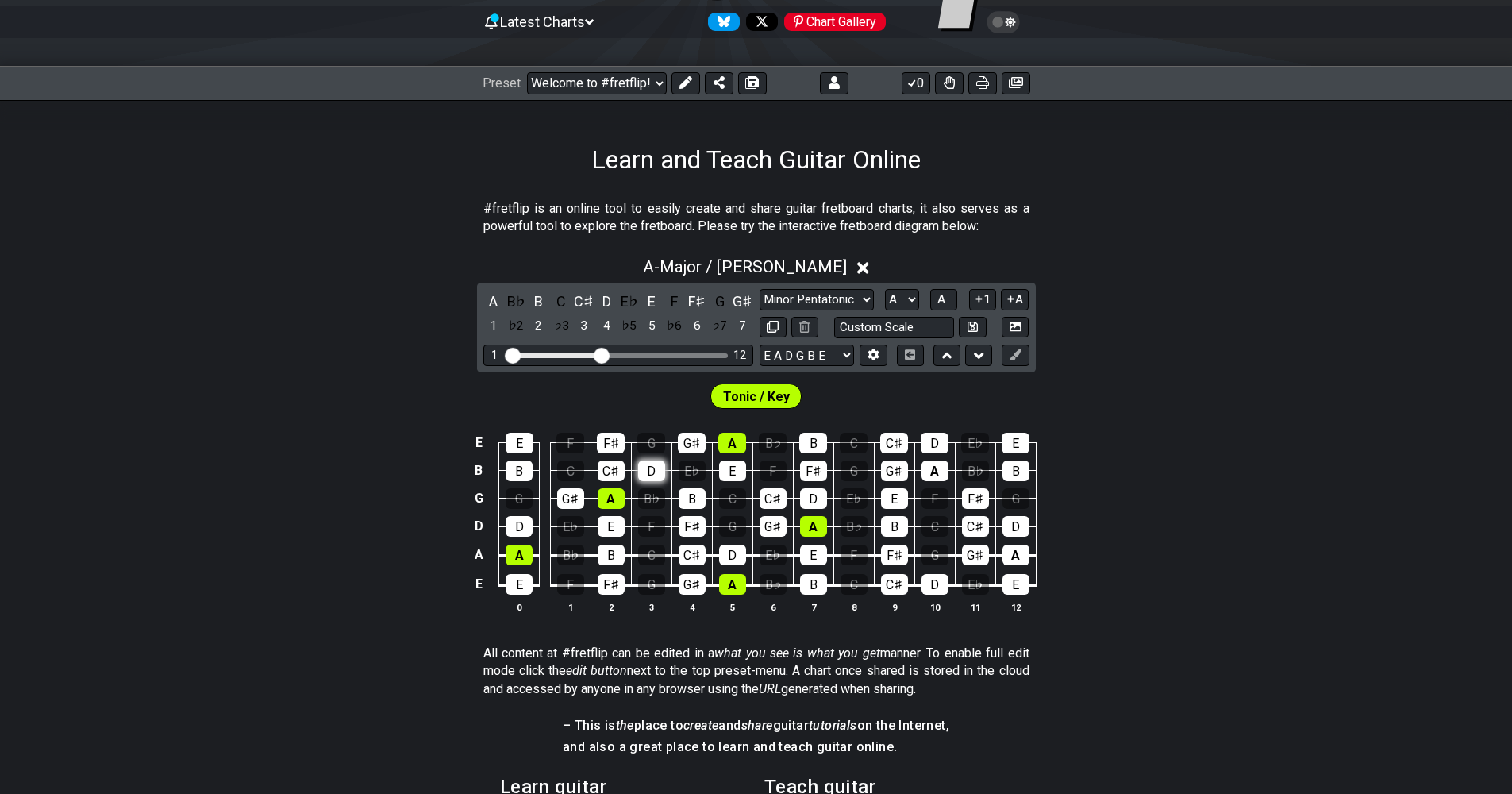
click at [655, 466] on div "D" at bounding box center [651, 470] width 27 height 20
click at [657, 470] on div "D" at bounding box center [651, 470] width 27 height 20
click at [656, 470] on div "D" at bounding box center [651, 470] width 27 height 20
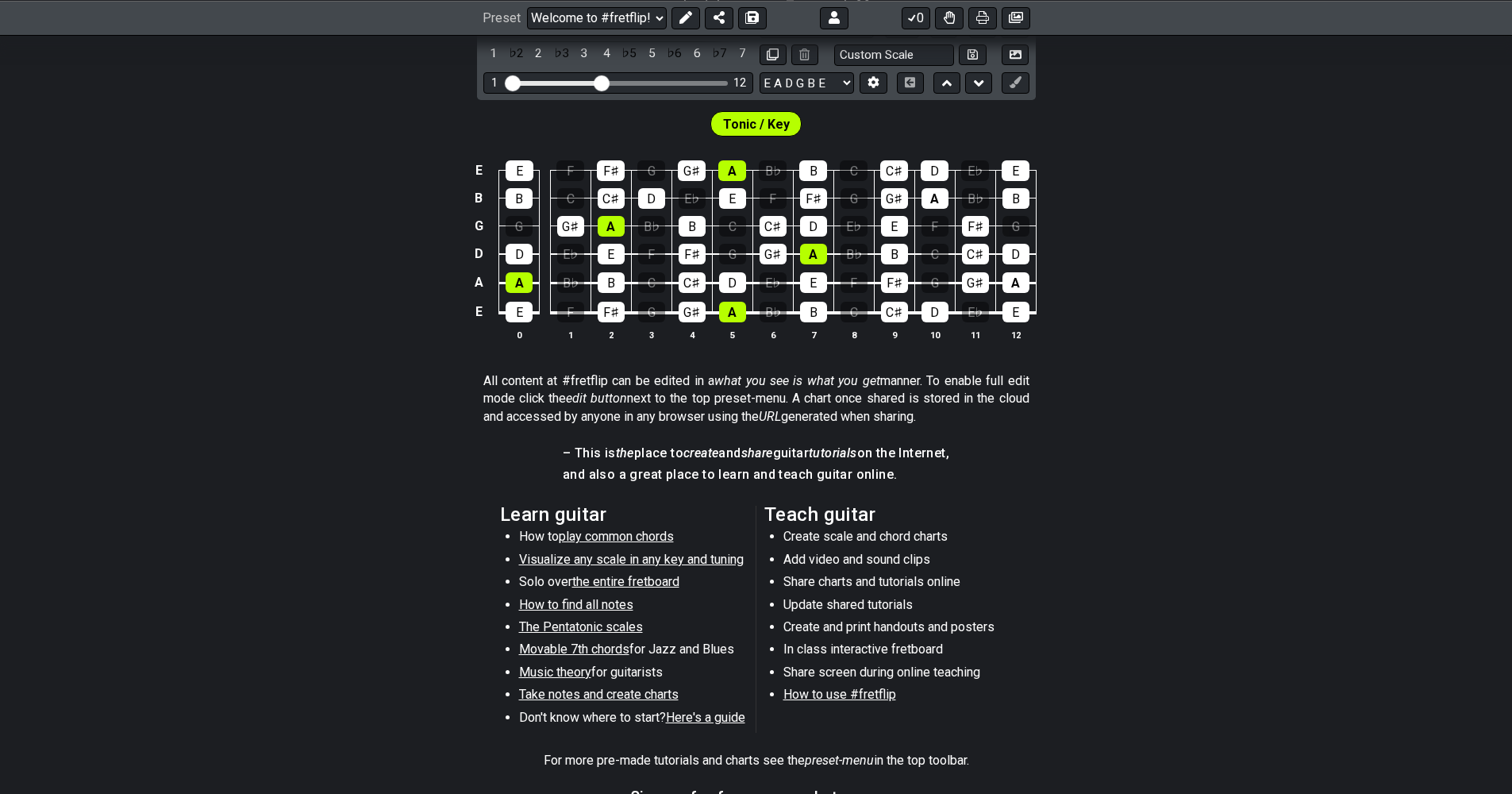
scroll to position [238, 0]
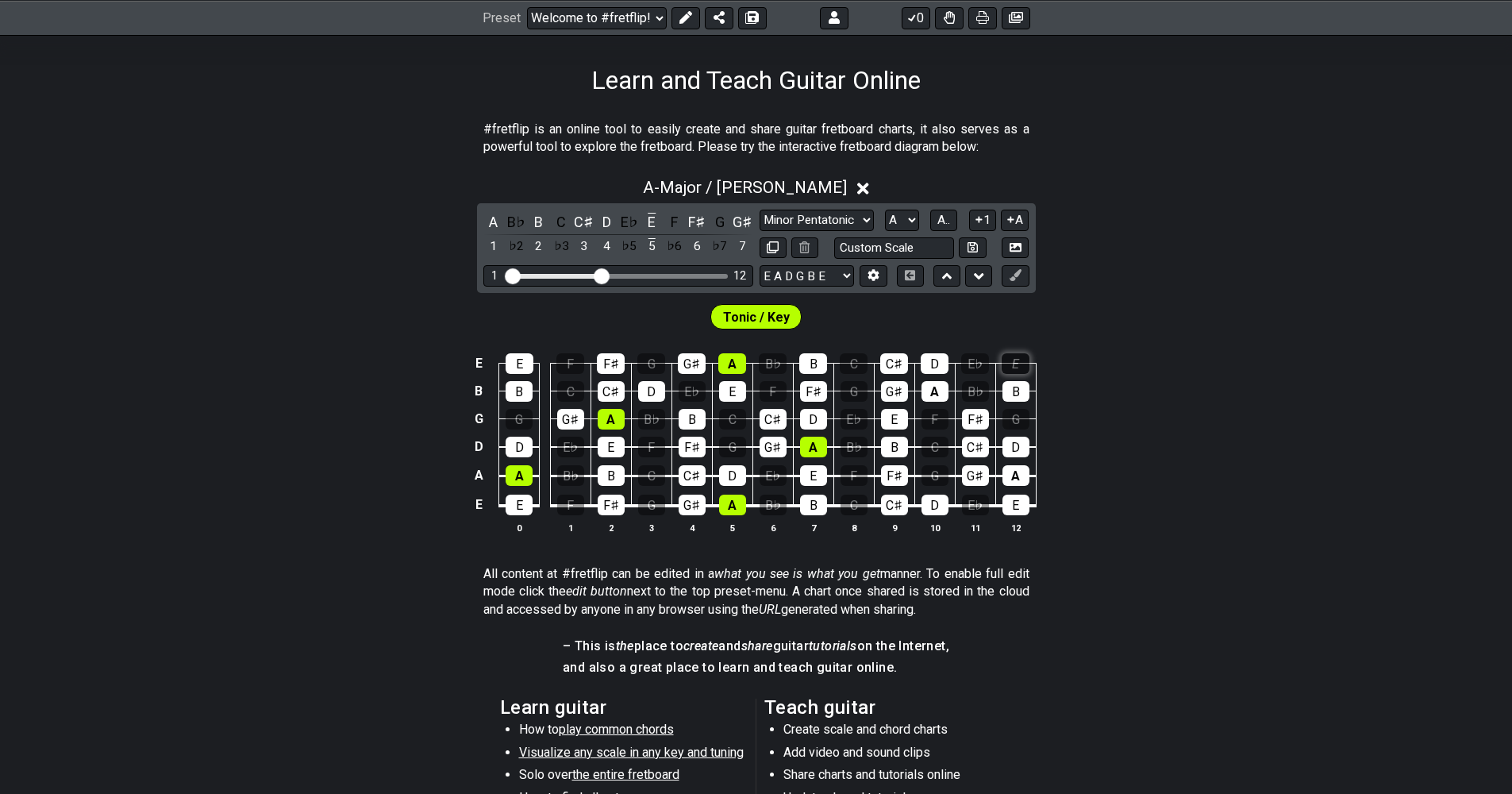
click at [1010, 364] on div "E" at bounding box center [1016, 363] width 28 height 20
click at [930, 365] on div "D" at bounding box center [935, 363] width 28 height 20
click at [939, 369] on div "D" at bounding box center [935, 363] width 28 height 20
click at [1016, 367] on div "E" at bounding box center [1016, 363] width 28 height 20
click at [970, 363] on div "E♭" at bounding box center [975, 363] width 28 height 20
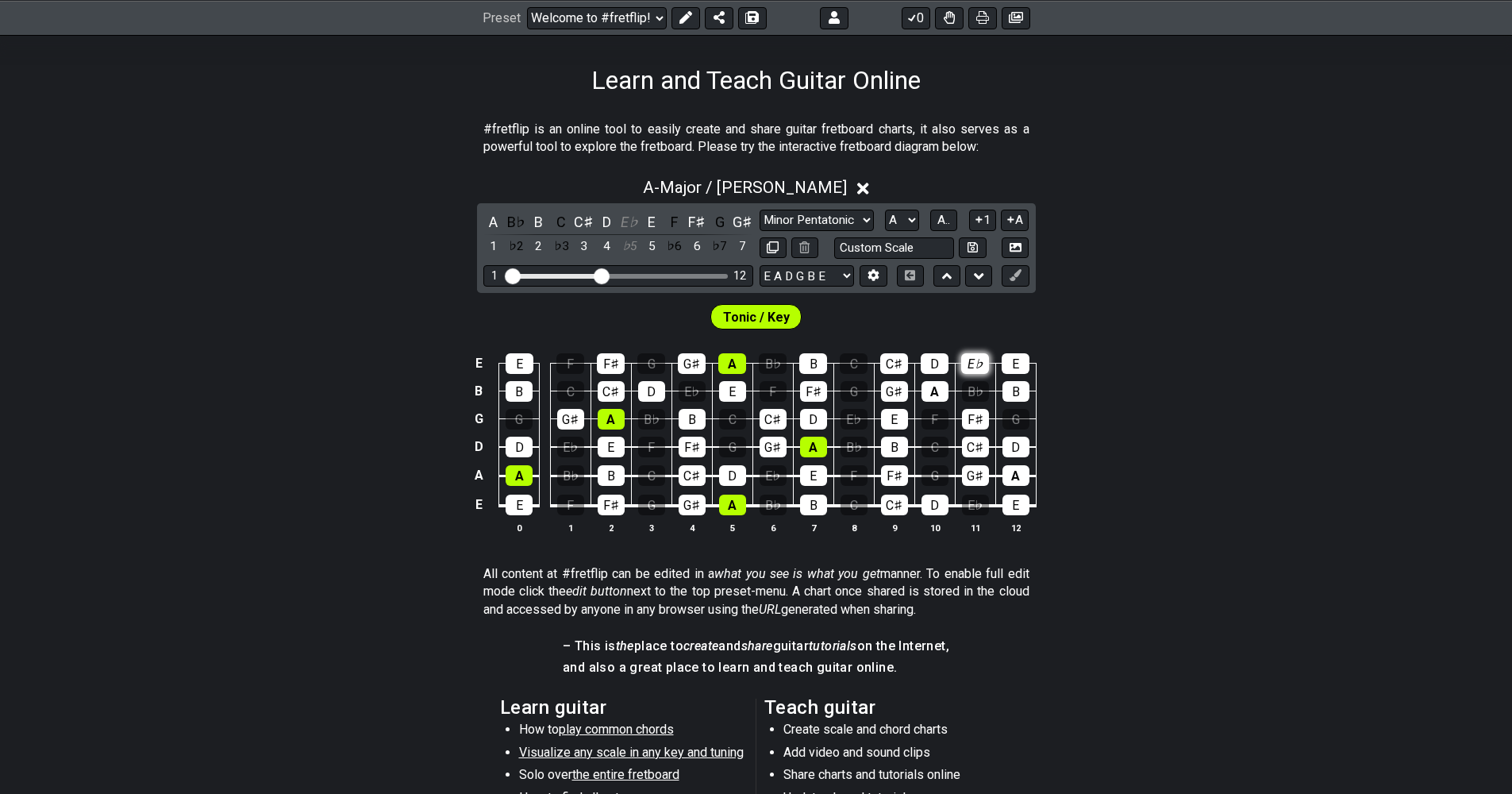
click at [973, 370] on div "E♭" at bounding box center [975, 363] width 28 height 20
click at [1007, 370] on div "E" at bounding box center [1016, 363] width 28 height 20
click at [936, 370] on div "D" at bounding box center [935, 363] width 28 height 20
click at [935, 367] on div "D" at bounding box center [935, 363] width 28 height 20
click at [1011, 364] on div "E" at bounding box center [1016, 363] width 28 height 20
